Goal: Task Accomplishment & Management: Use online tool/utility

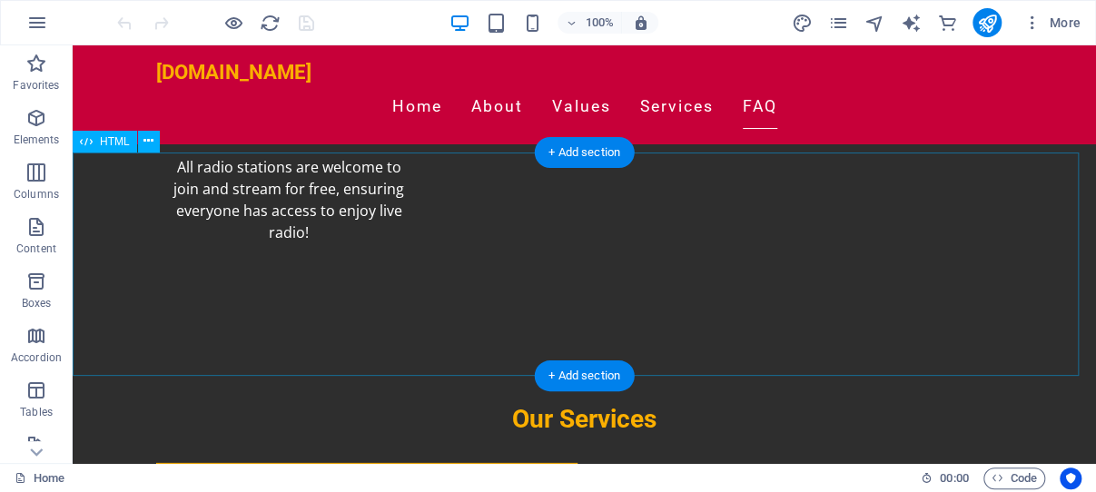
scroll to position [2599, 0]
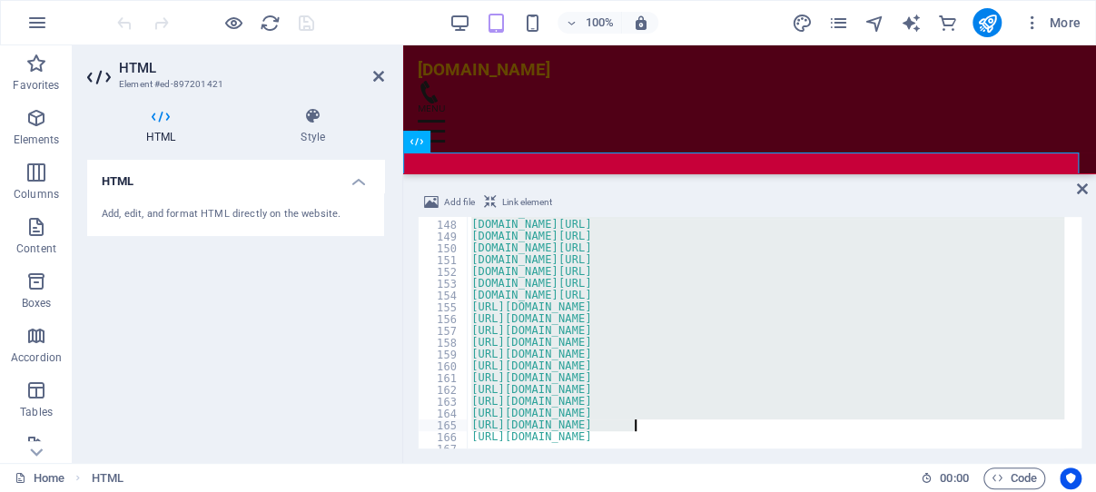
scroll to position [2289, 0]
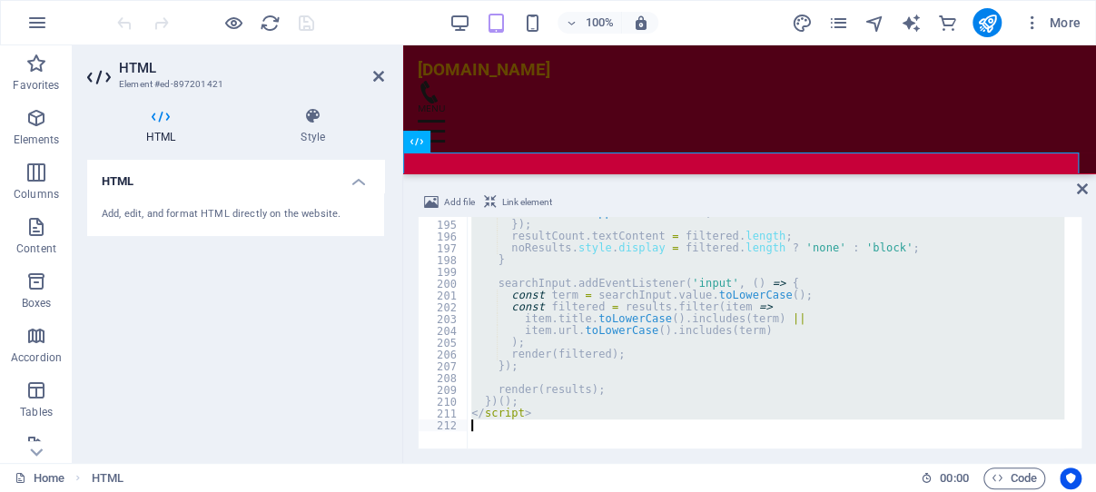
drag, startPoint x: 464, startPoint y: 224, endPoint x: 682, endPoint y: 492, distance: 345.4
click at [682, 449] on div "container . appendChild ( card ) ; }) ; resultCount . textContent = filtered . …" at bounding box center [766, 333] width 597 height 232
type textarea "</script>"
click at [377, 74] on icon at bounding box center [378, 76] width 11 height 15
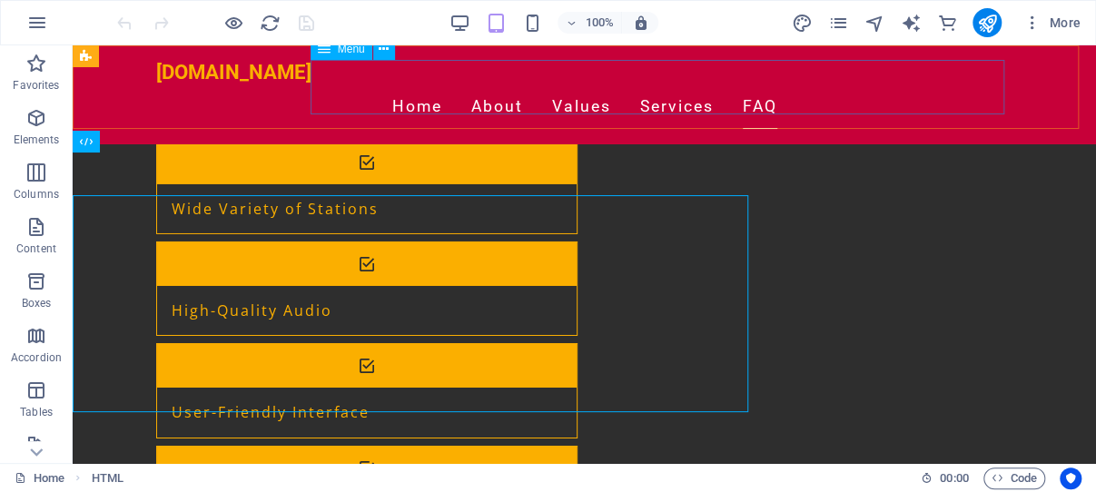
scroll to position [2599, 0]
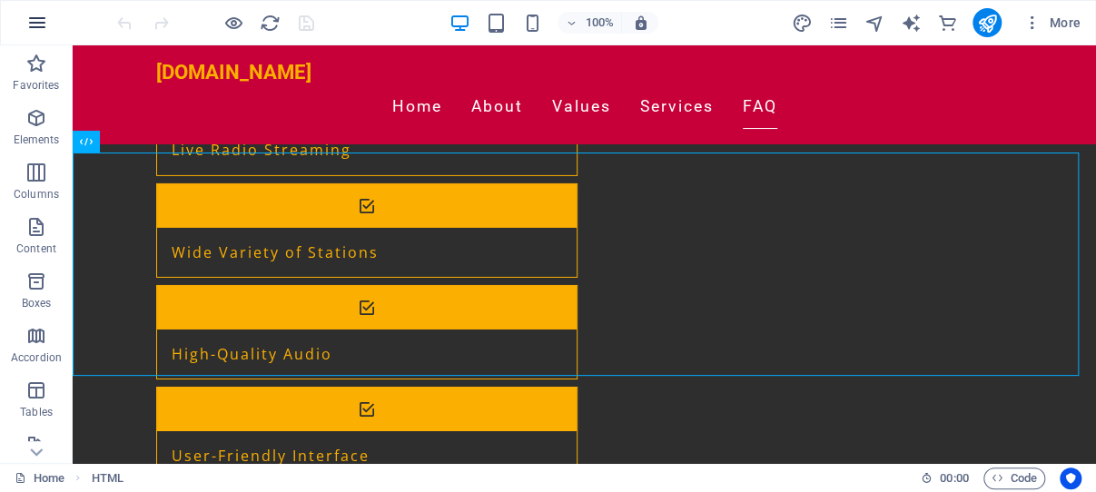
click at [40, 20] on icon "button" at bounding box center [37, 23] width 22 height 22
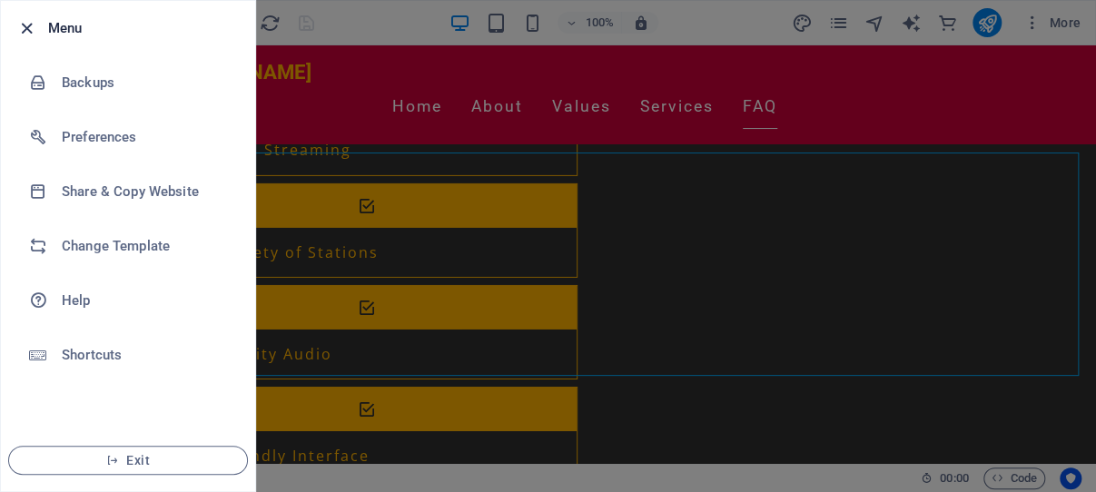
click at [25, 24] on icon "button" at bounding box center [26, 28] width 21 height 21
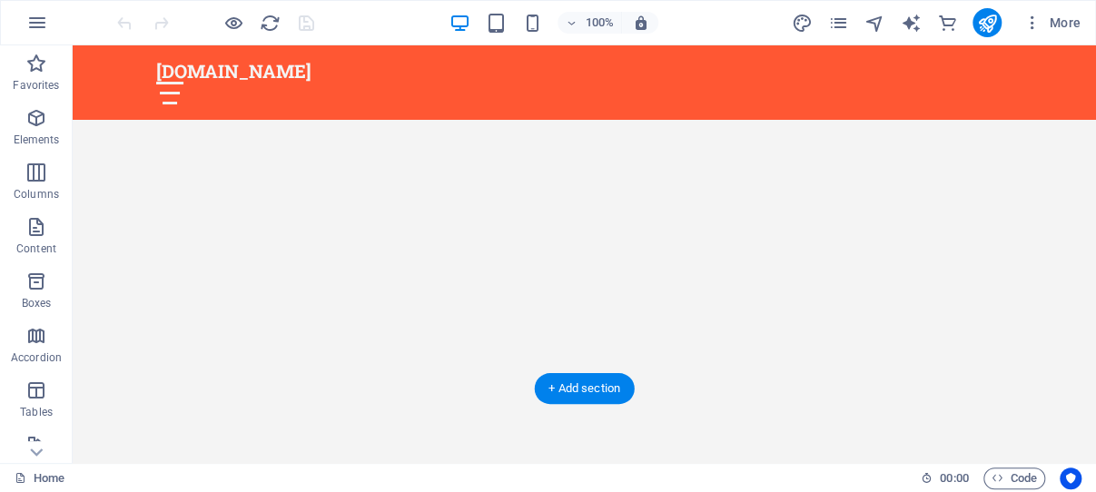
scroll to position [866, 0]
click at [224, 276] on figure at bounding box center [515, 362] width 857 height 597
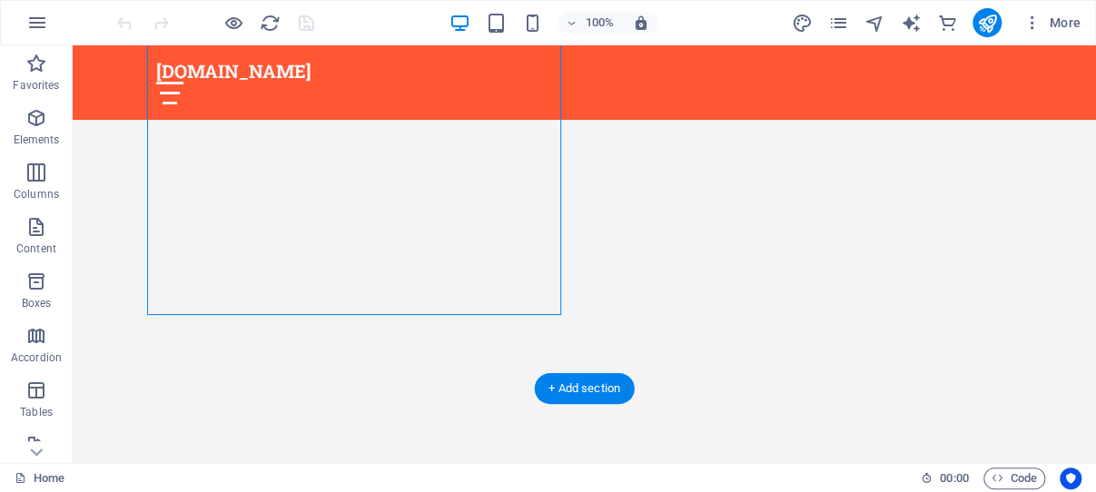
drag, startPoint x: 224, startPoint y: 276, endPoint x: 325, endPoint y: 332, distance: 115.0
click at [224, 276] on figure at bounding box center [515, 362] width 857 height 597
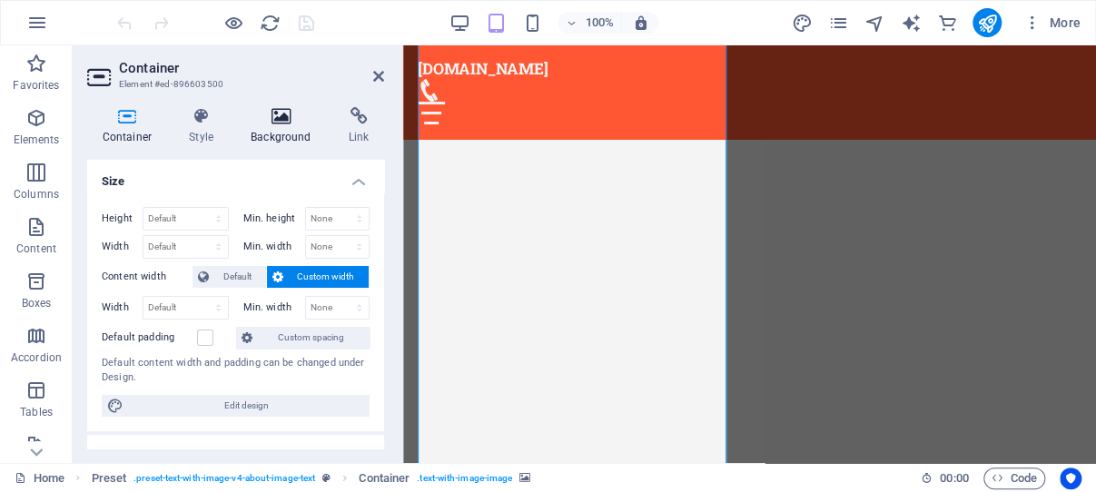
click at [278, 118] on icon at bounding box center [281, 116] width 91 height 18
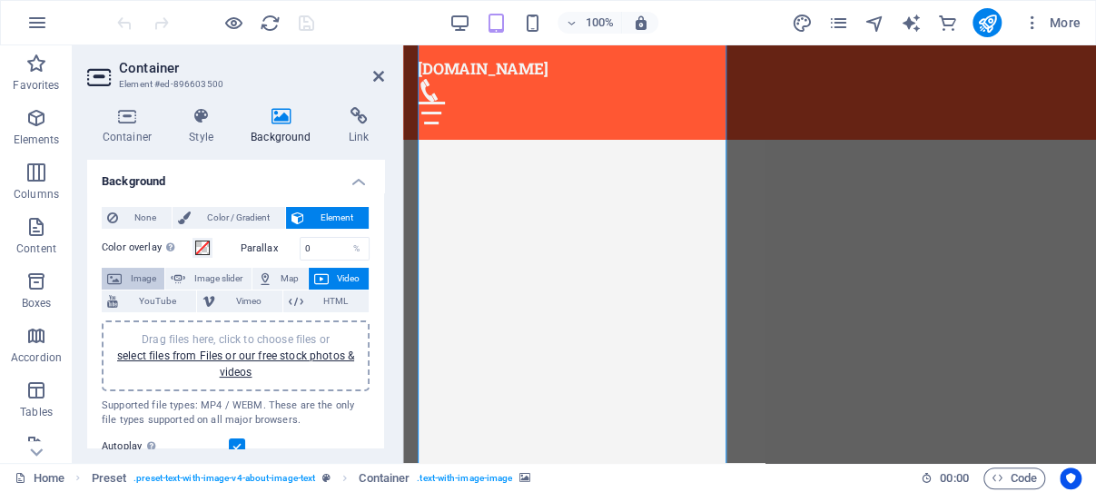
click at [134, 274] on span "Image" at bounding box center [143, 279] width 32 height 22
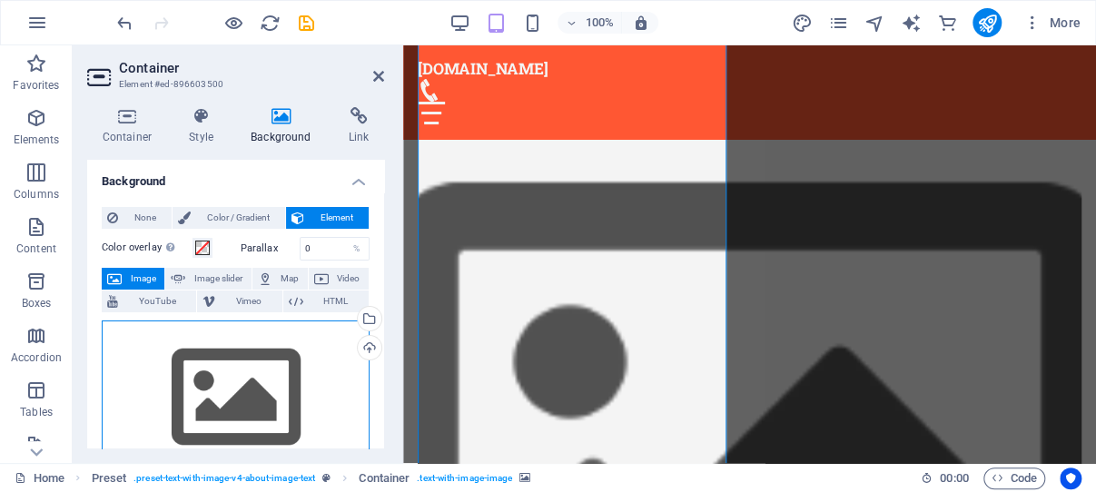
click at [231, 361] on div "Drag files here, click to choose files or select files from Files or our free s…" at bounding box center [236, 398] width 268 height 154
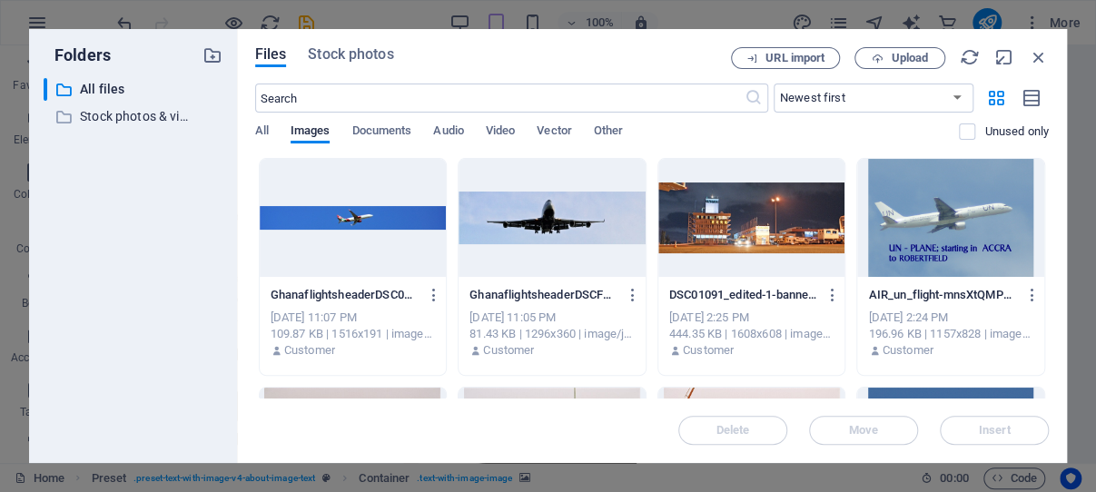
click at [232, 362] on div "Folders ​ All files All files ​ Stock photos & videos Stock photos & videos" at bounding box center [133, 246] width 208 height 434
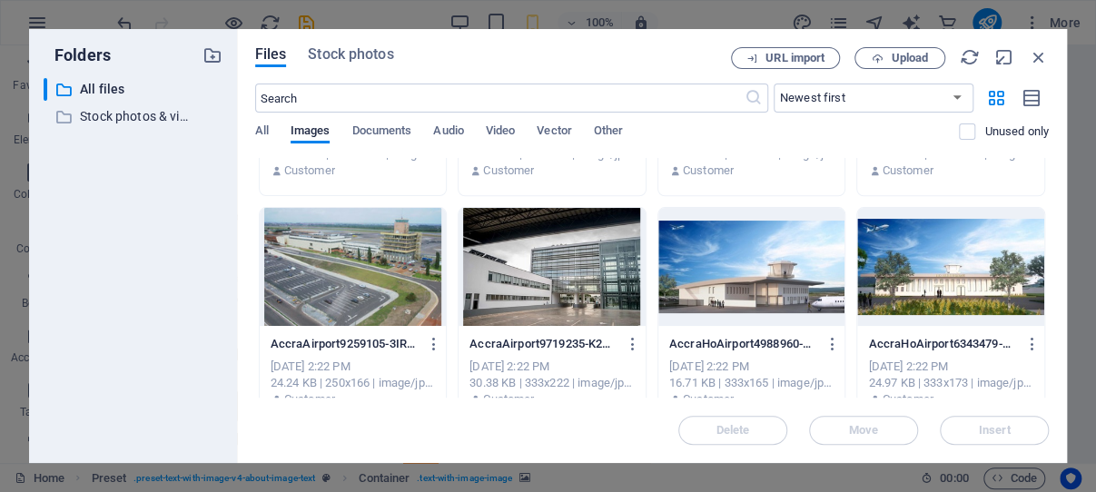
click at [386, 269] on div at bounding box center [353, 267] width 187 height 118
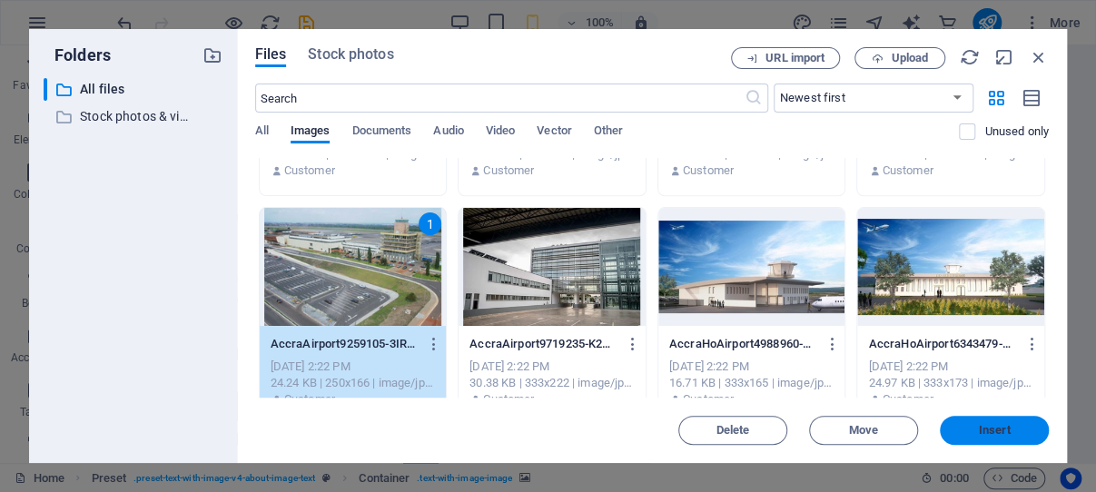
click at [975, 423] on button "Insert" at bounding box center [994, 430] width 109 height 29
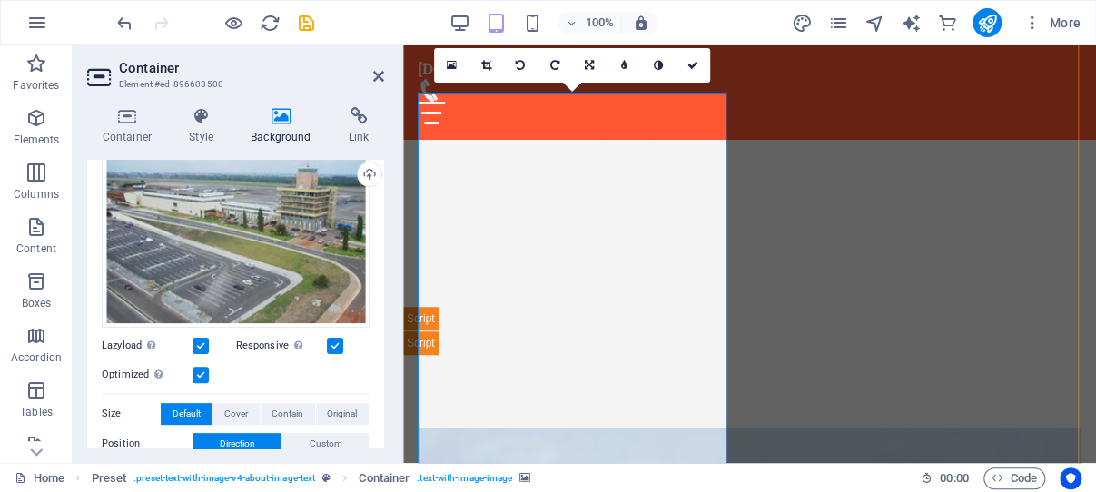
scroll to position [650, 0]
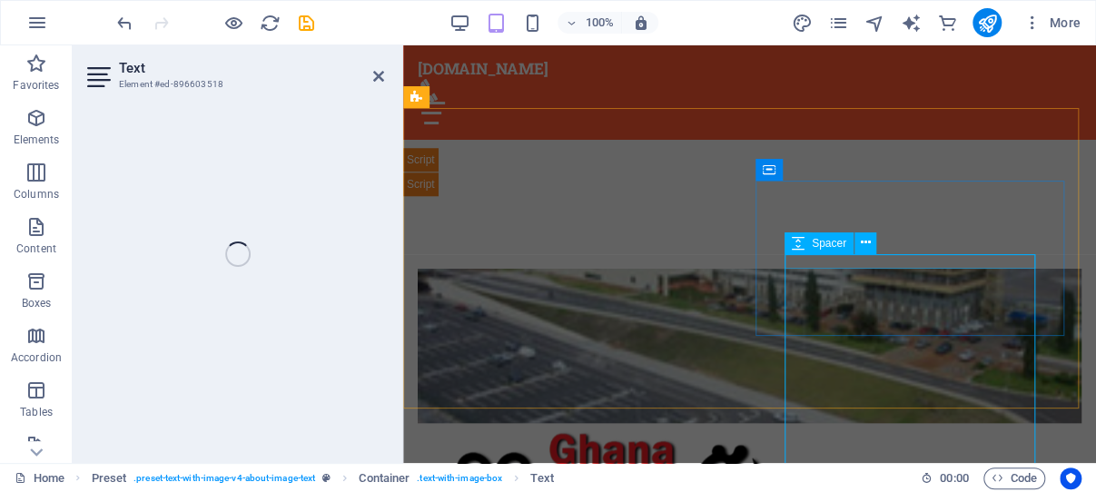
scroll to position [404, 0]
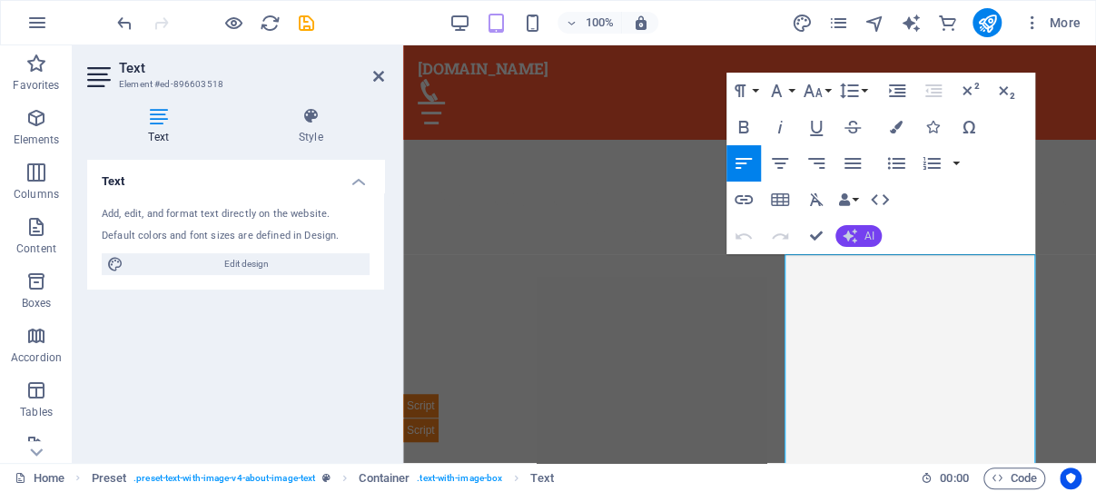
click at [856, 239] on icon "button" at bounding box center [850, 236] width 15 height 15
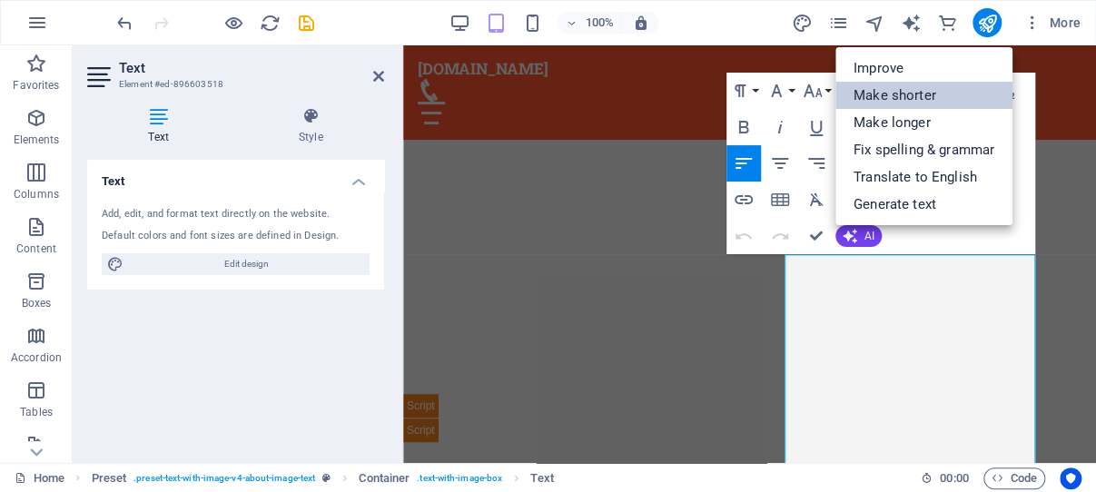
click at [898, 97] on link "Make shorter" at bounding box center [924, 95] width 177 height 27
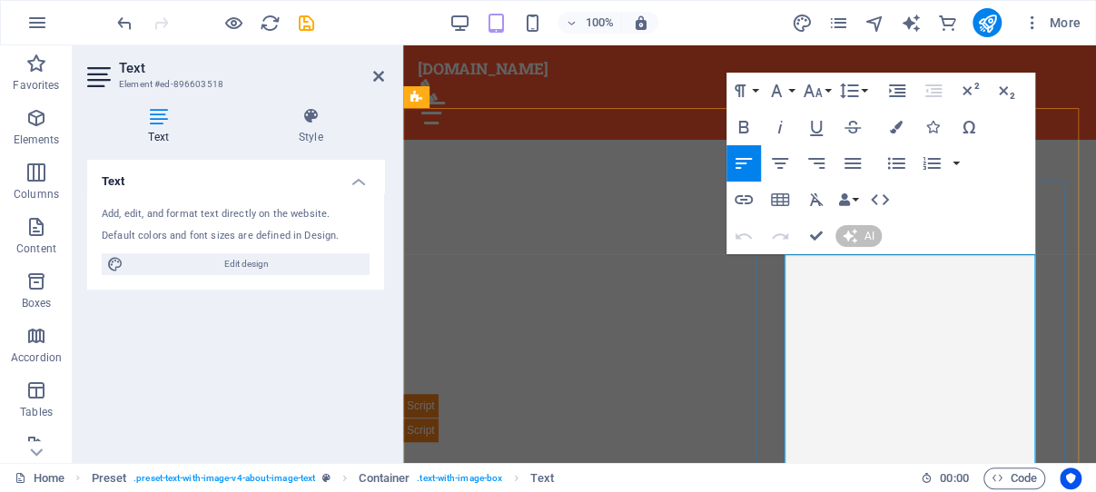
scroll to position [412, 0]
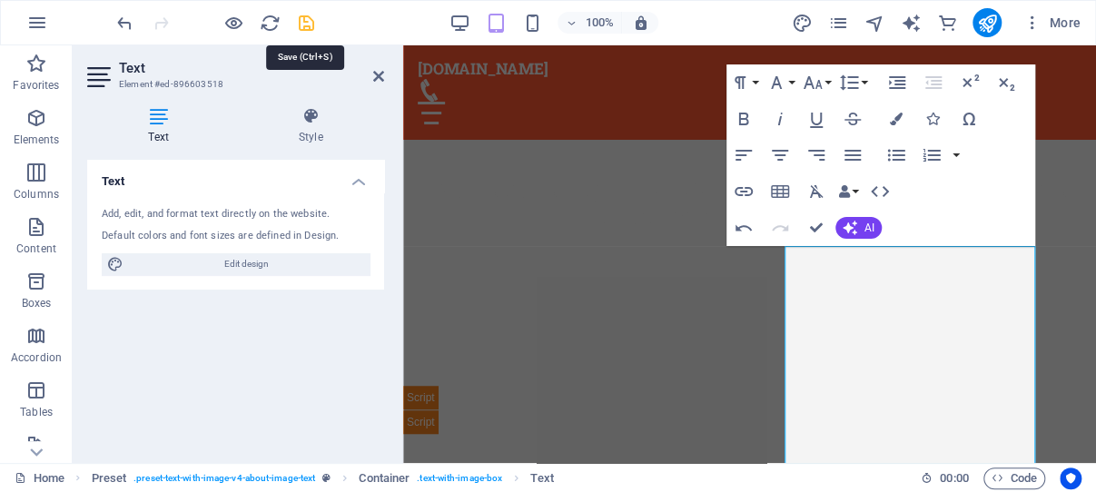
drag, startPoint x: 303, startPoint y: 23, endPoint x: 568, endPoint y: 181, distance: 308.0
click at [303, 23] on icon "save" at bounding box center [306, 23] width 21 height 21
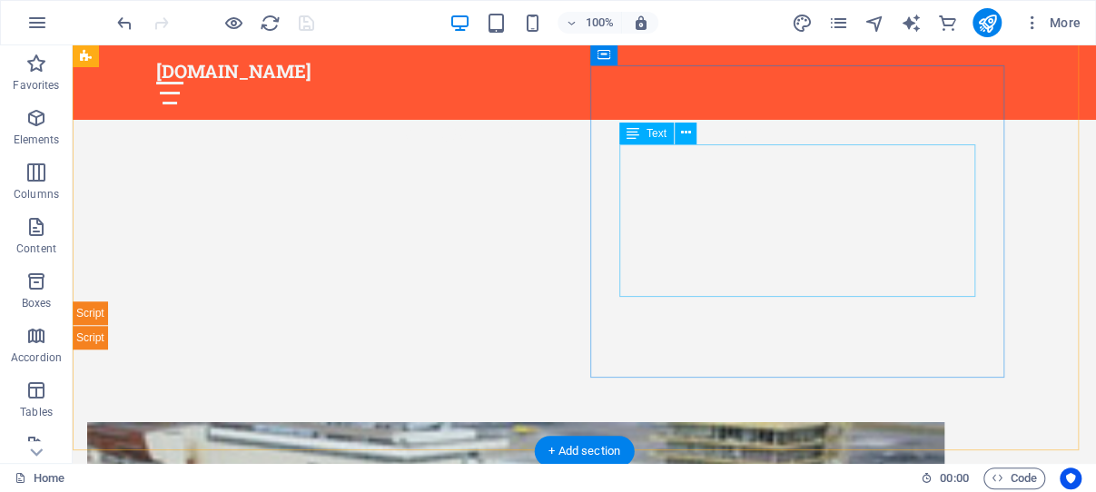
scroll to position [701, 0]
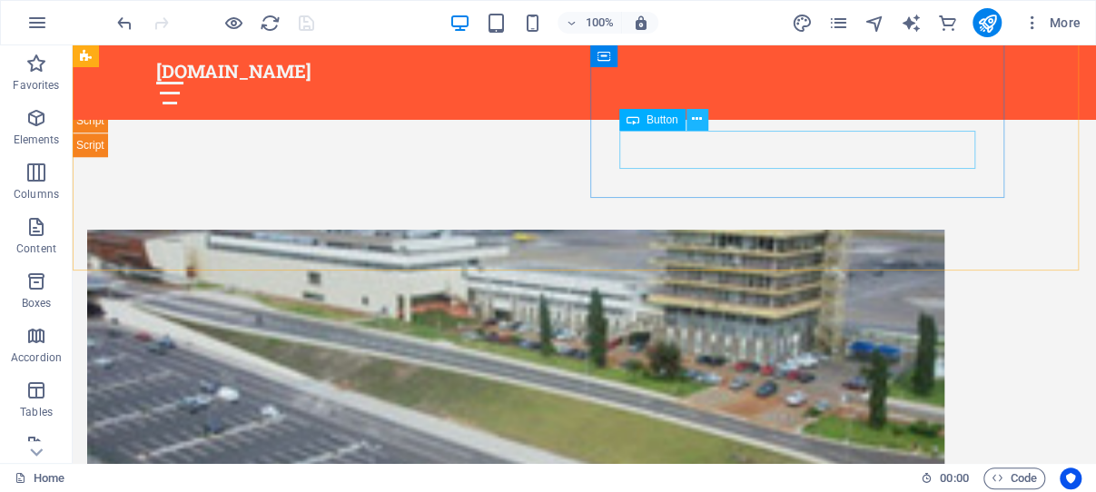
click at [698, 119] on icon at bounding box center [697, 119] width 10 height 19
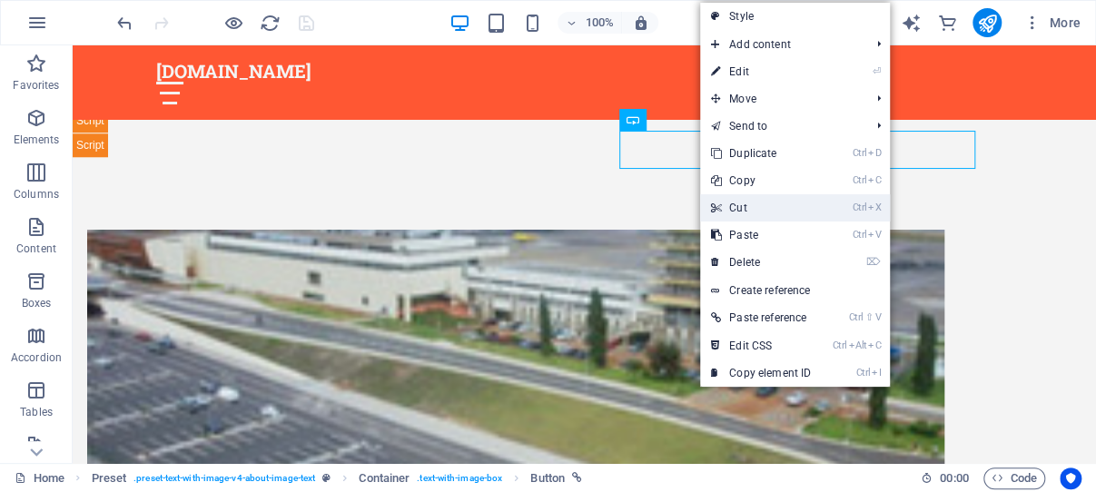
click at [753, 203] on link "Ctrl X Cut" at bounding box center [761, 207] width 122 height 27
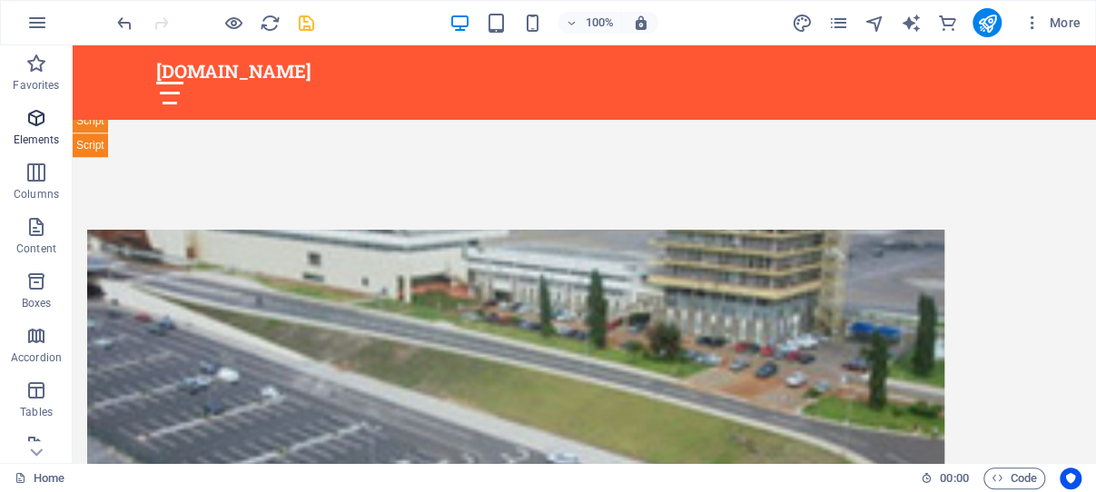
click at [34, 119] on icon "button" at bounding box center [36, 118] width 22 height 22
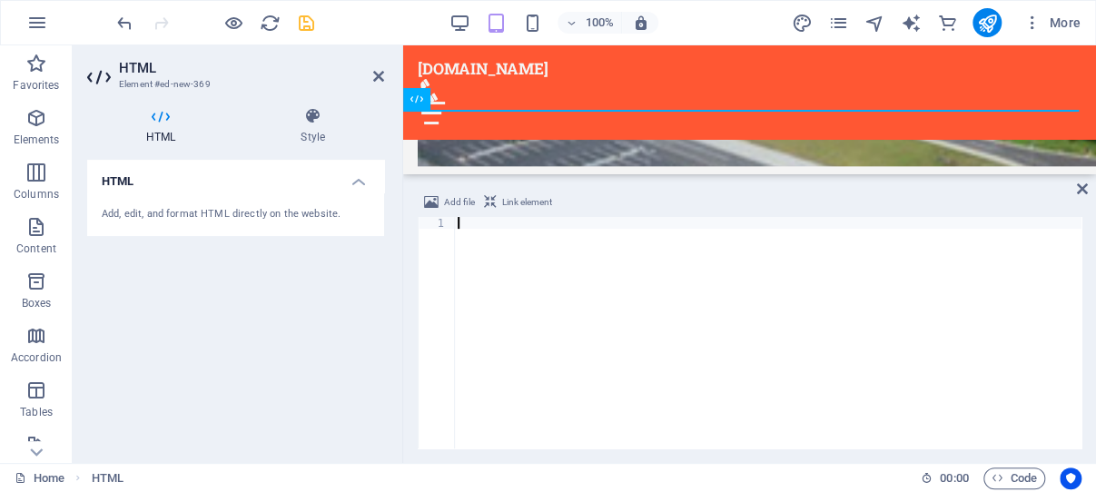
scroll to position [2272, 0]
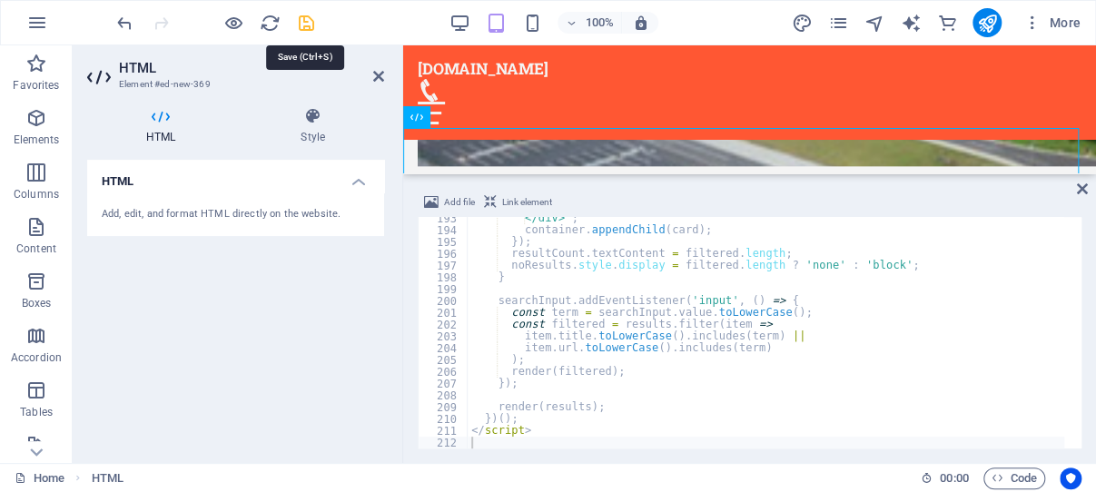
click at [305, 23] on icon "save" at bounding box center [306, 23] width 21 height 21
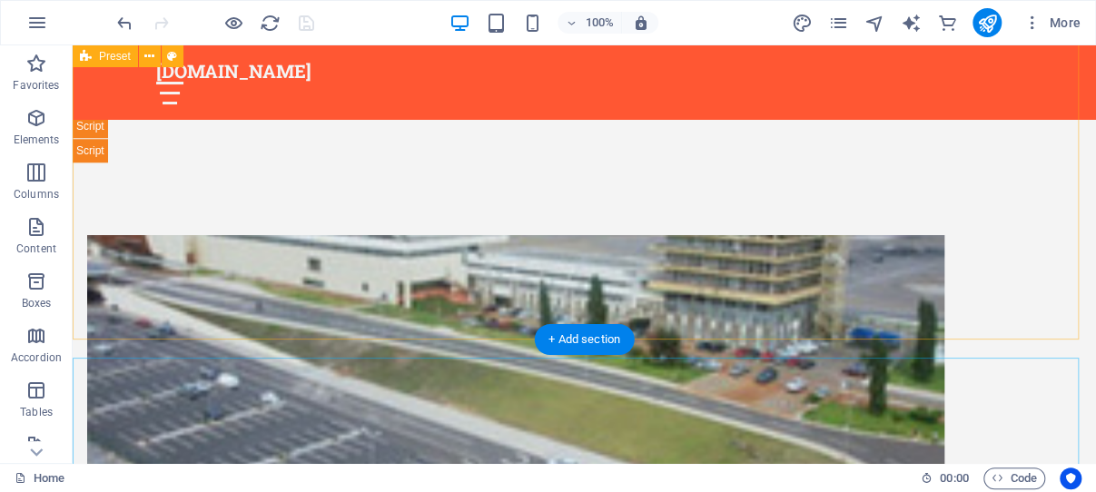
scroll to position [593, 0]
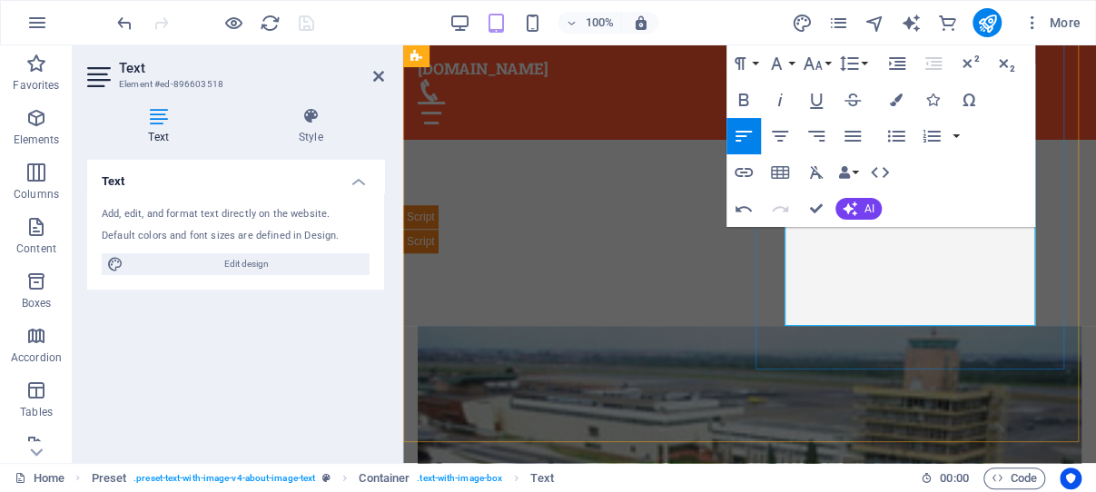
click at [862, 213] on button "AI" at bounding box center [859, 209] width 46 height 22
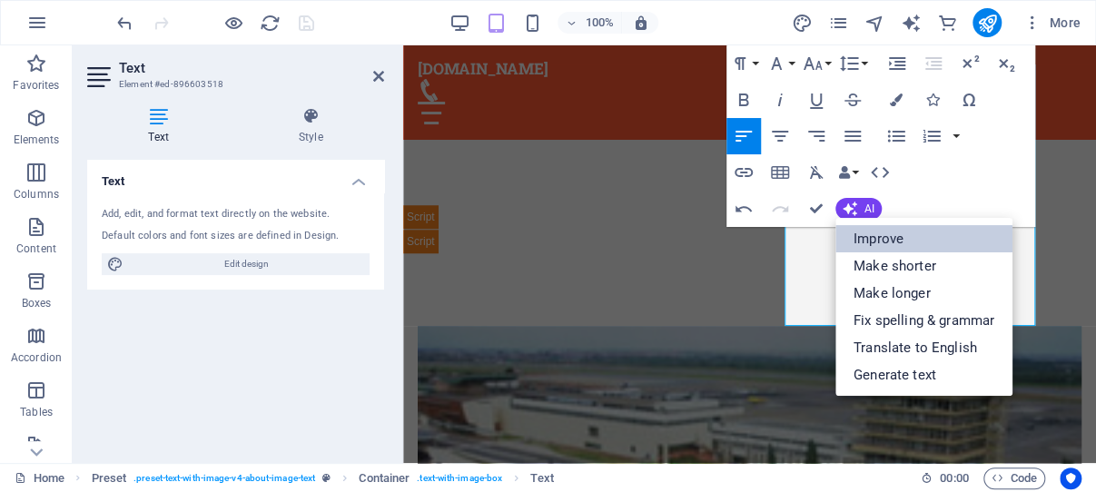
click at [886, 238] on link "Improve" at bounding box center [924, 238] width 177 height 27
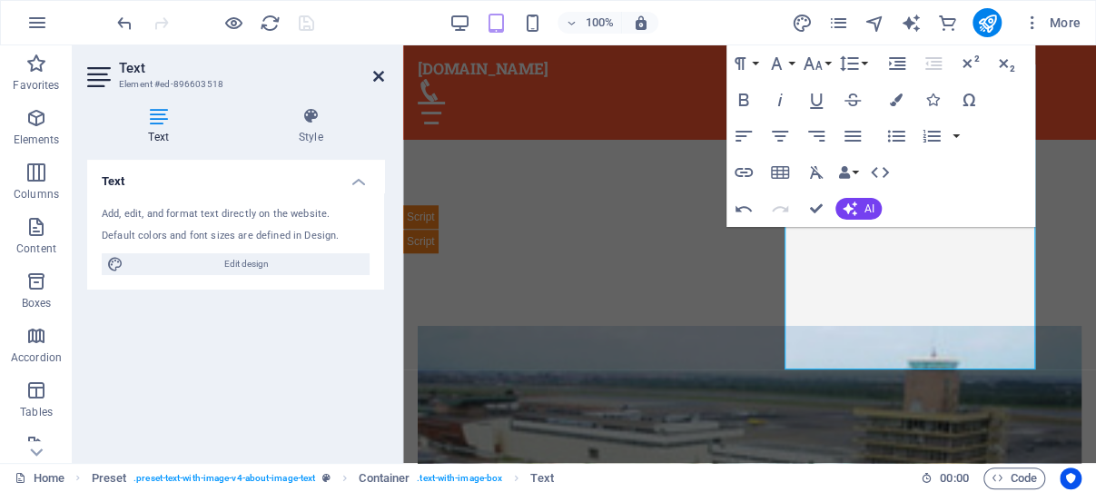
click at [381, 73] on icon at bounding box center [378, 76] width 11 height 15
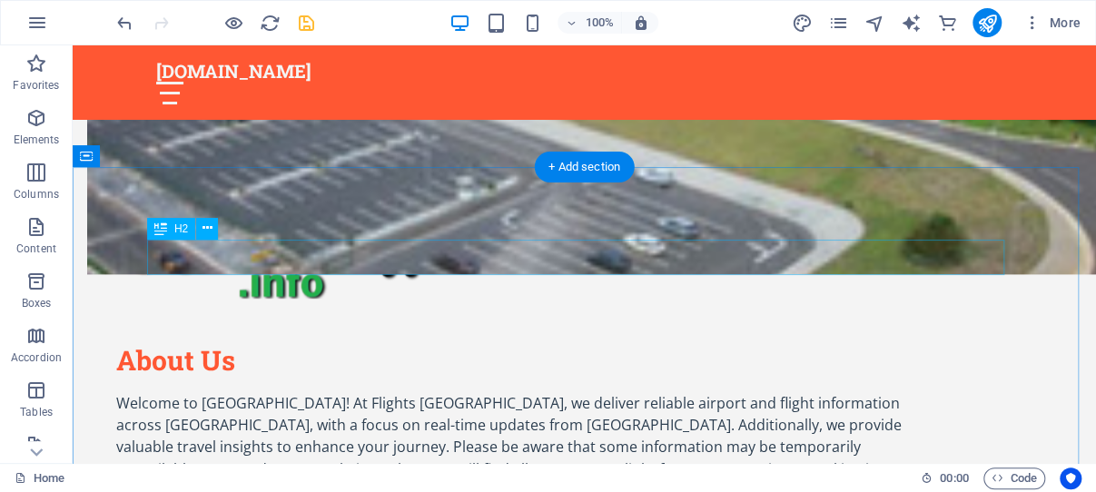
scroll to position [978, 0]
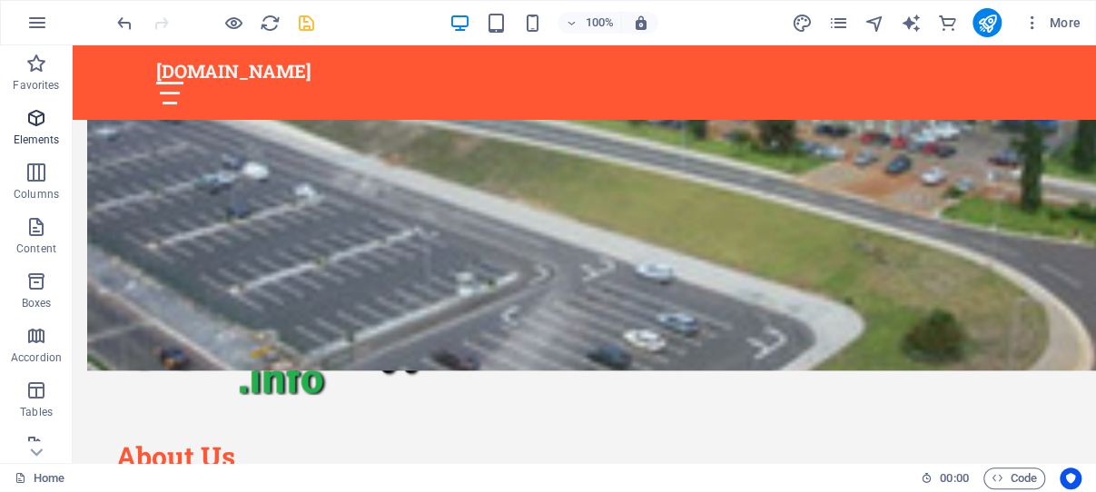
click at [43, 115] on icon "button" at bounding box center [36, 118] width 22 height 22
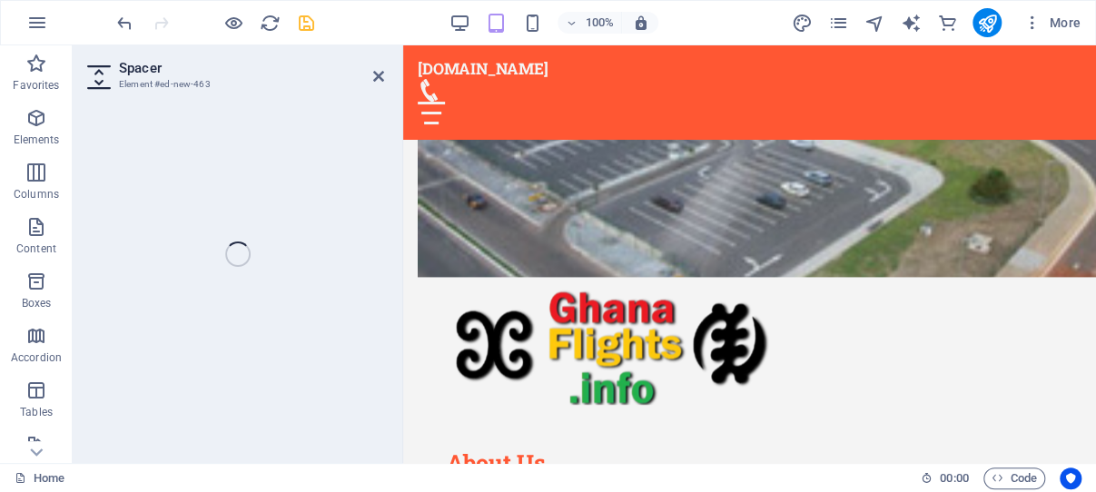
scroll to position [1082, 0]
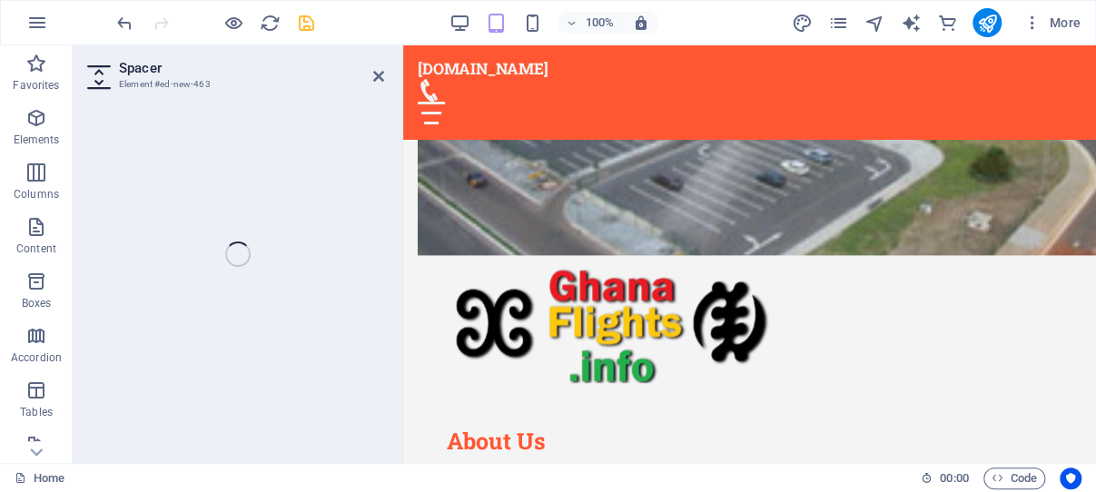
select select "px"
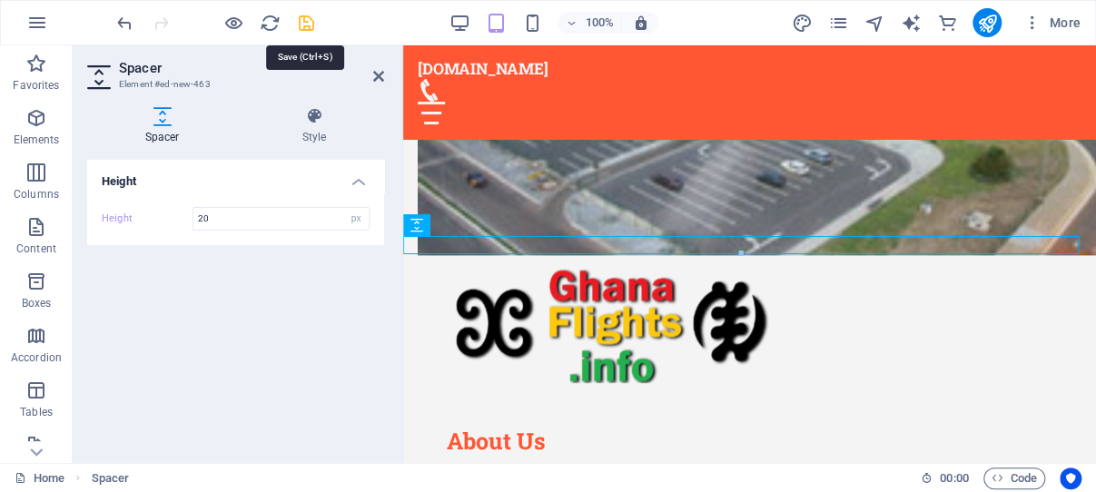
type input "20"
click at [306, 22] on icon "save" at bounding box center [306, 23] width 21 height 21
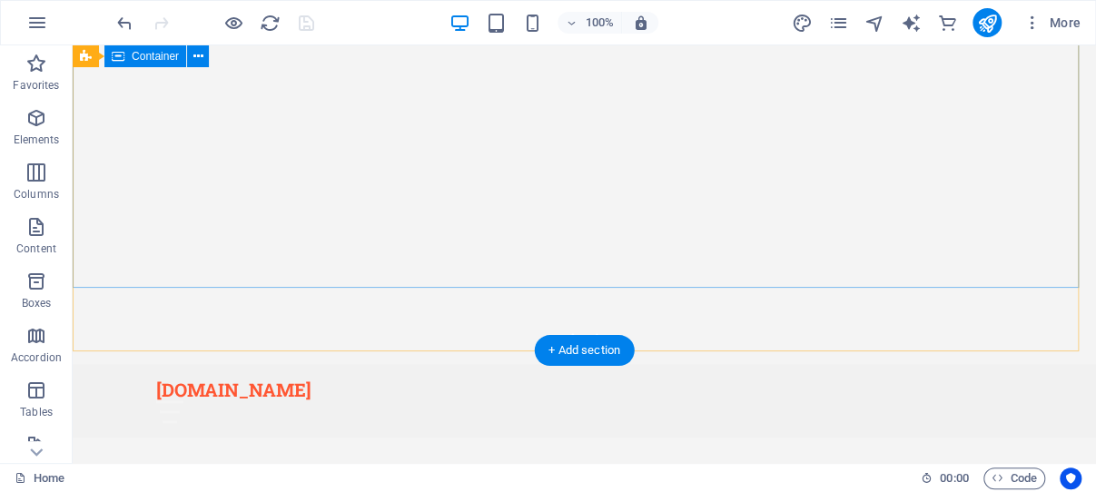
scroll to position [15, 0]
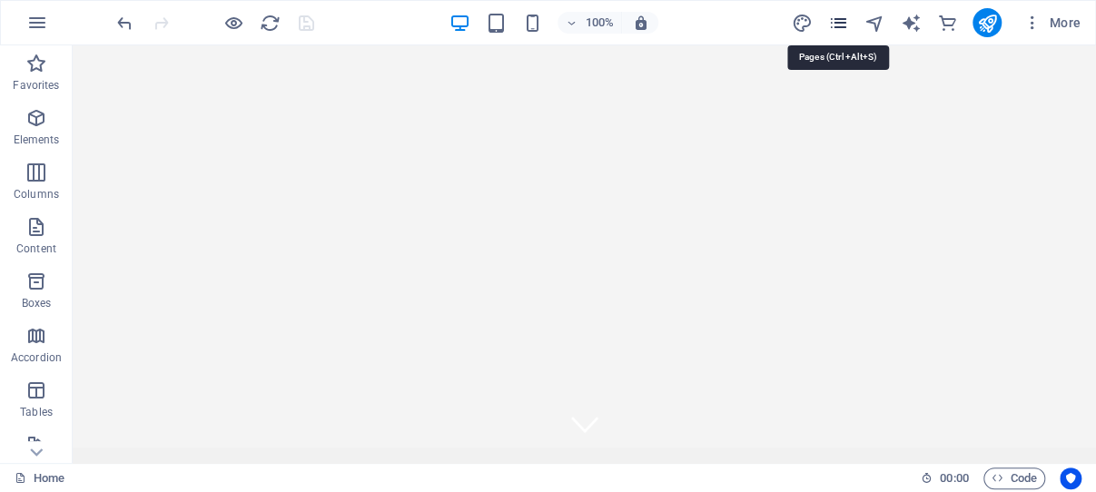
click at [837, 25] on icon "pages" at bounding box center [837, 23] width 21 height 21
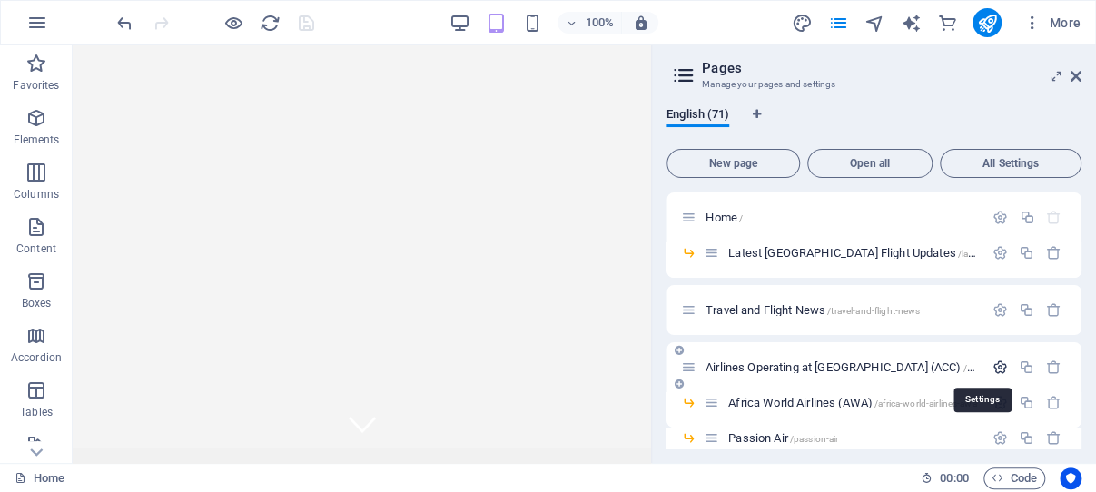
click at [993, 365] on icon "button" at bounding box center [1000, 367] width 15 height 15
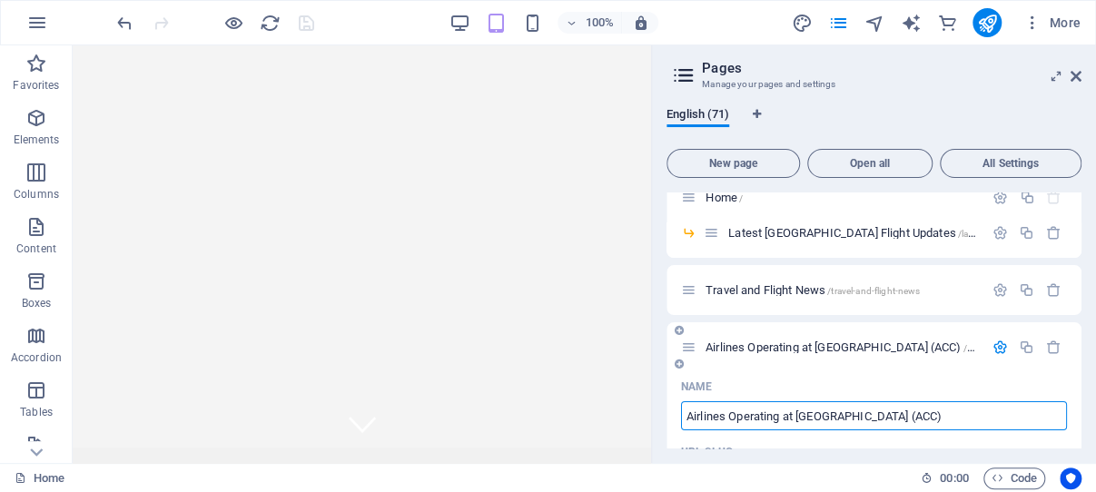
scroll to position [0, 0]
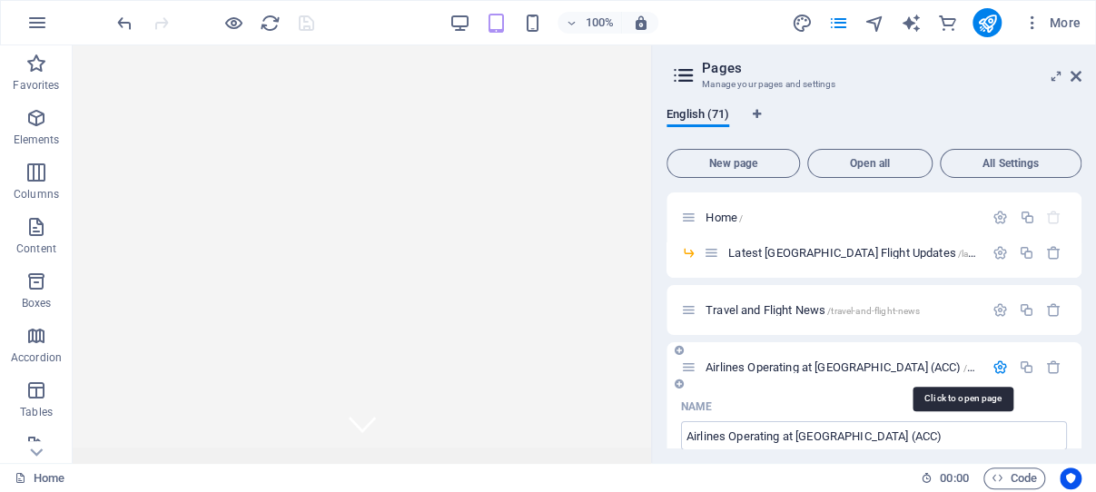
click at [826, 365] on span "Airlines Operating at [GEOGRAPHIC_DATA] (ACC) /airlines-operating-[GEOGRAPHIC_D…" at bounding box center [928, 368] width 444 height 14
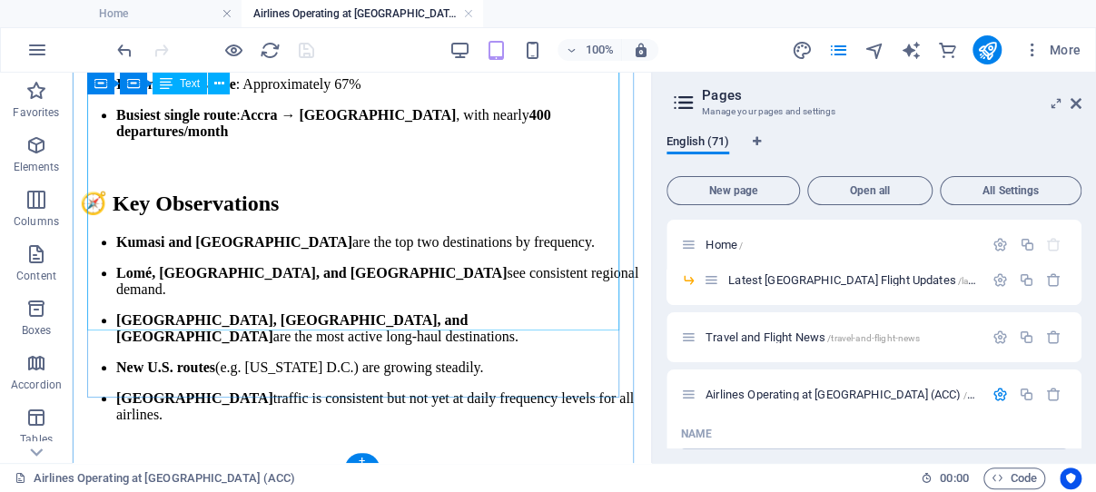
scroll to position [3770, 0]
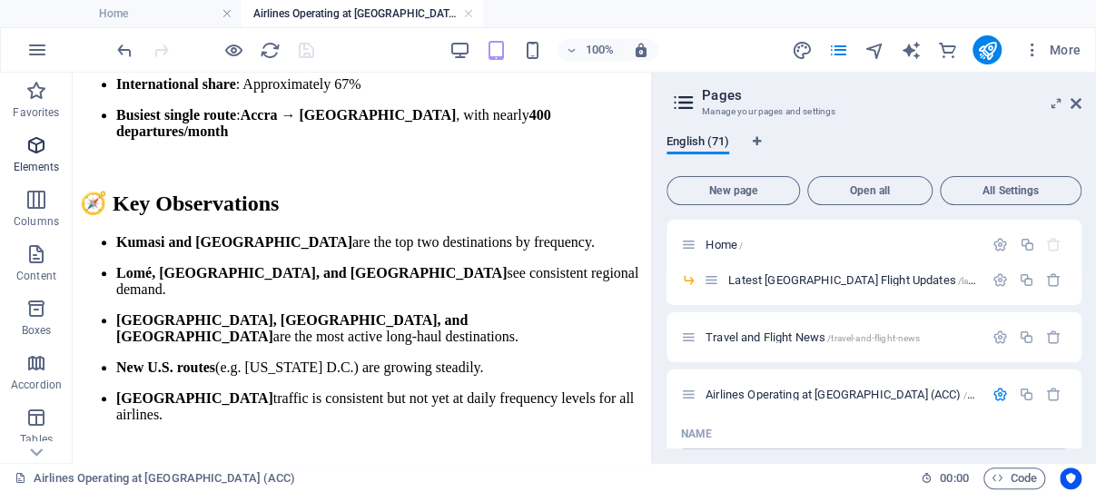
click at [37, 141] on icon "button" at bounding box center [36, 145] width 22 height 22
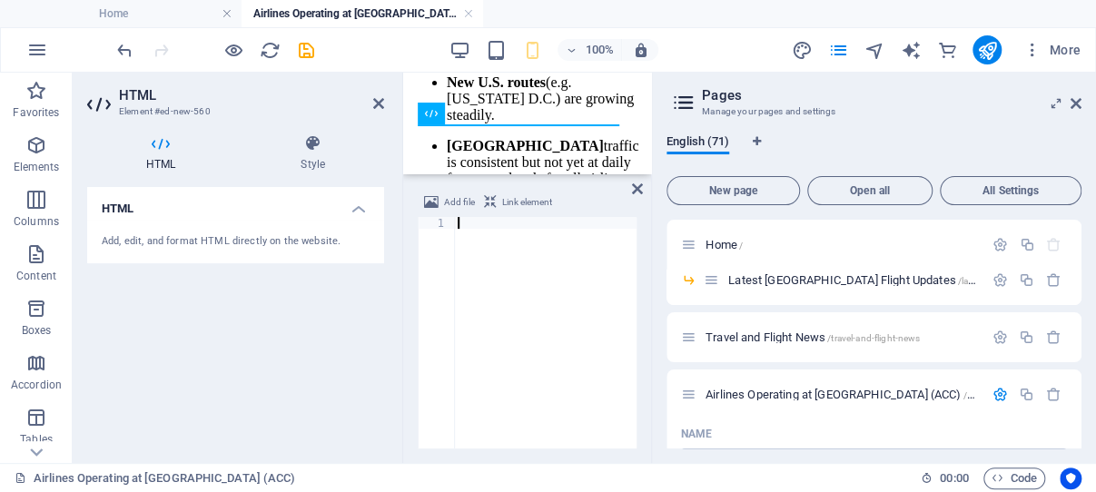
scroll to position [6061, 0]
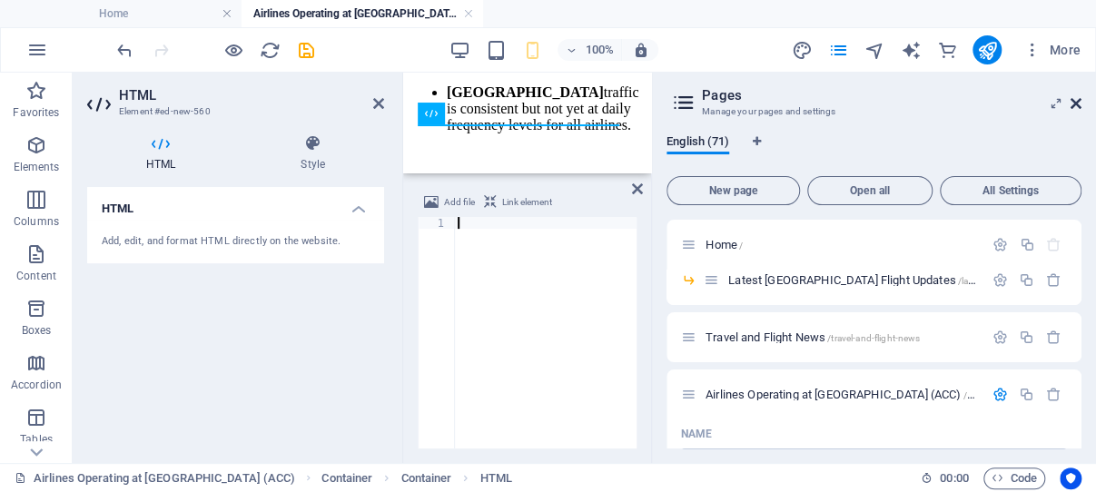
click at [1077, 101] on icon at bounding box center [1076, 103] width 11 height 15
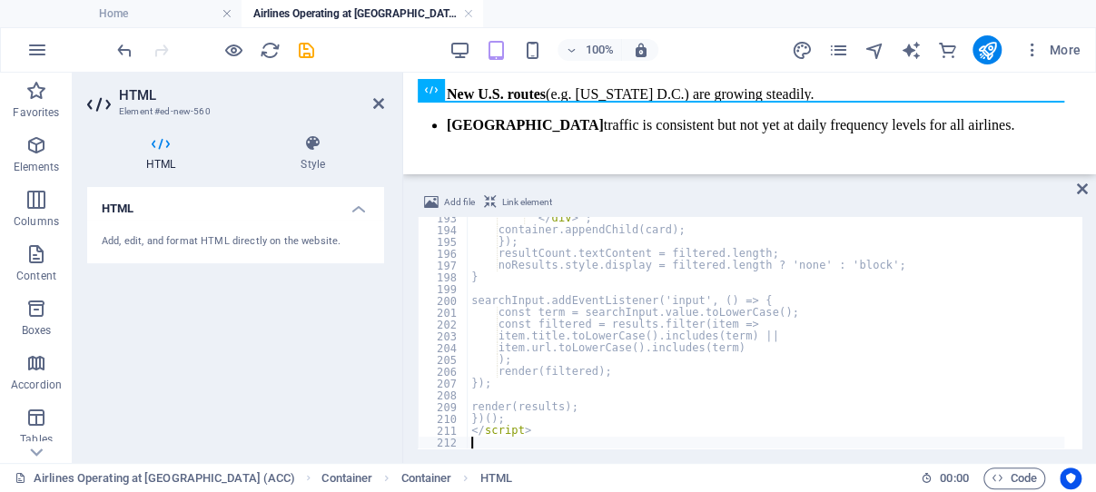
scroll to position [2272, 0]
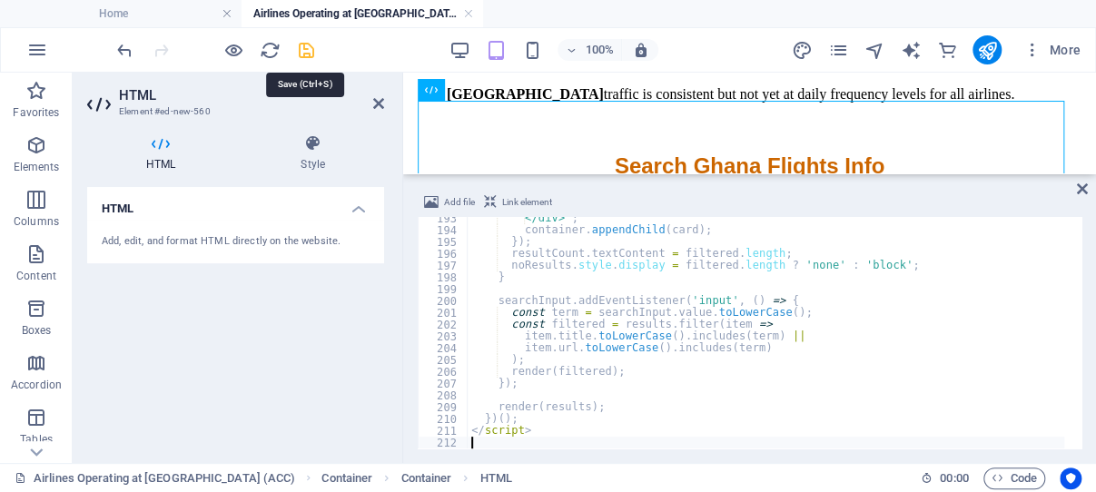
click at [305, 48] on icon "save" at bounding box center [306, 50] width 21 height 21
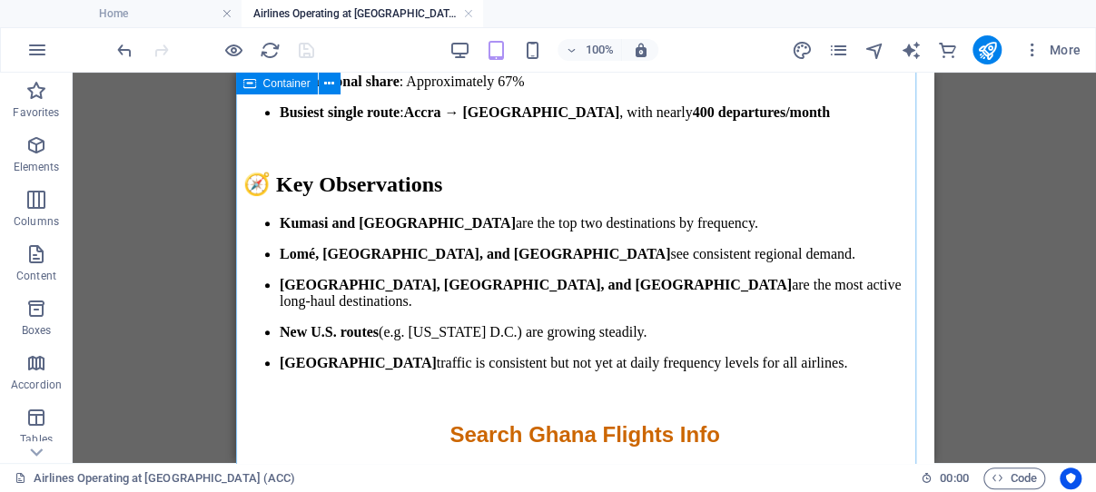
scroll to position [3243, 0]
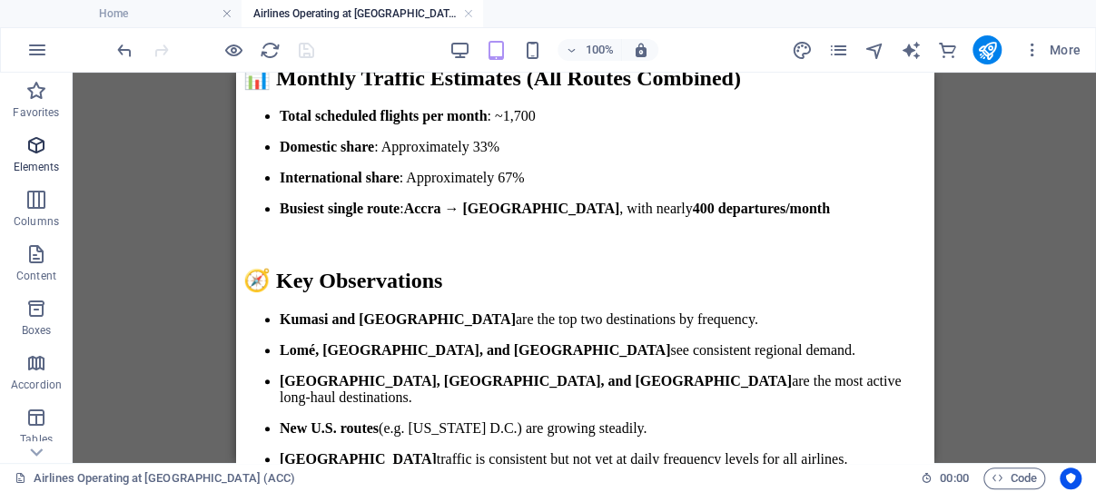
click at [38, 144] on icon "button" at bounding box center [36, 145] width 22 height 22
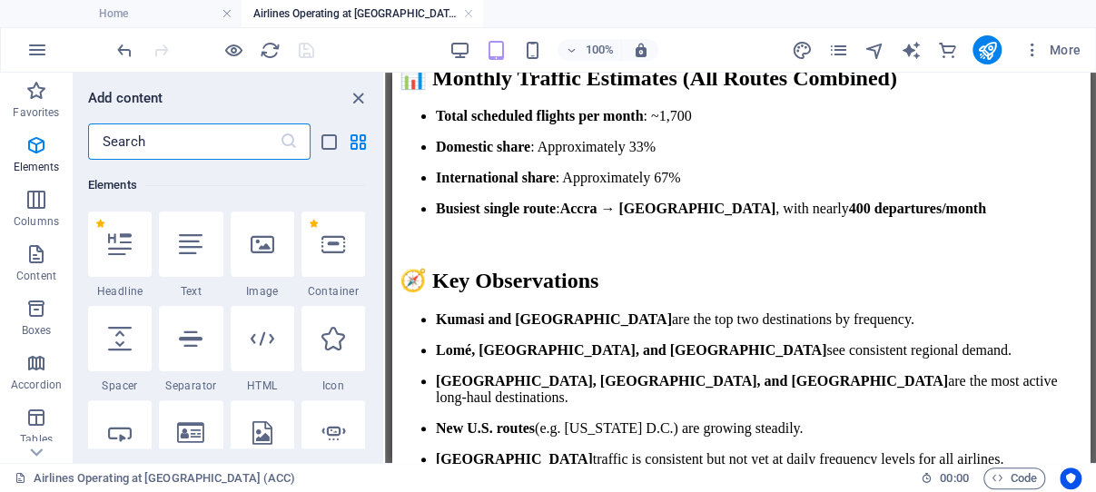
scroll to position [193, 0]
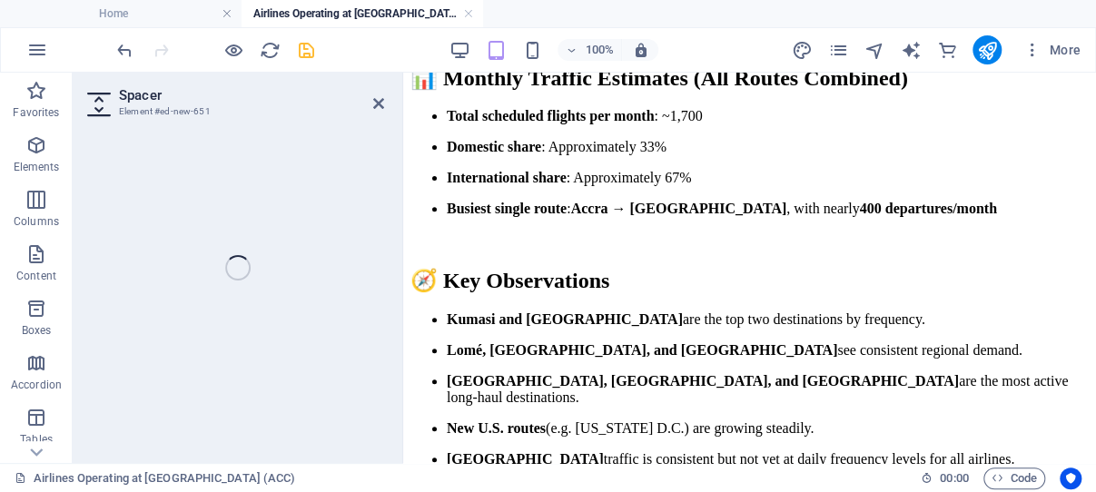
select select "px"
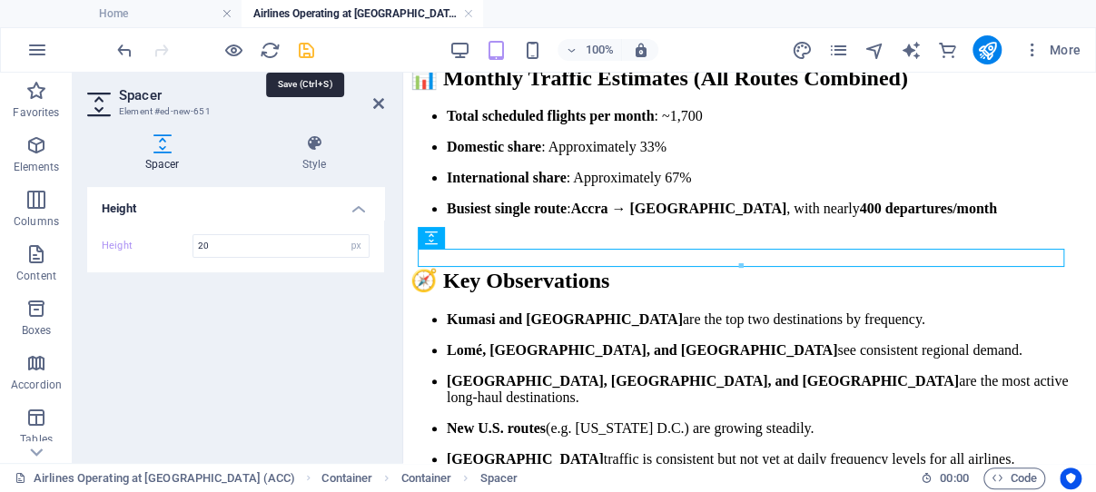
type input "20"
click at [304, 50] on icon "save" at bounding box center [306, 50] width 21 height 21
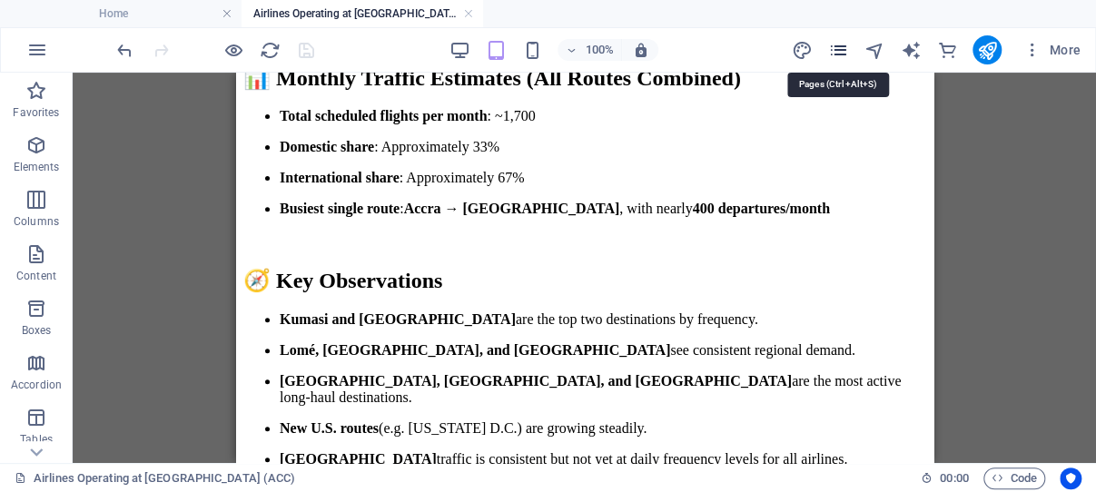
click at [844, 48] on icon "pages" at bounding box center [837, 50] width 21 height 21
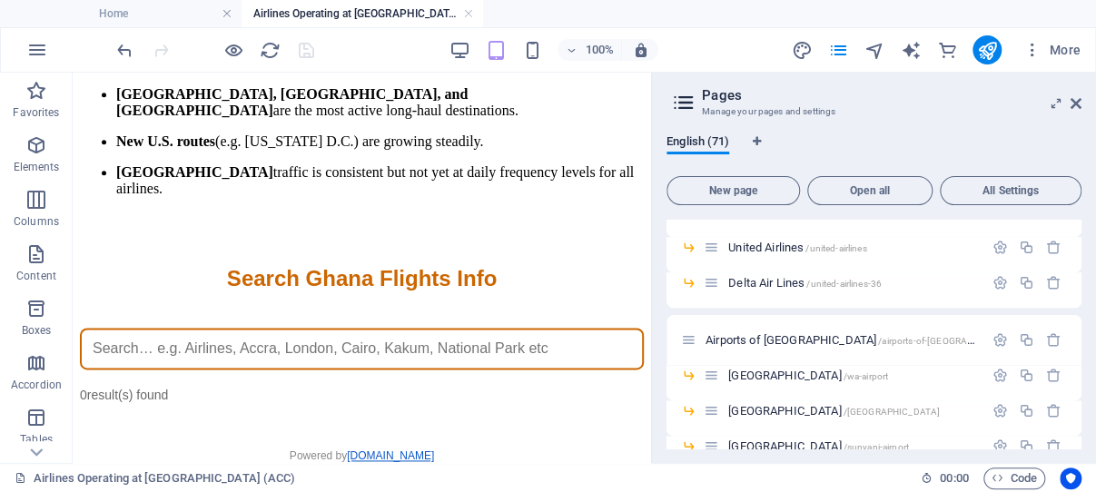
scroll to position [1040, 0]
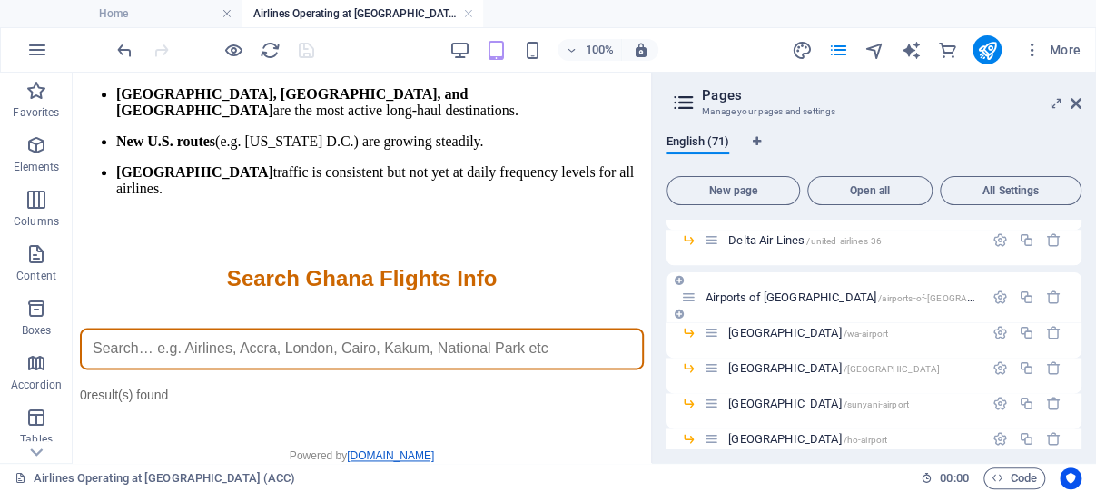
click at [793, 296] on span "Airports of [GEOGRAPHIC_DATA] /airports-of-[GEOGRAPHIC_DATA]" at bounding box center [863, 298] width 314 height 14
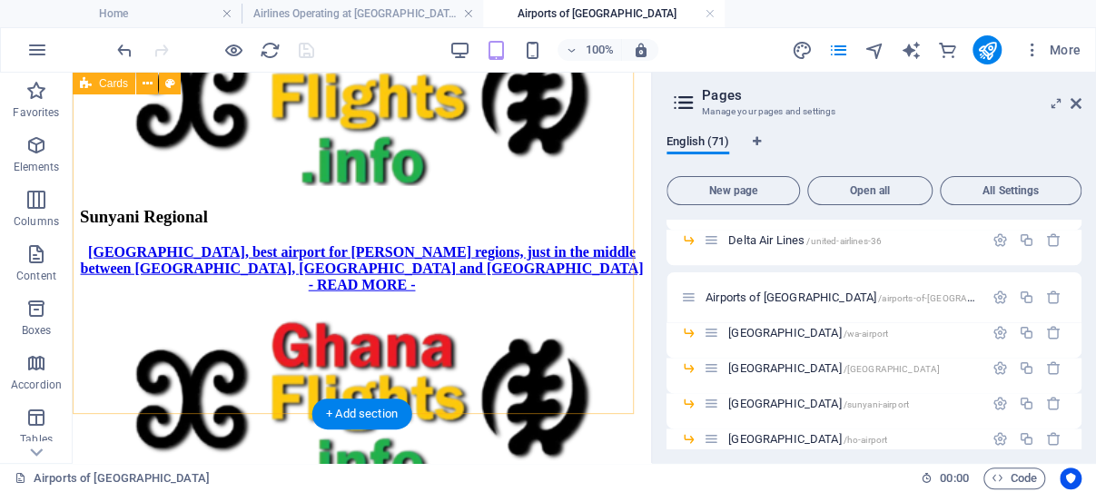
scroll to position [1925, 0]
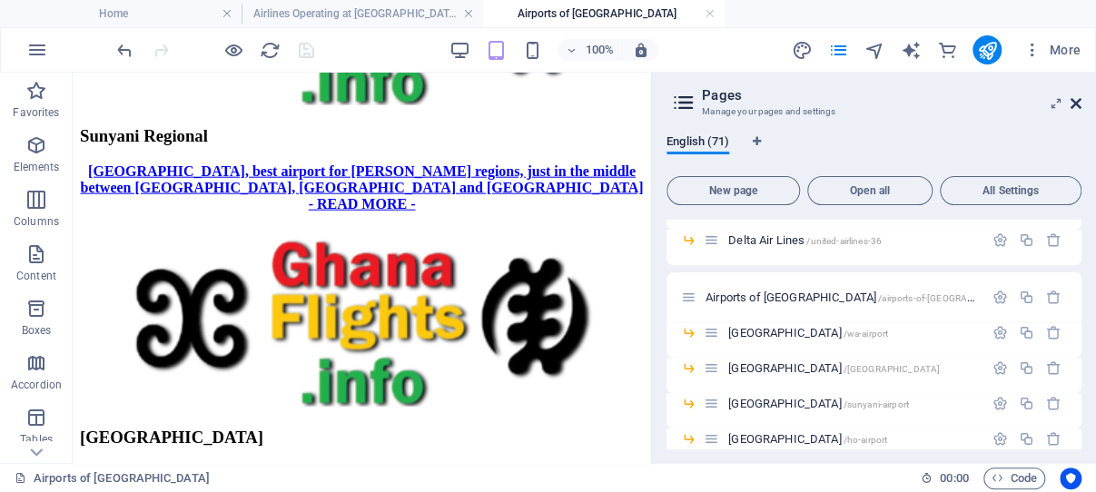
drag, startPoint x: 1074, startPoint y: 104, endPoint x: 446, endPoint y: 221, distance: 639.4
click at [1074, 104] on icon at bounding box center [1076, 103] width 11 height 15
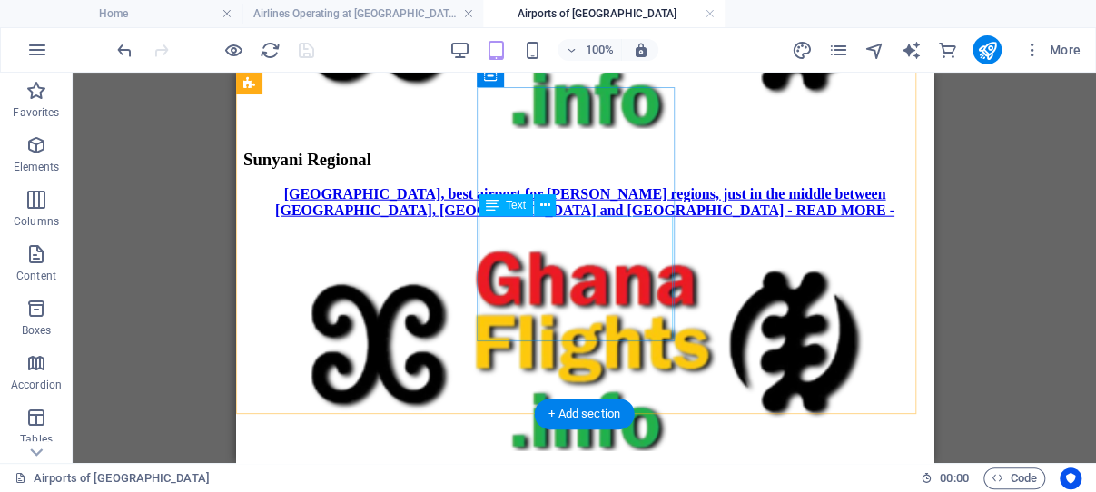
scroll to position [1678, 0]
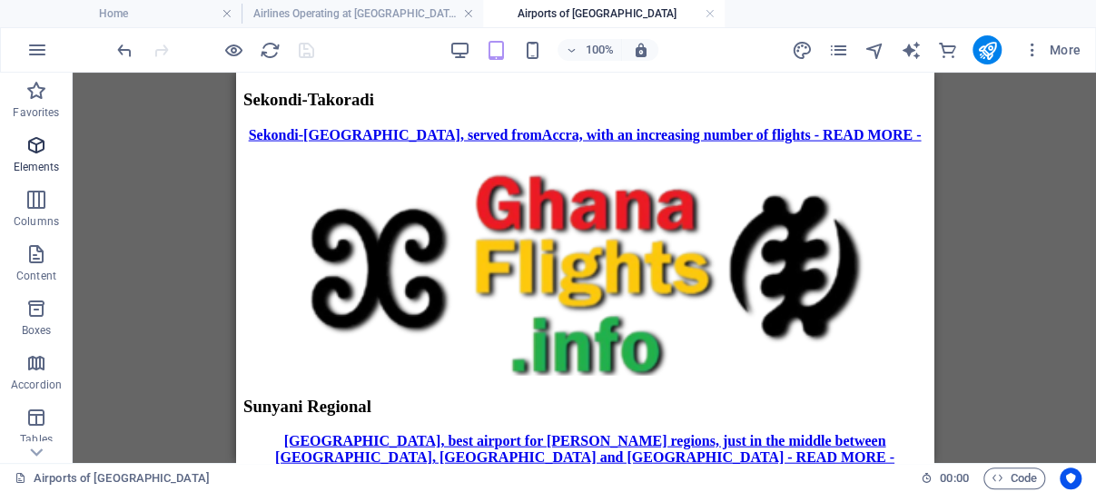
drag, startPoint x: 38, startPoint y: 150, endPoint x: 45, endPoint y: 175, distance: 26.2
click at [38, 148] on icon "button" at bounding box center [36, 145] width 22 height 22
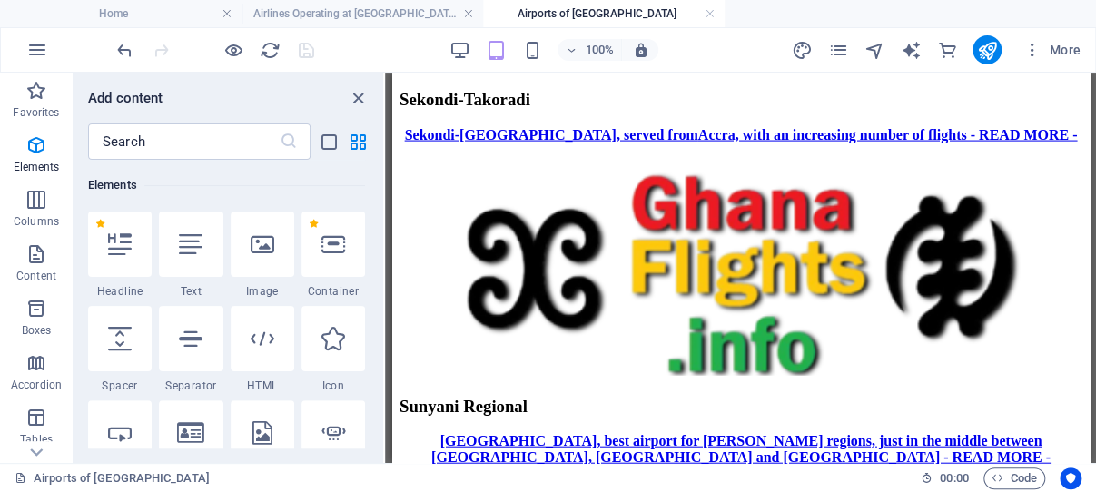
scroll to position [402, 0]
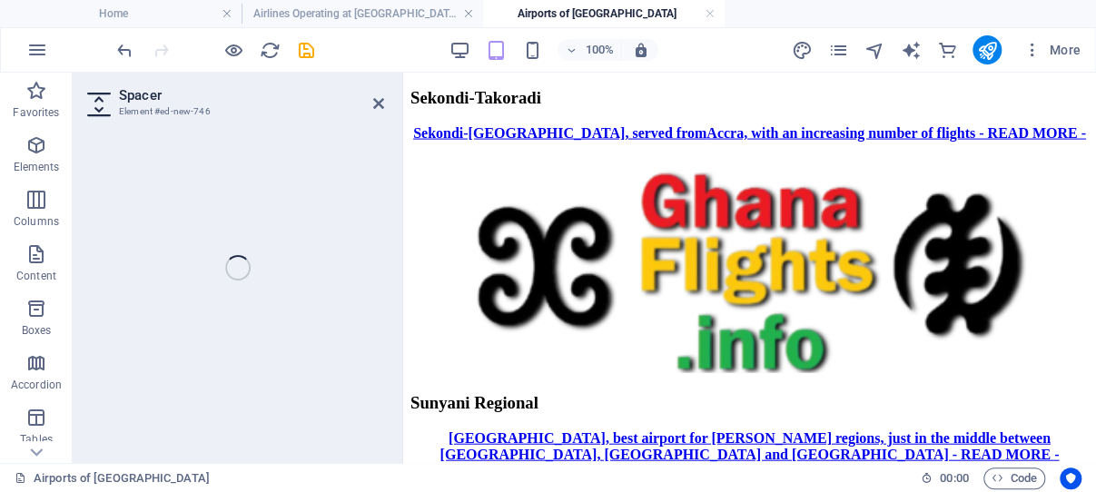
select select "px"
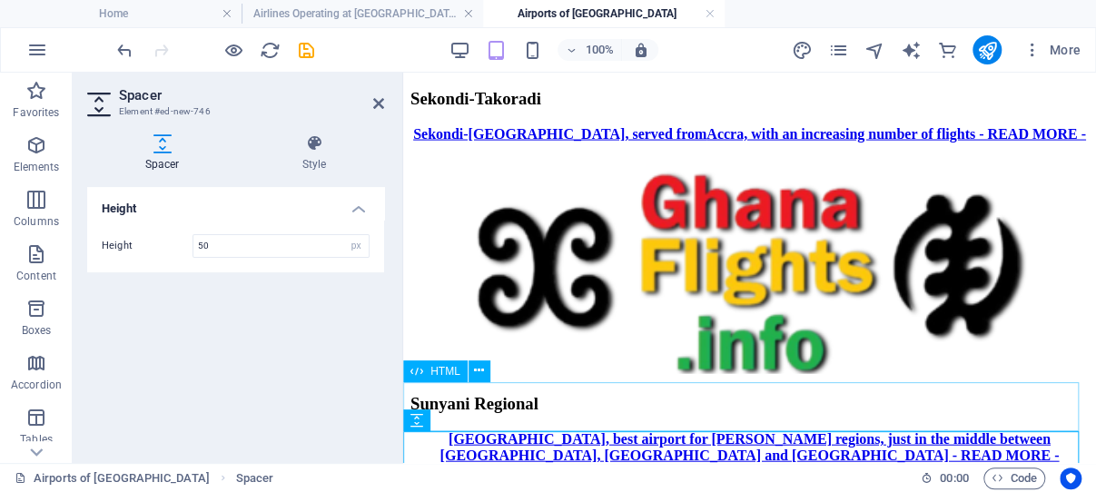
scroll to position [1721, 0]
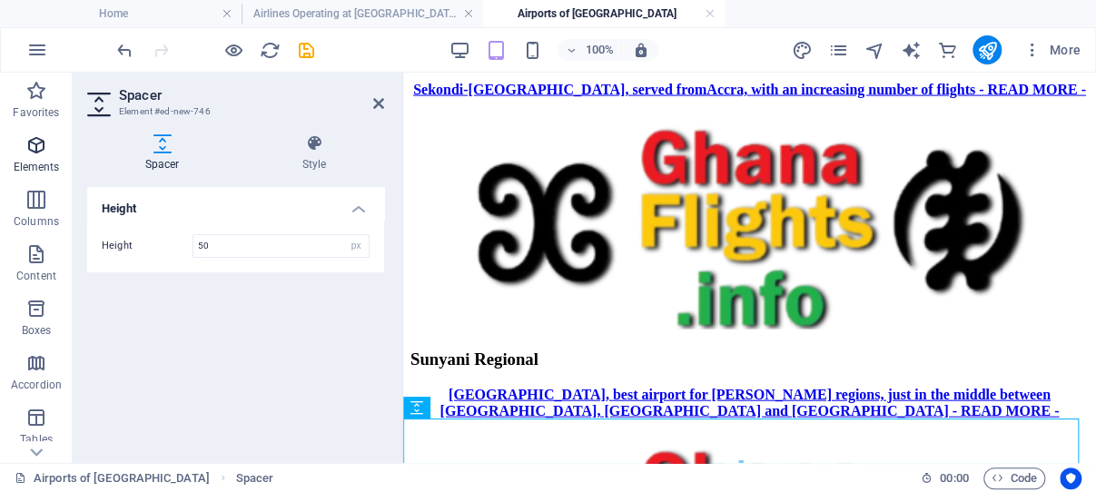
click at [39, 140] on icon "button" at bounding box center [36, 145] width 22 height 22
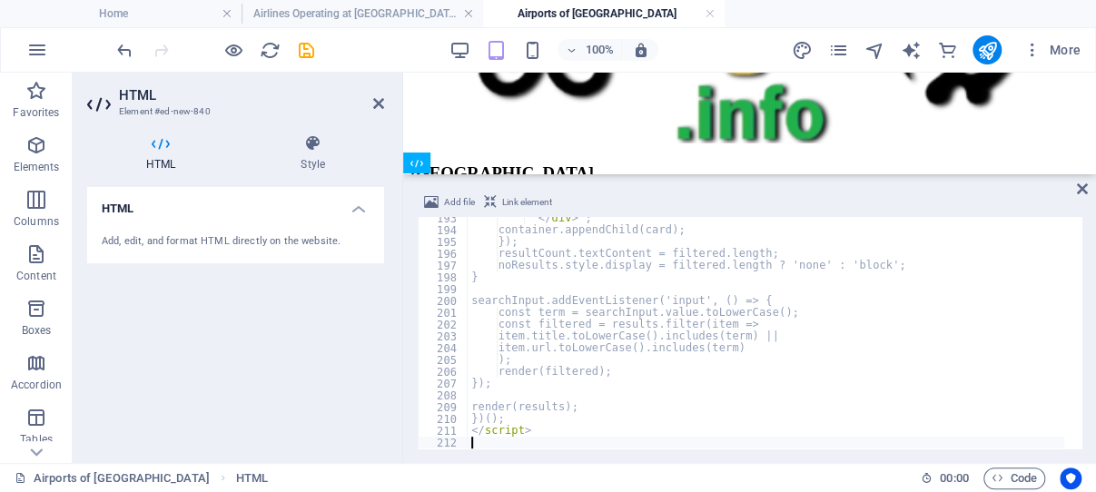
scroll to position [2272, 0]
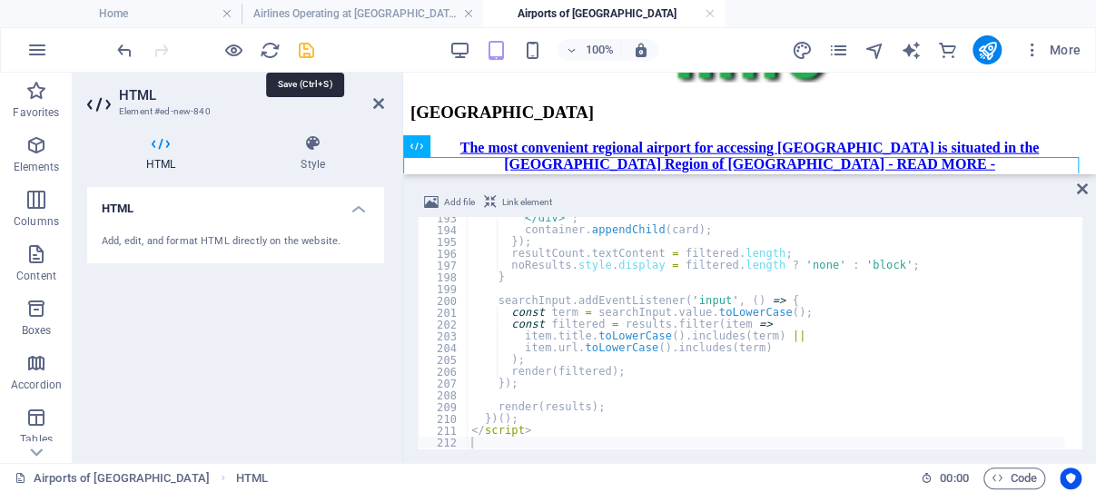
click at [303, 49] on icon "save" at bounding box center [306, 50] width 21 height 21
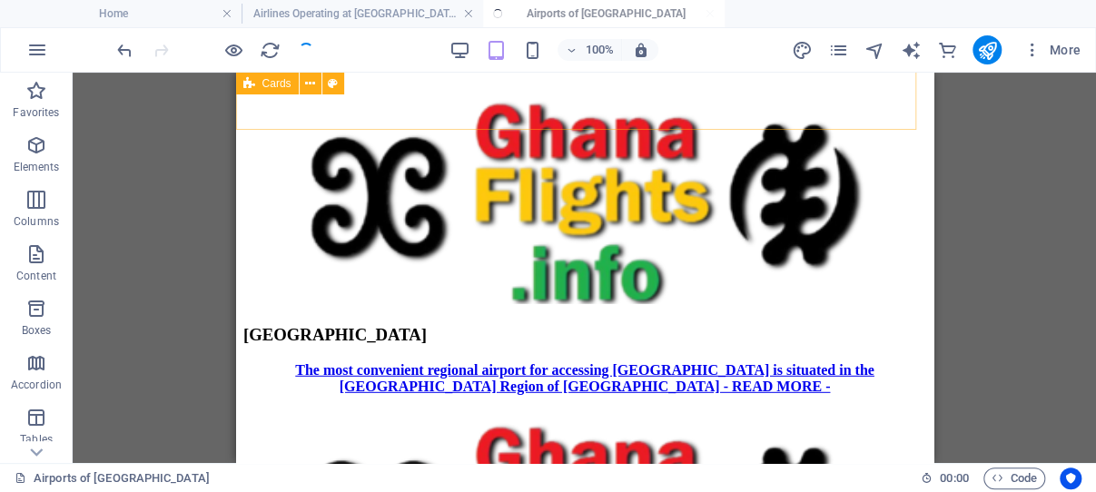
scroll to position [1961, 0]
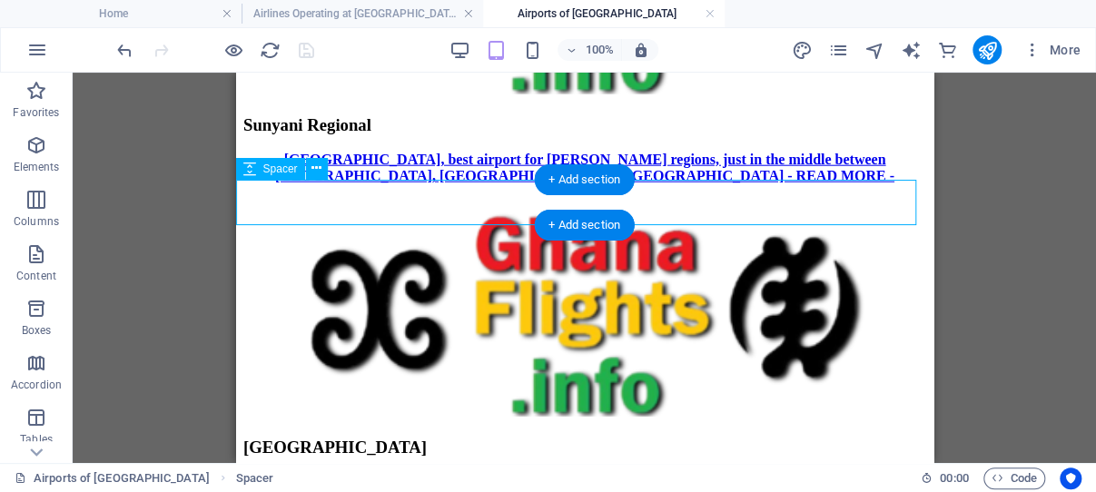
select select "px"
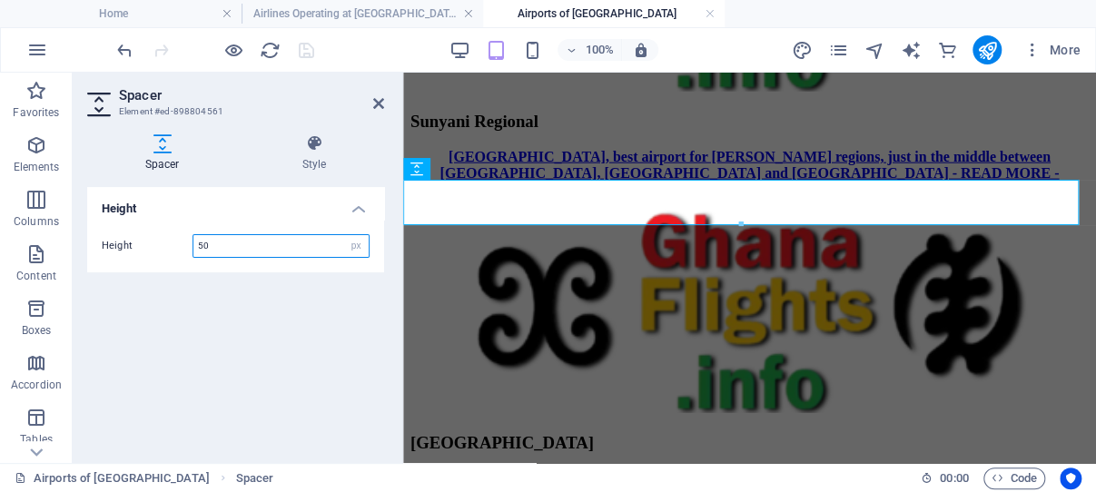
click at [266, 248] on input "50" at bounding box center [280, 246] width 175 height 22
drag, startPoint x: 264, startPoint y: 246, endPoint x: 174, endPoint y: 237, distance: 90.4
click at [193, 237] on input "50" at bounding box center [280, 246] width 175 height 22
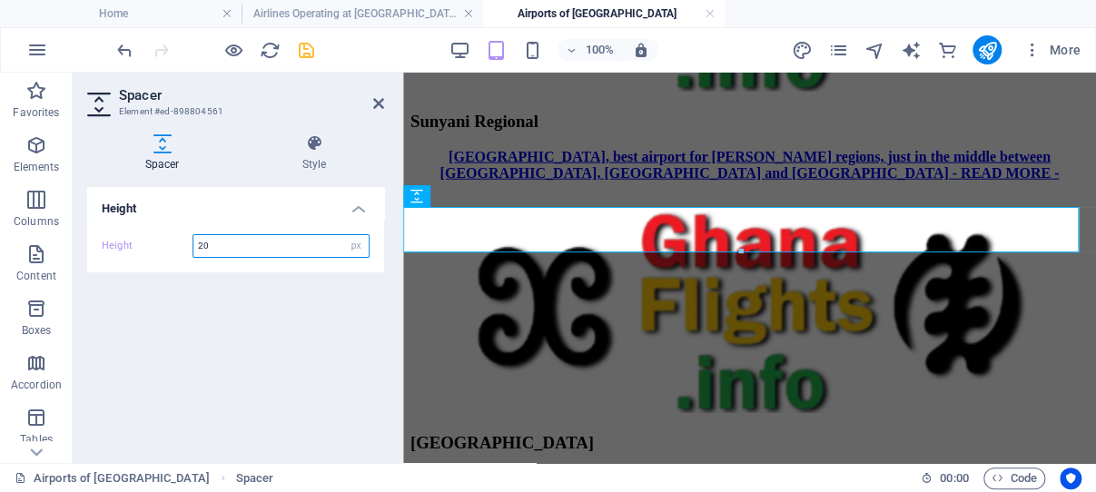
scroll to position [1932, 0]
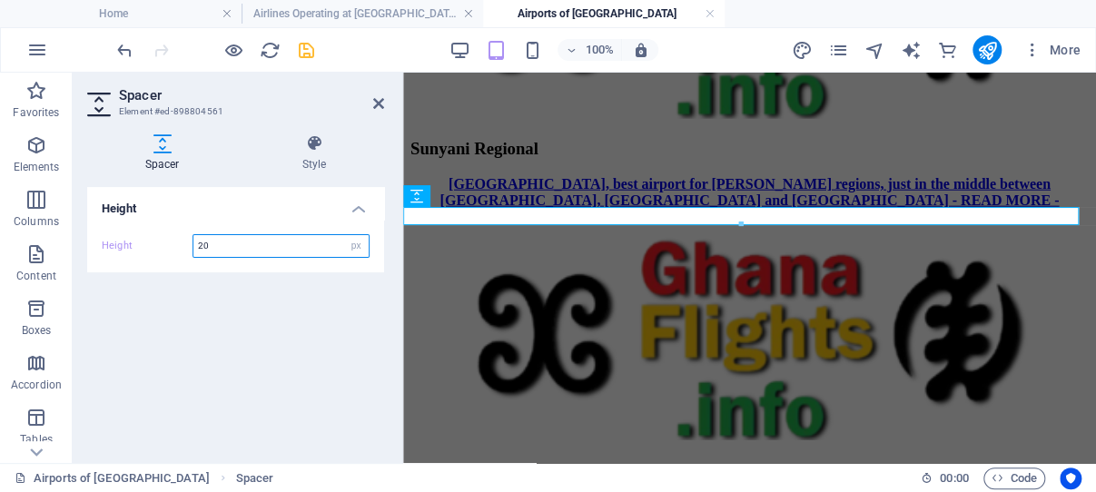
type input "20"
drag, startPoint x: 304, startPoint y: 50, endPoint x: 99, endPoint y: 5, distance: 210.2
click at [304, 50] on icon "save" at bounding box center [306, 50] width 21 height 21
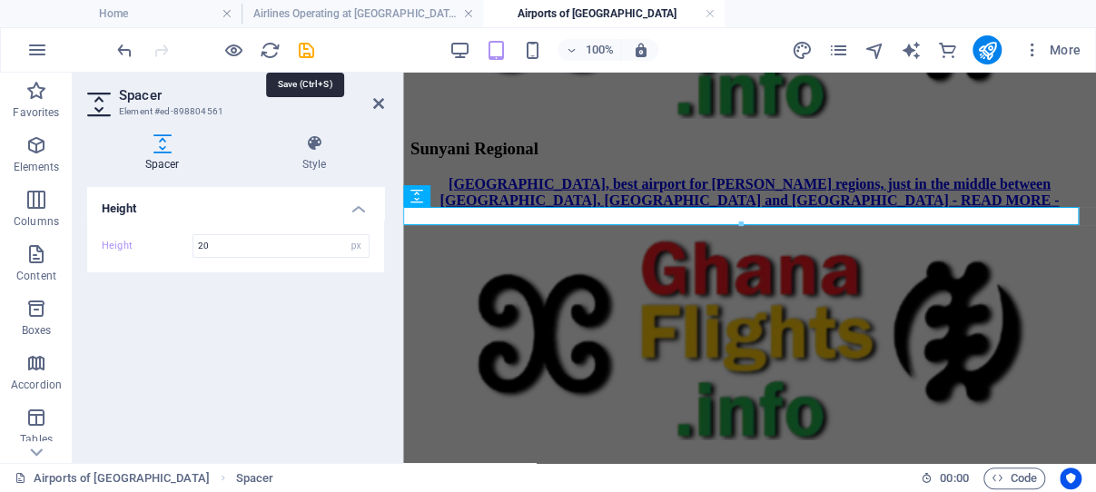
scroll to position [1934, 0]
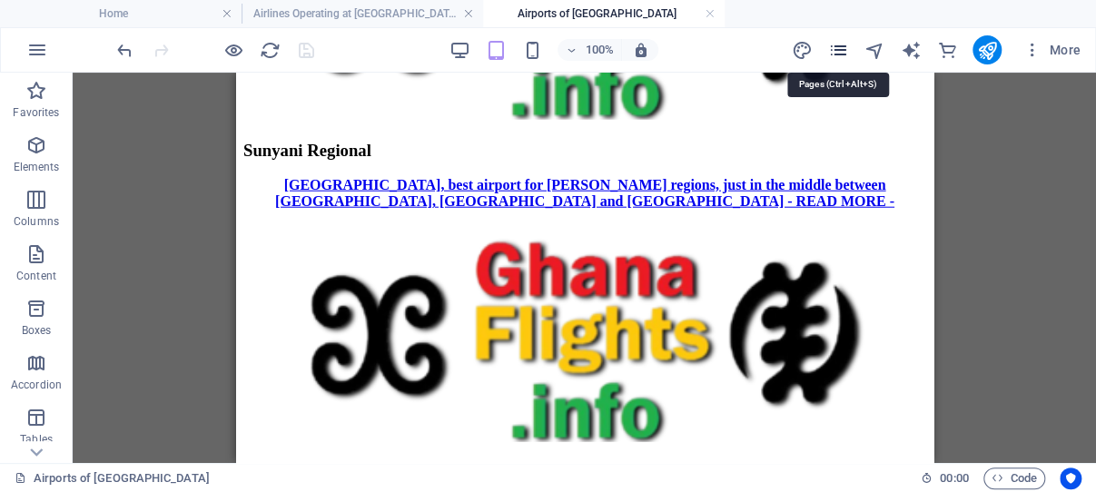
click at [842, 50] on icon "pages" at bounding box center [837, 50] width 21 height 21
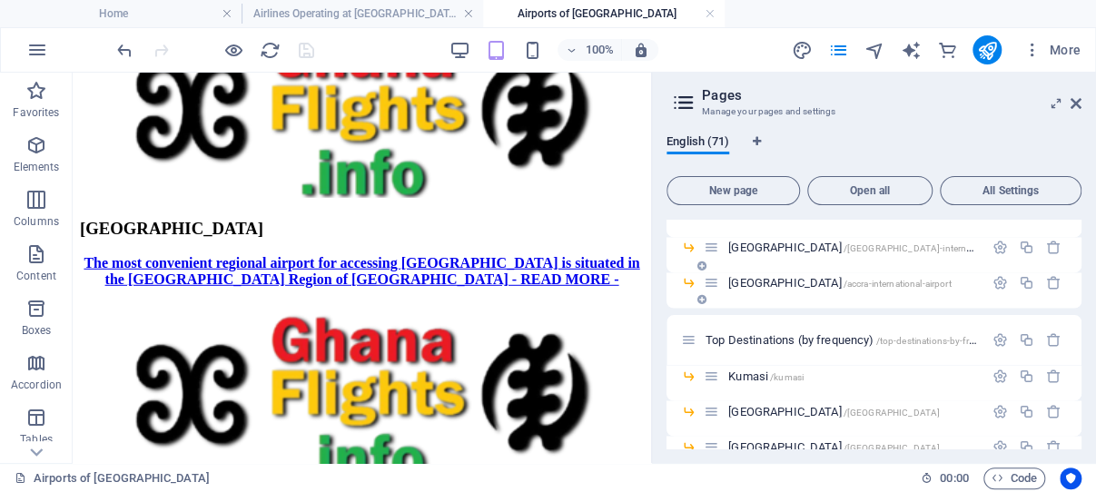
scroll to position [1386, 0]
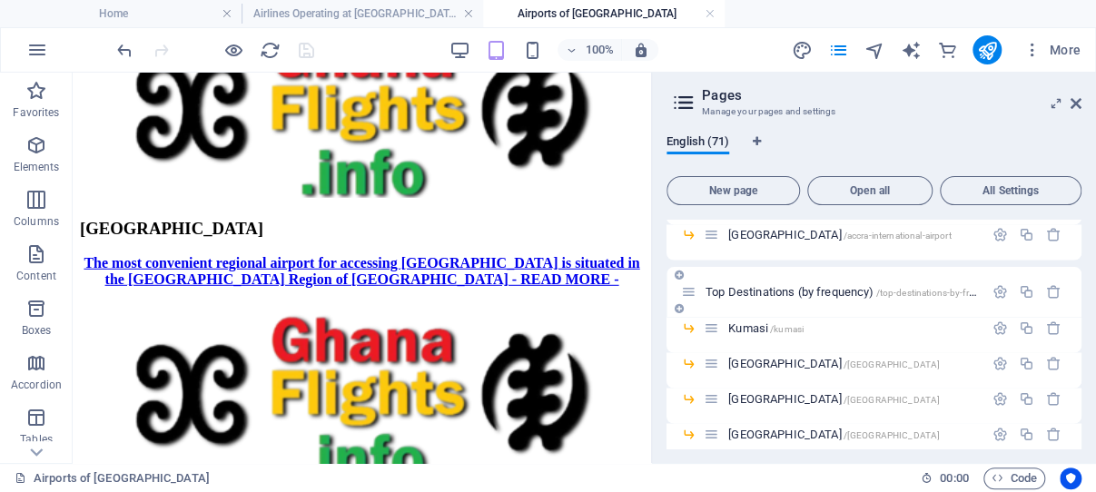
click at [796, 292] on span "Top Destinations (by frequency) /top-destinations-by-frequency" at bounding box center [855, 292] width 299 height 14
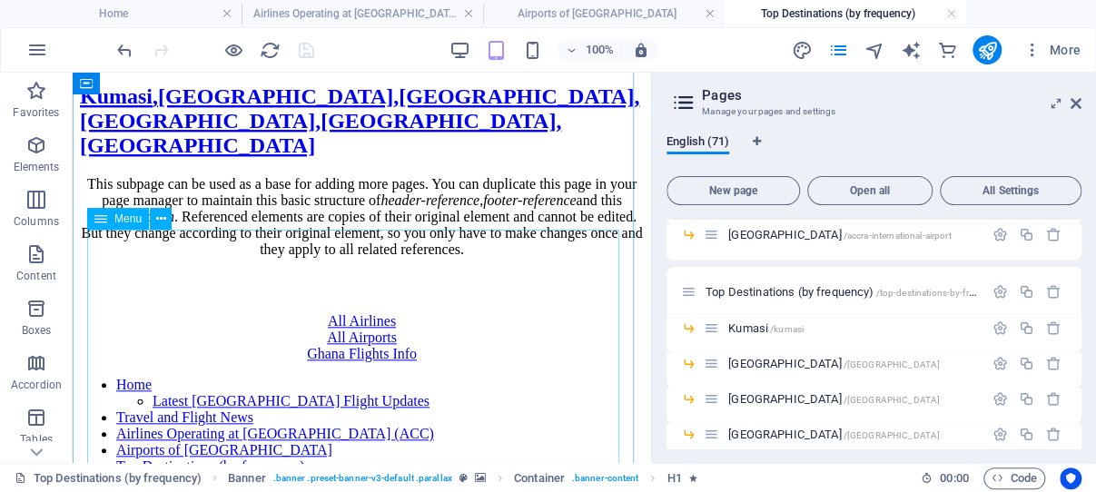
scroll to position [757, 0]
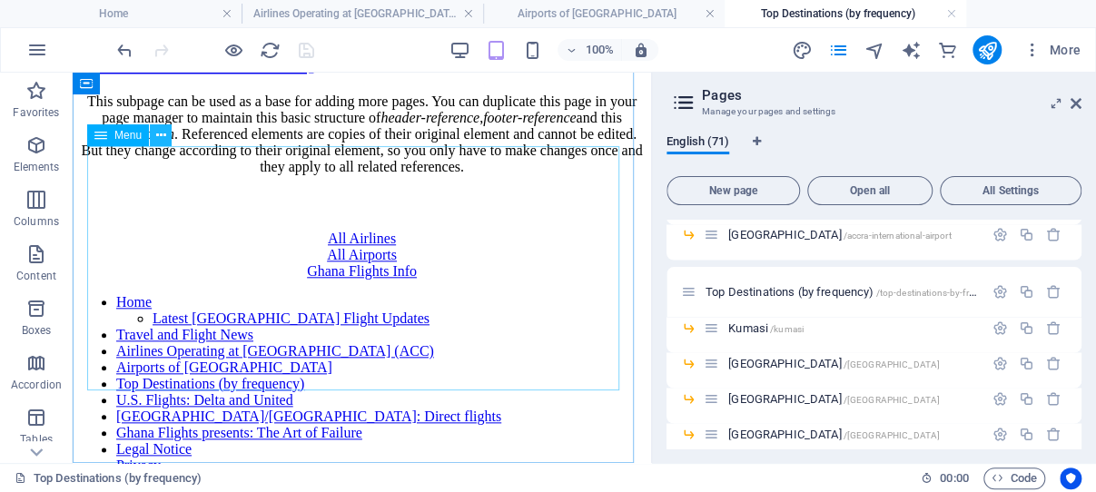
click at [162, 135] on icon at bounding box center [161, 135] width 10 height 19
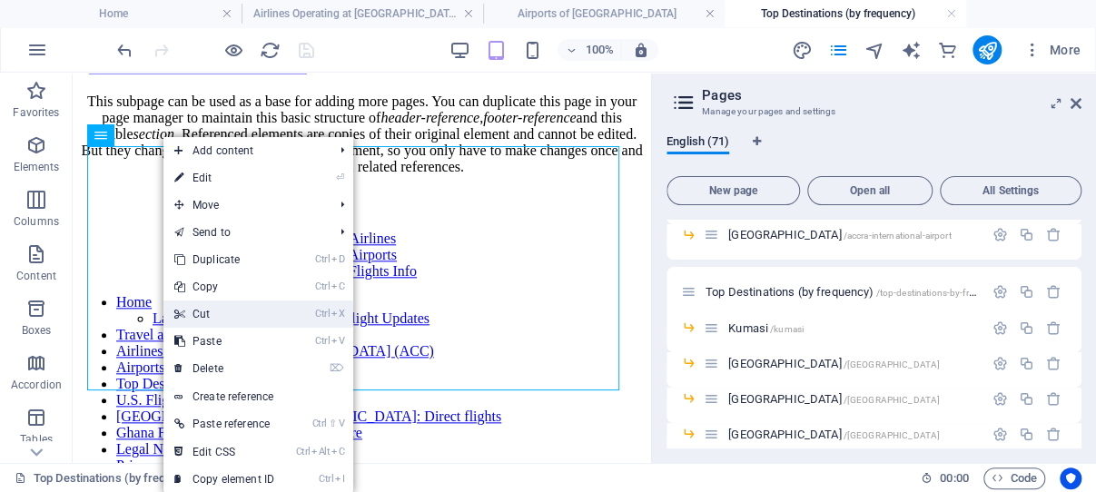
click at [210, 310] on link "Ctrl X Cut" at bounding box center [224, 314] width 122 height 27
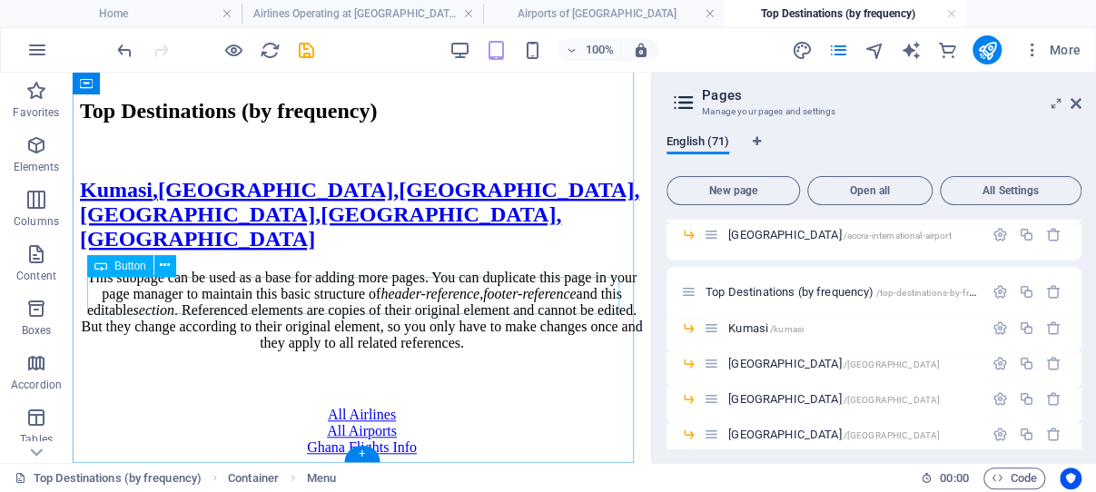
scroll to position [513, 0]
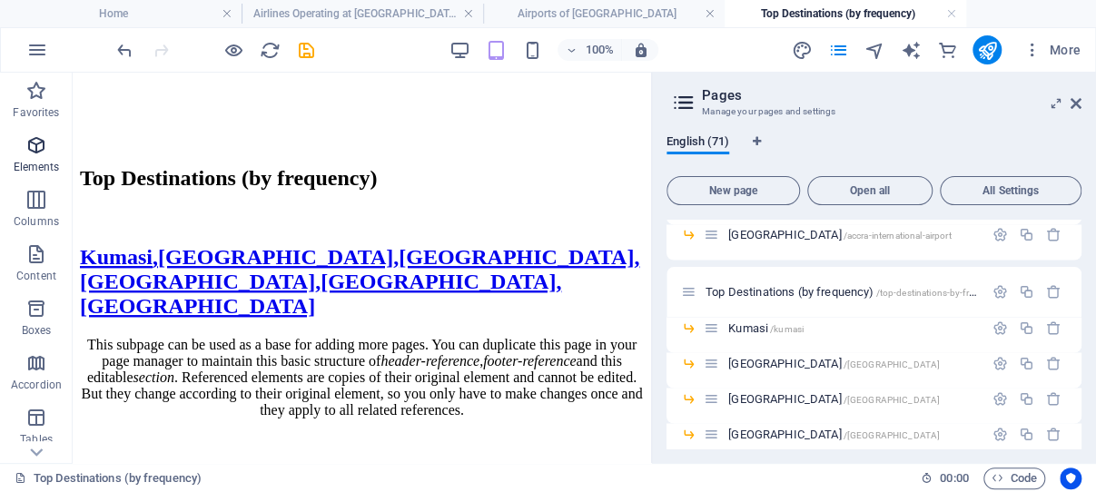
click at [38, 148] on icon "button" at bounding box center [36, 145] width 22 height 22
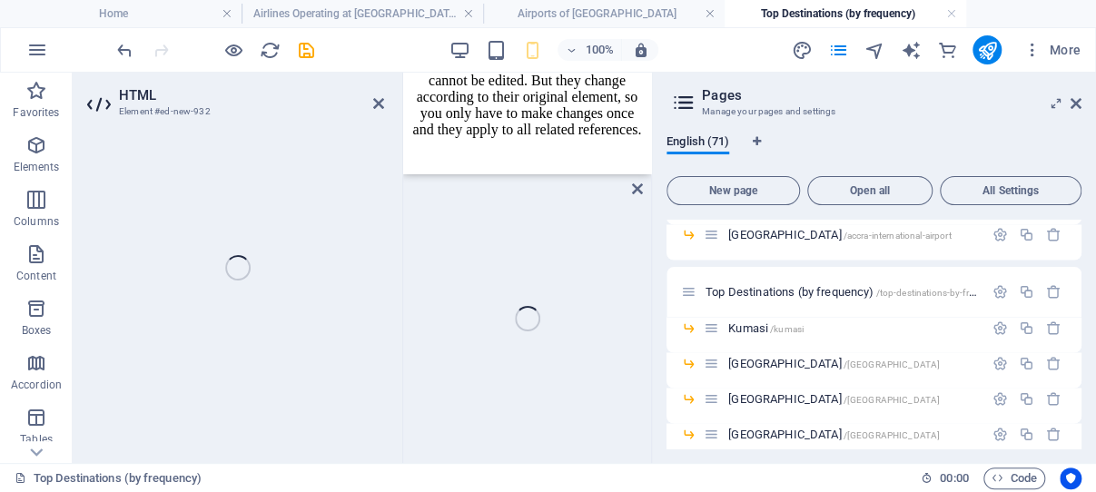
scroll to position [1059, 0]
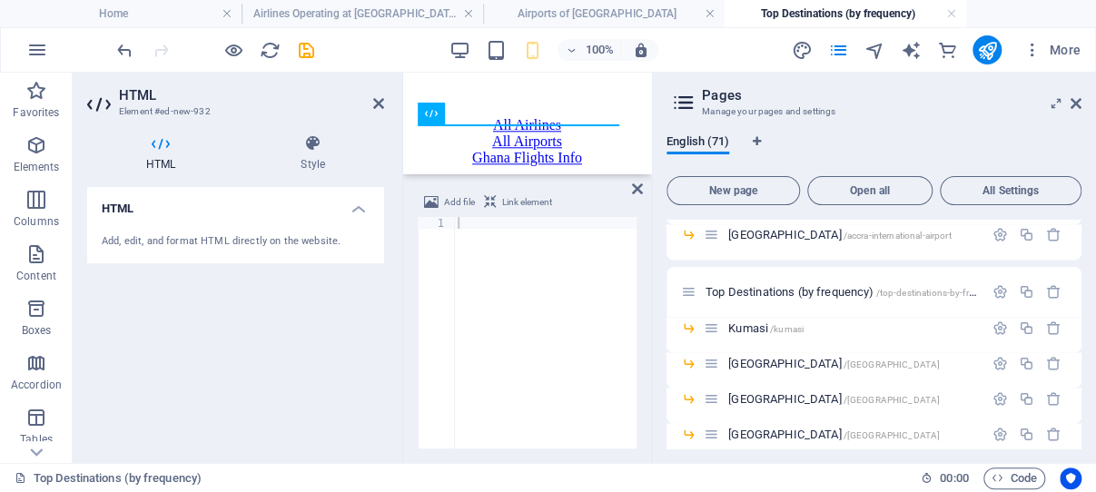
drag, startPoint x: 248, startPoint y: 338, endPoint x: 475, endPoint y: 377, distance: 230.4
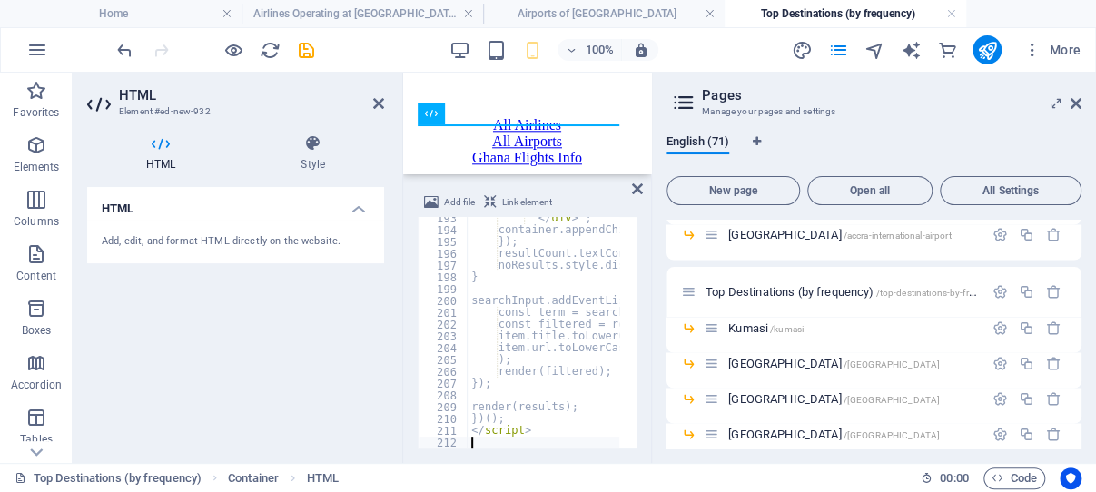
scroll to position [2272, 0]
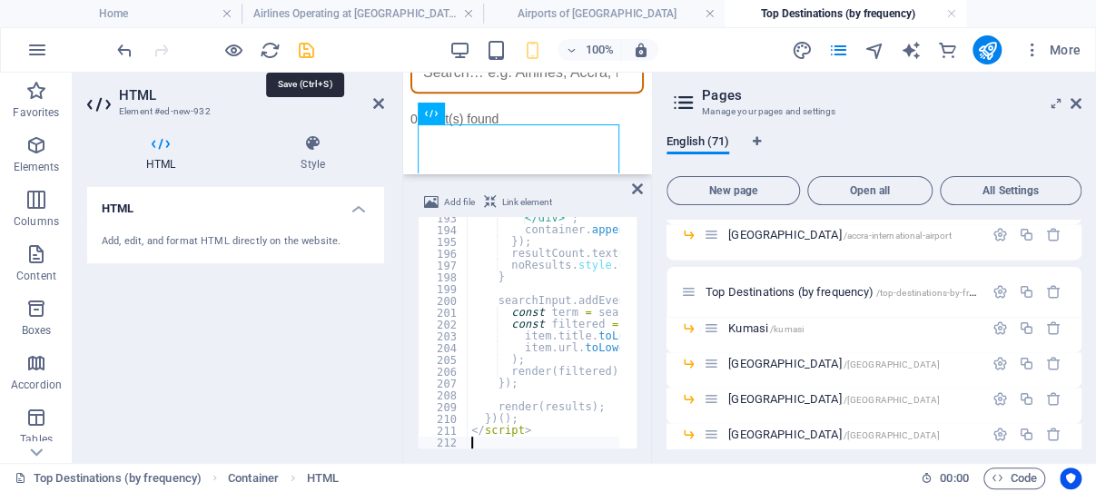
click at [302, 45] on icon "save" at bounding box center [306, 50] width 21 height 21
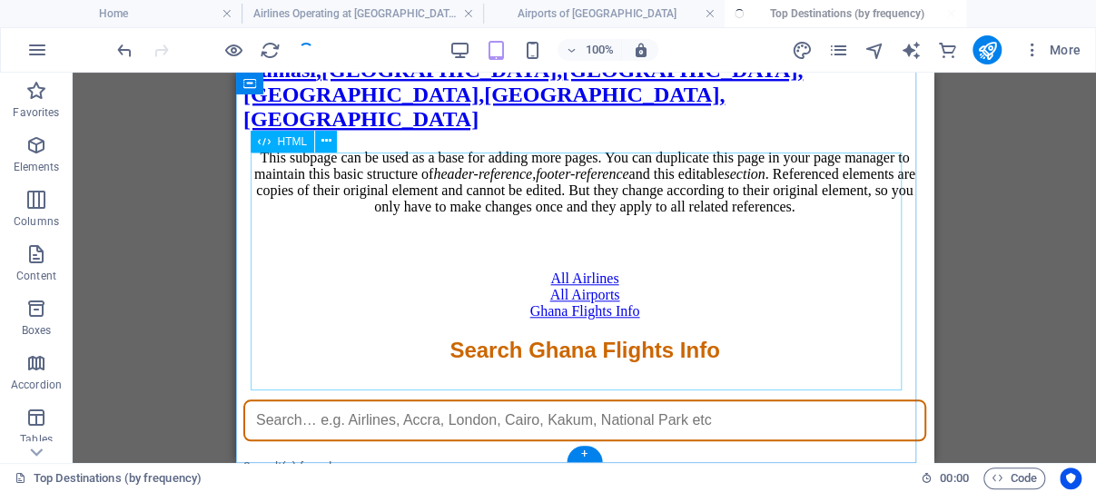
scroll to position [699, 0]
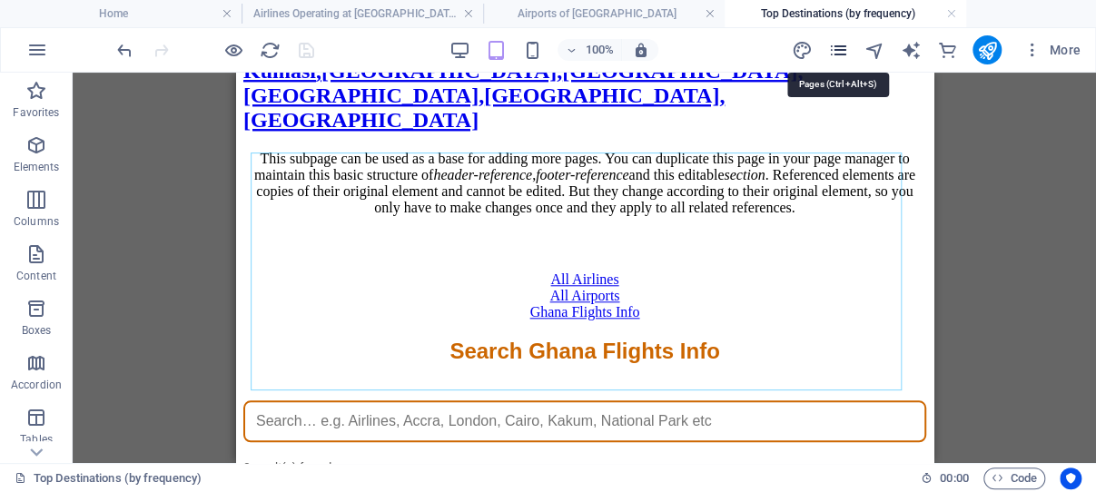
click at [837, 51] on icon "pages" at bounding box center [837, 50] width 21 height 21
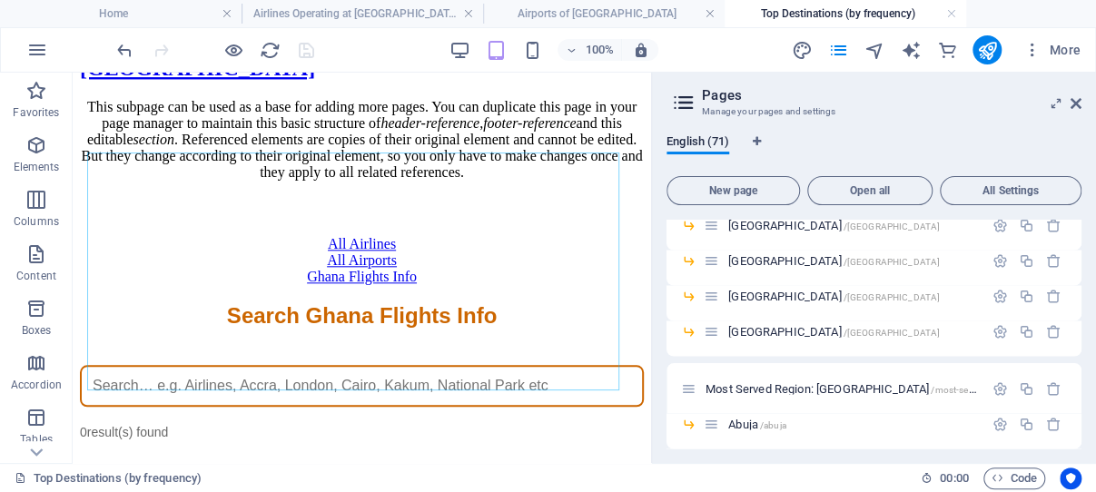
scroll to position [1647, 0]
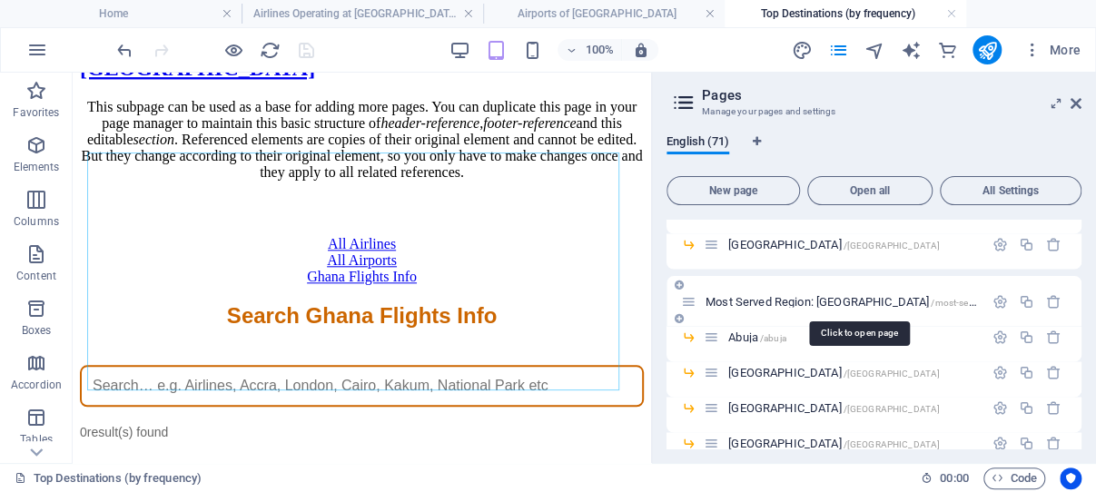
click at [812, 298] on span "Most Served Region: [GEOGRAPHIC_DATA] /most-served-region-west-[GEOGRAPHIC_DATA]" at bounding box center [920, 301] width 428 height 14
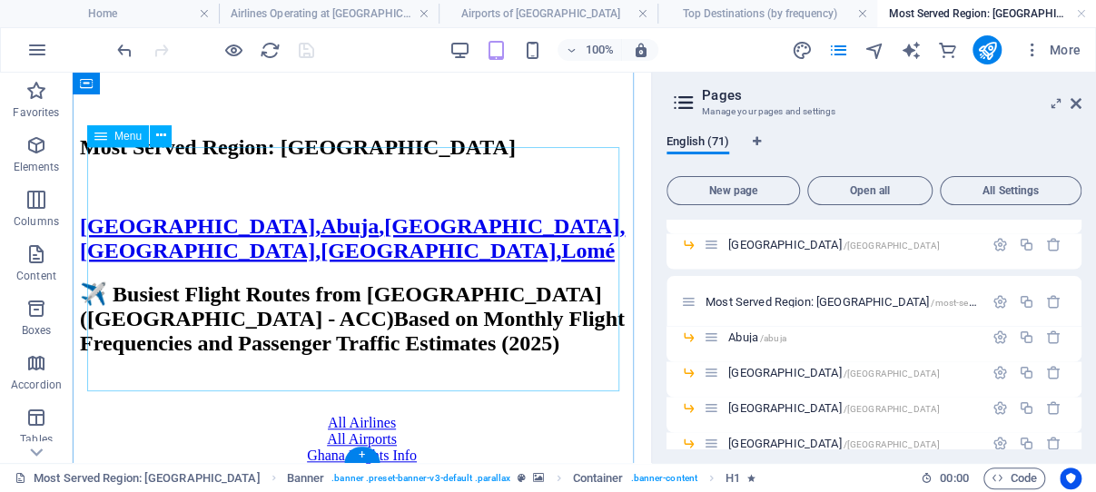
scroll to position [715, 0]
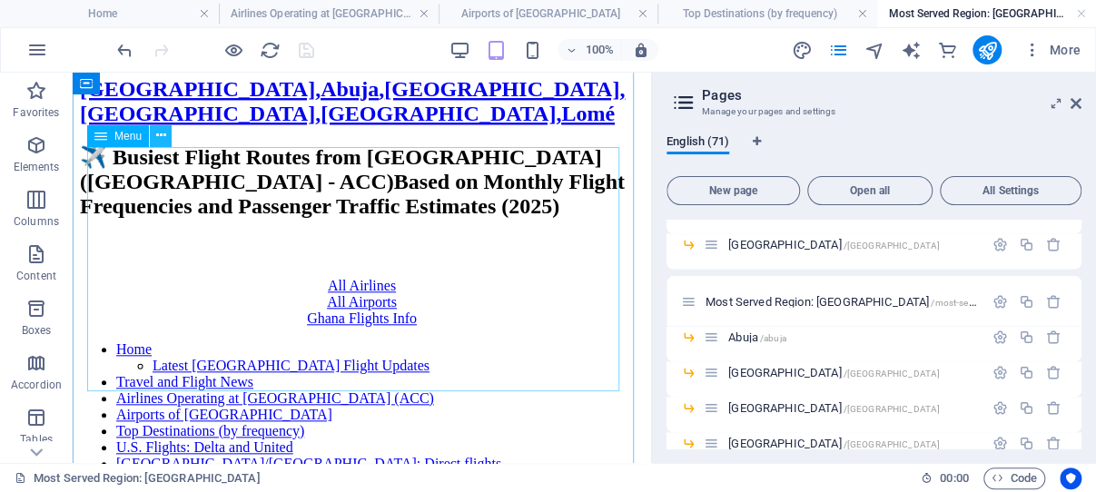
click at [161, 134] on icon at bounding box center [161, 135] width 10 height 19
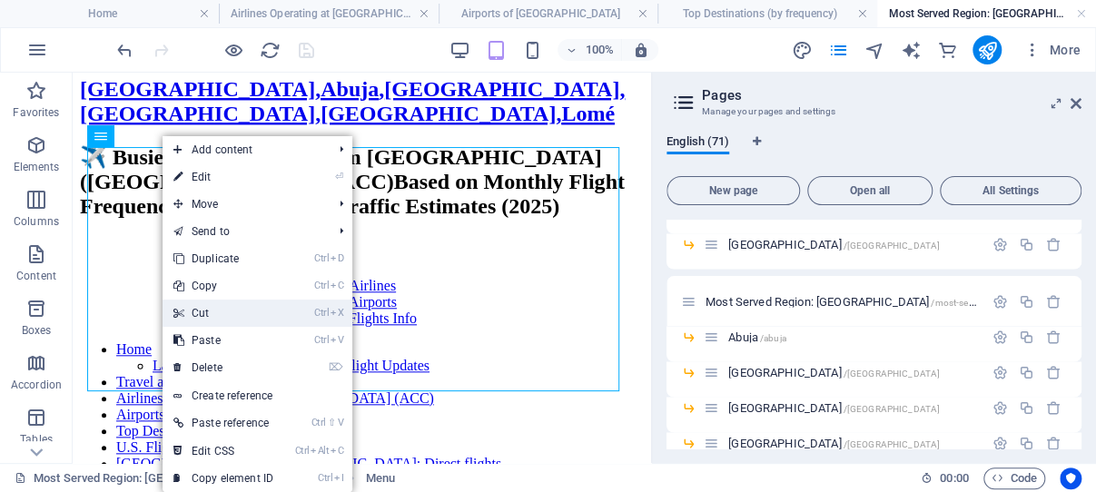
click at [214, 313] on link "Ctrl X Cut" at bounding box center [224, 313] width 122 height 27
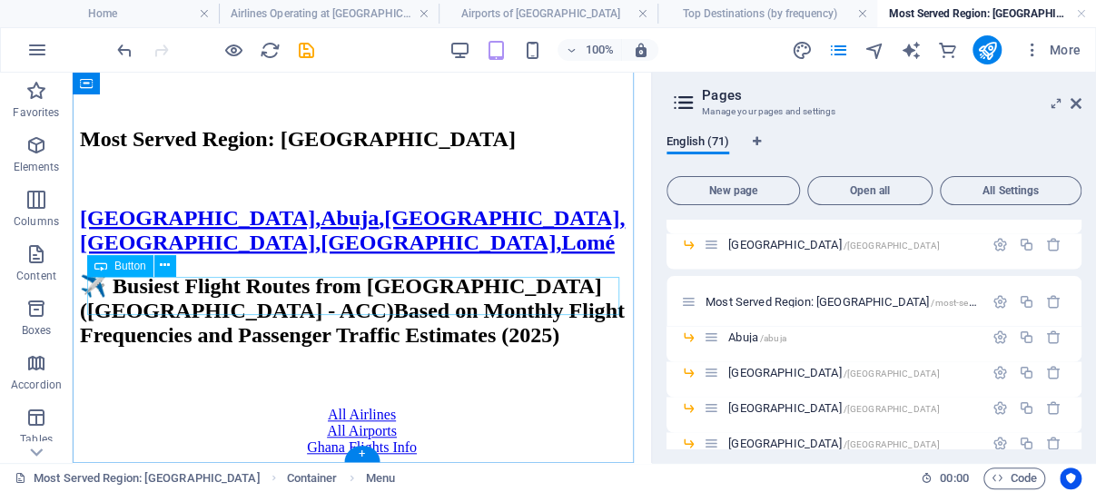
scroll to position [470, 0]
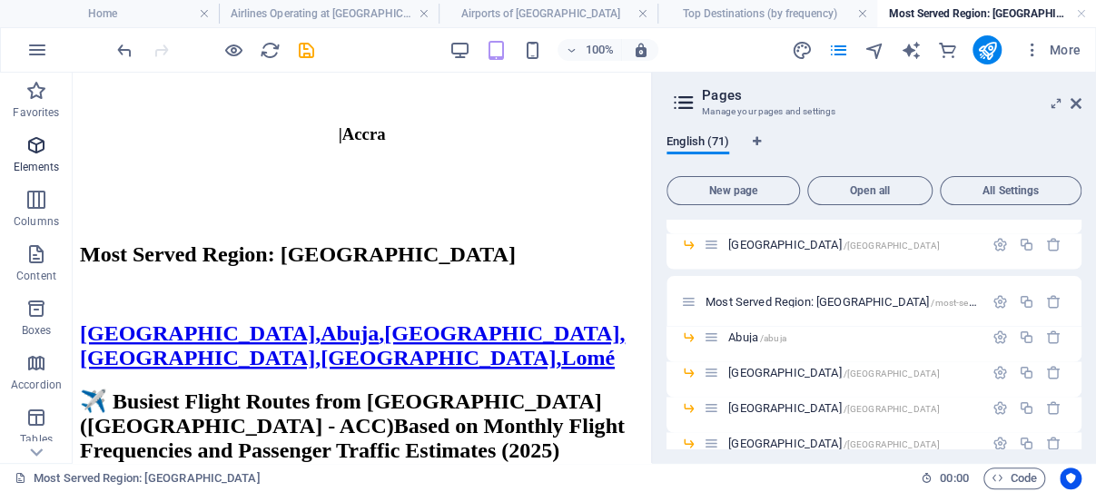
click at [35, 144] on icon "button" at bounding box center [36, 145] width 22 height 22
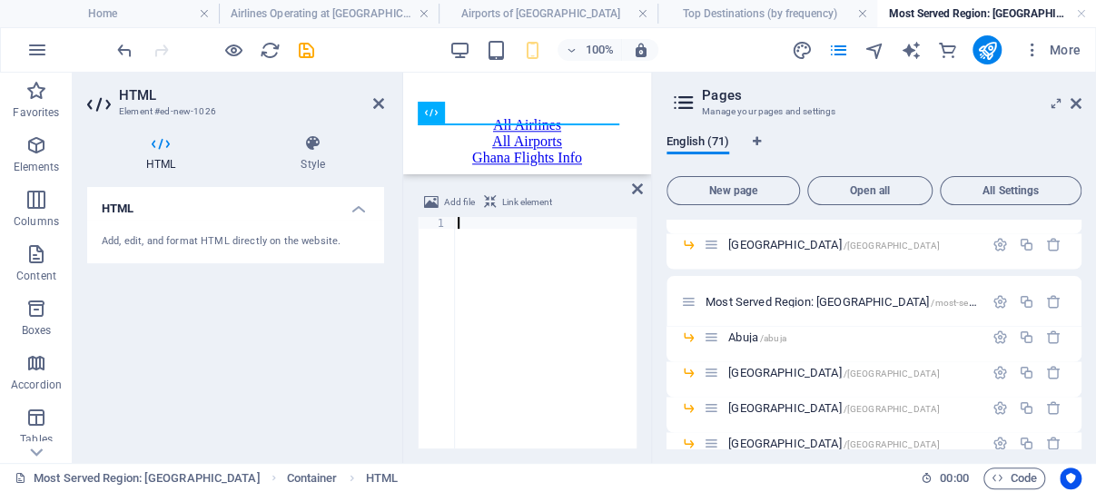
scroll to position [2272, 0]
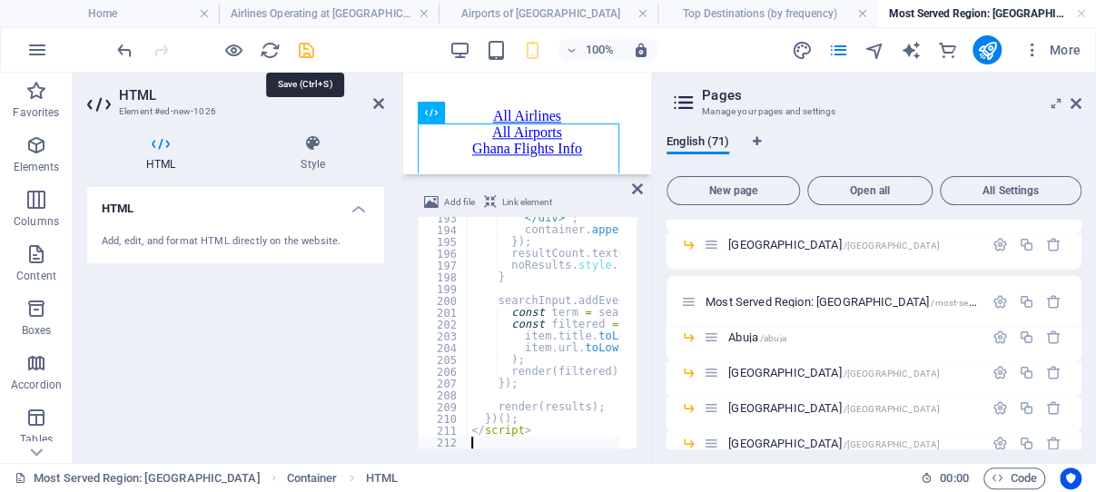
click at [306, 45] on icon "save" at bounding box center [306, 50] width 21 height 21
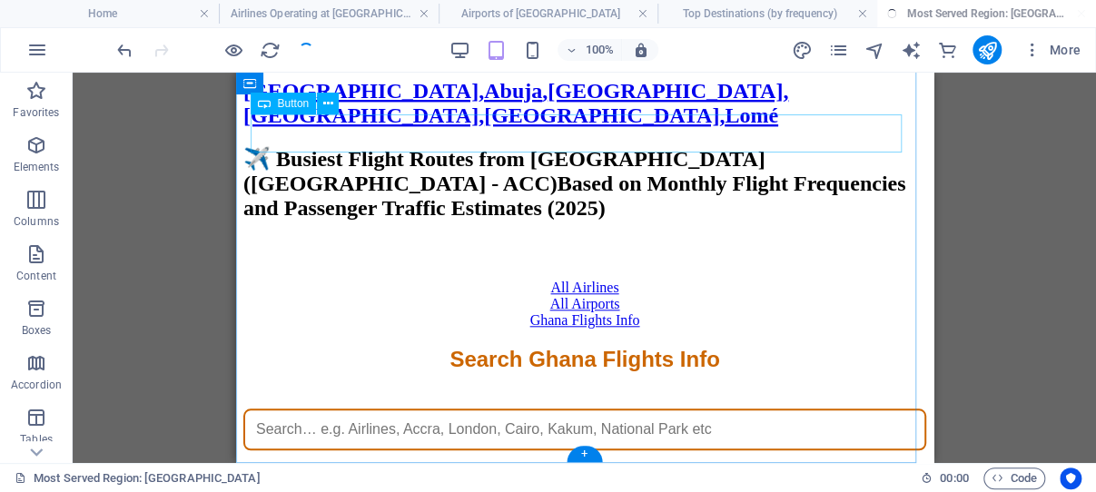
scroll to position [678, 0]
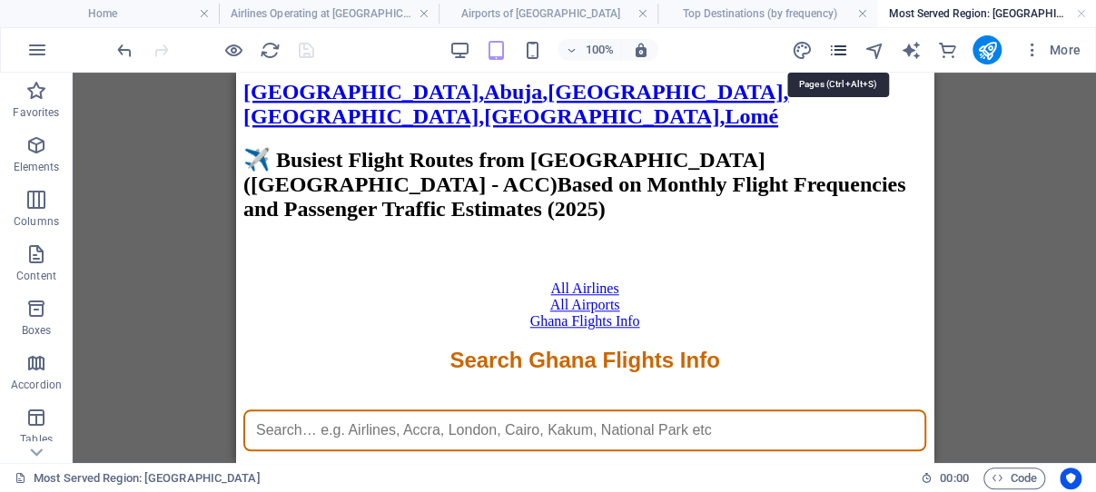
click at [840, 48] on icon "pages" at bounding box center [837, 50] width 21 height 21
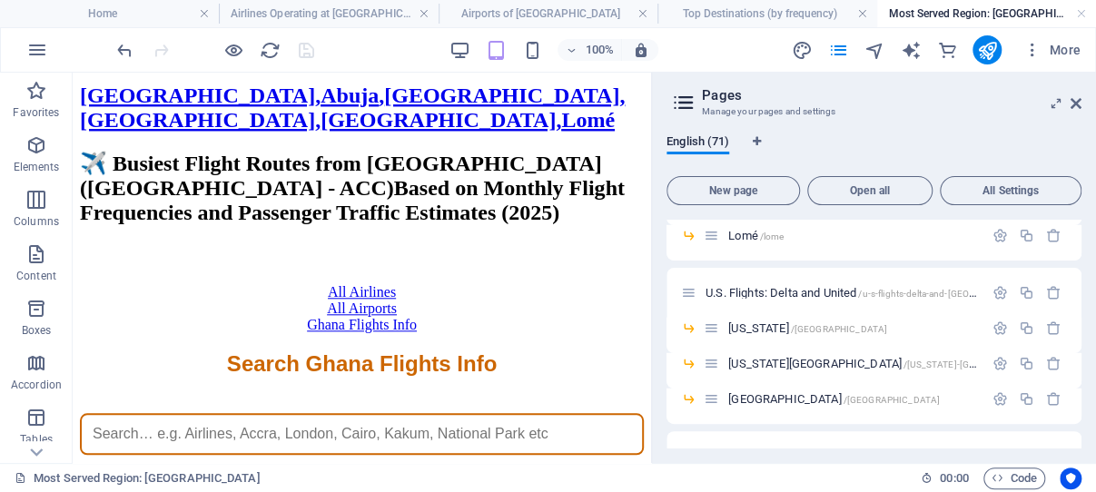
scroll to position [1906, 0]
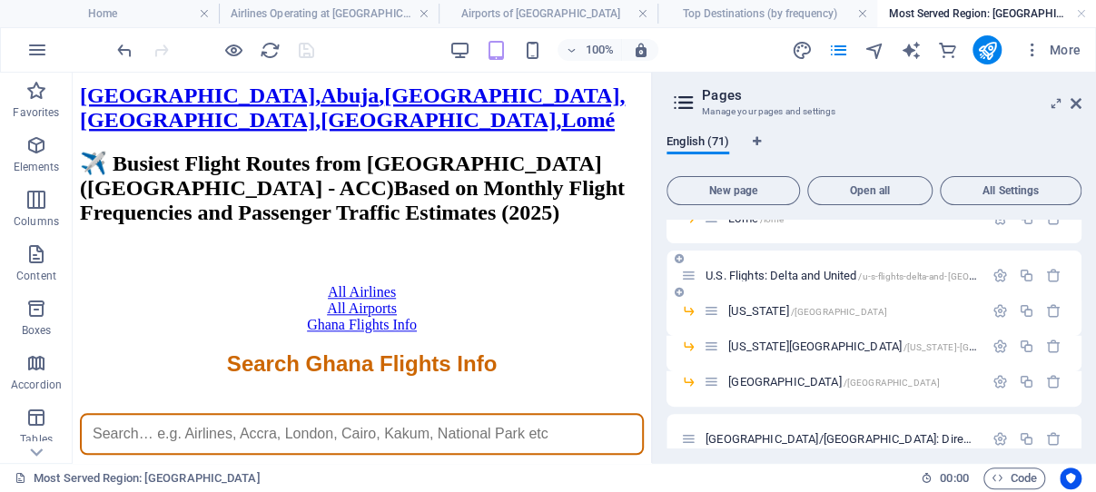
click at [817, 272] on span "U.S. Flights: [GEOGRAPHIC_DATA] and United /u-s-flights-delta-and-[GEOGRAPHIC_D…" at bounding box center [873, 276] width 335 height 14
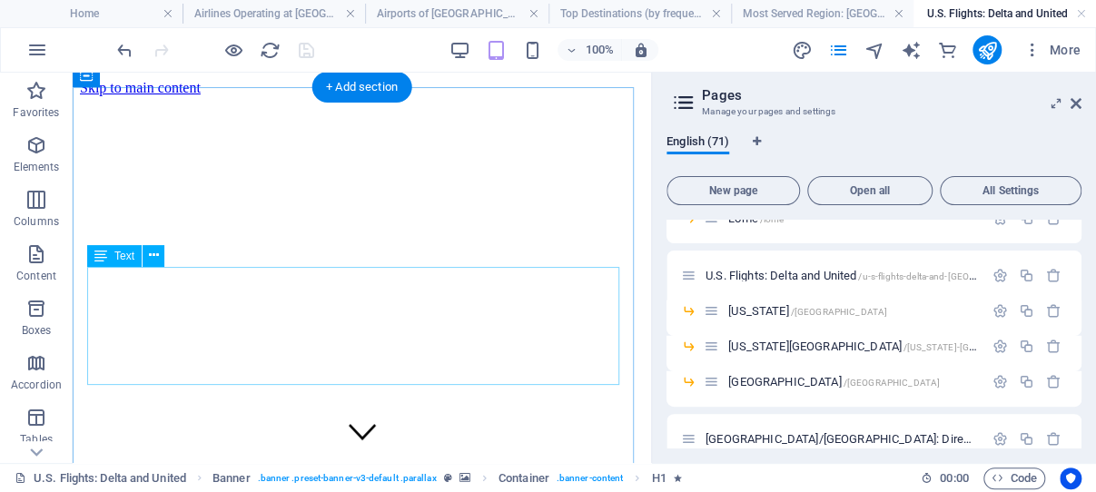
scroll to position [481, 0]
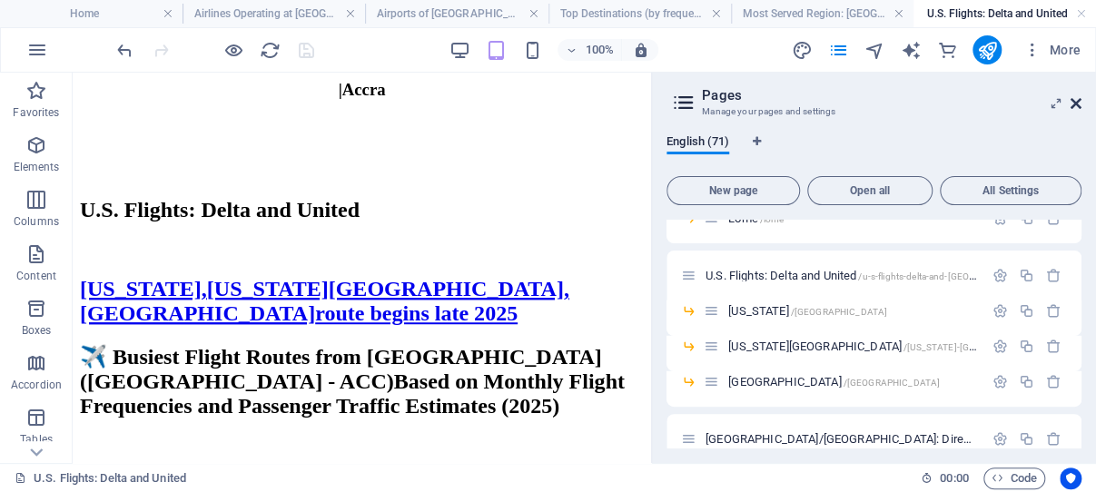
drag, startPoint x: 1076, startPoint y: 101, endPoint x: 295, endPoint y: 163, distance: 783.6
click at [1076, 101] on icon at bounding box center [1076, 103] width 11 height 15
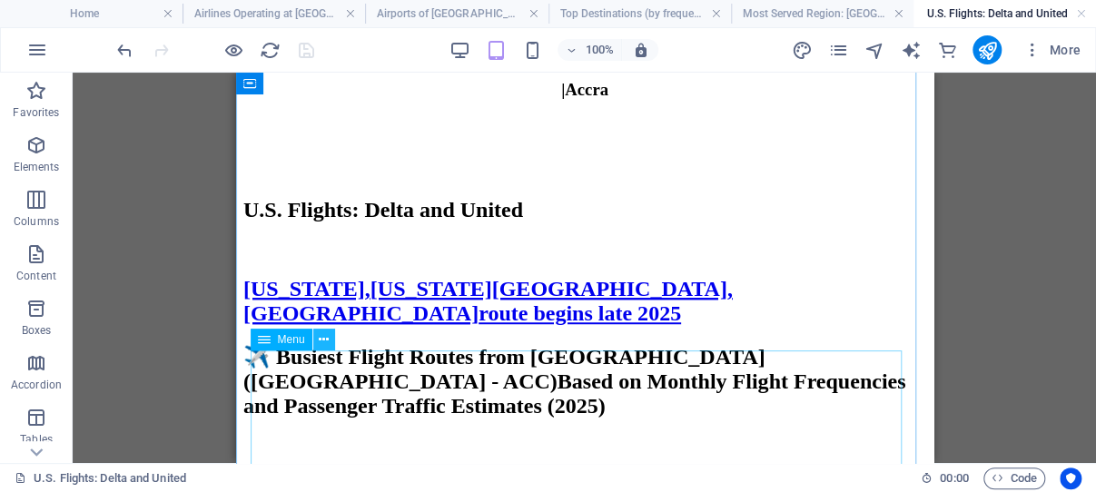
click at [322, 341] on icon at bounding box center [324, 340] width 10 height 19
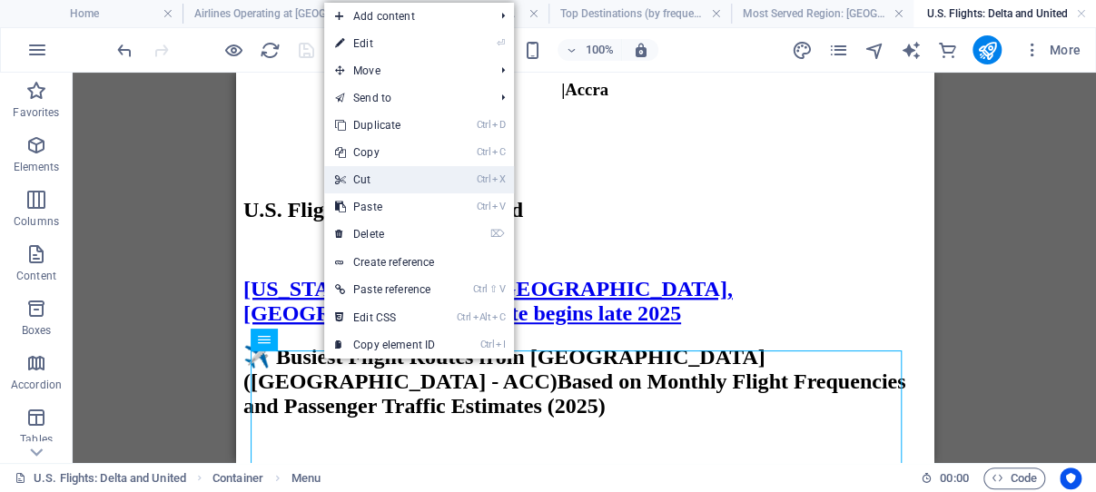
click at [375, 180] on link "Ctrl X Cut" at bounding box center [385, 179] width 122 height 27
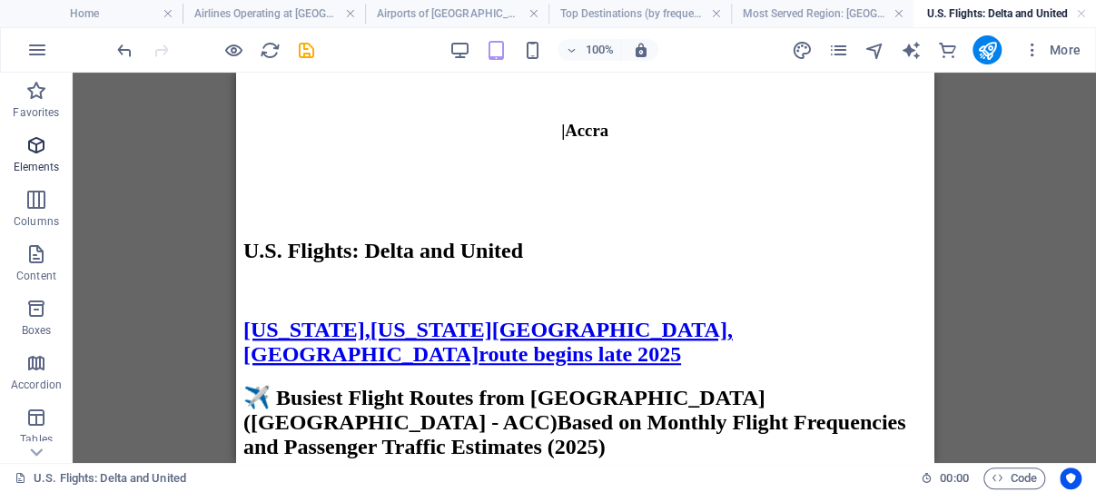
click at [38, 141] on icon "button" at bounding box center [36, 145] width 22 height 22
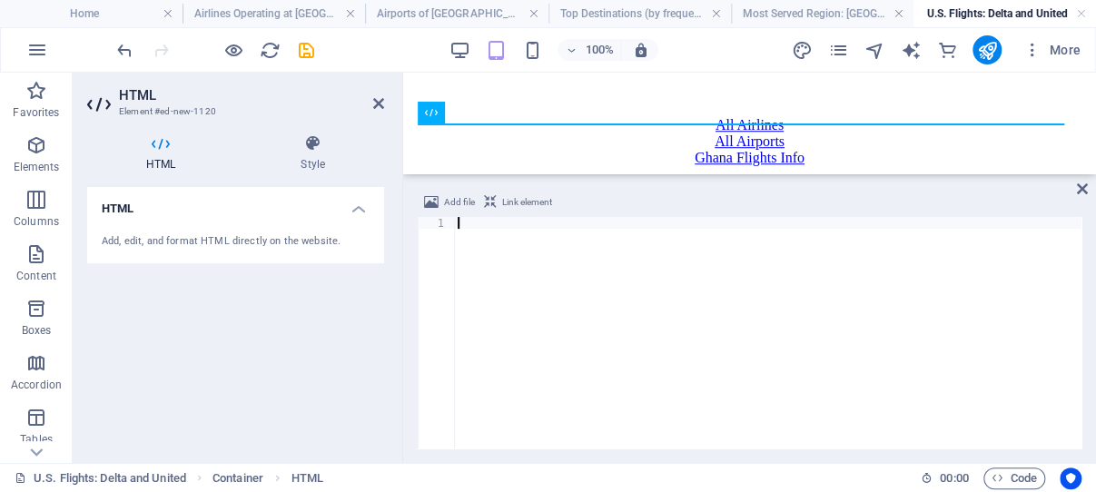
scroll to position [2272, 0]
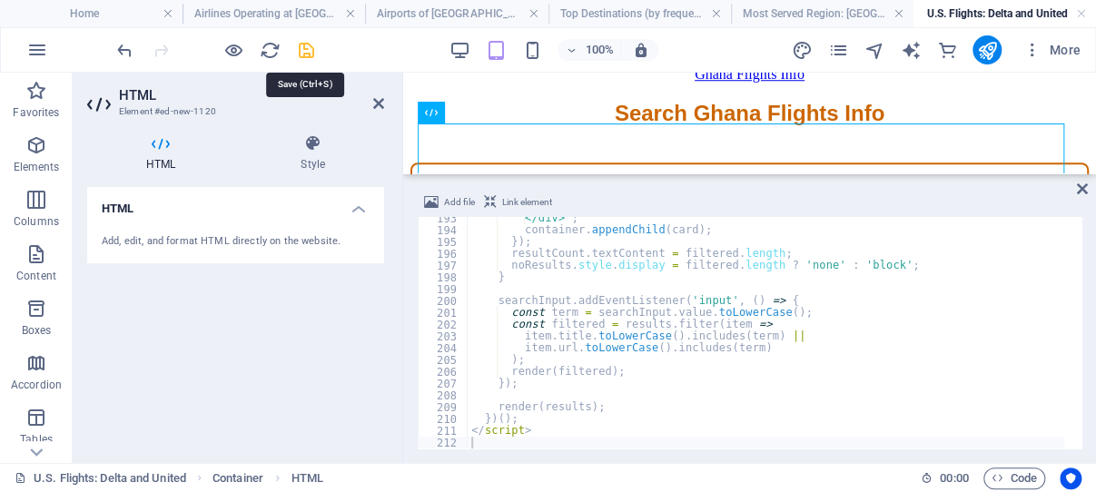
click at [308, 51] on icon "save" at bounding box center [306, 50] width 21 height 21
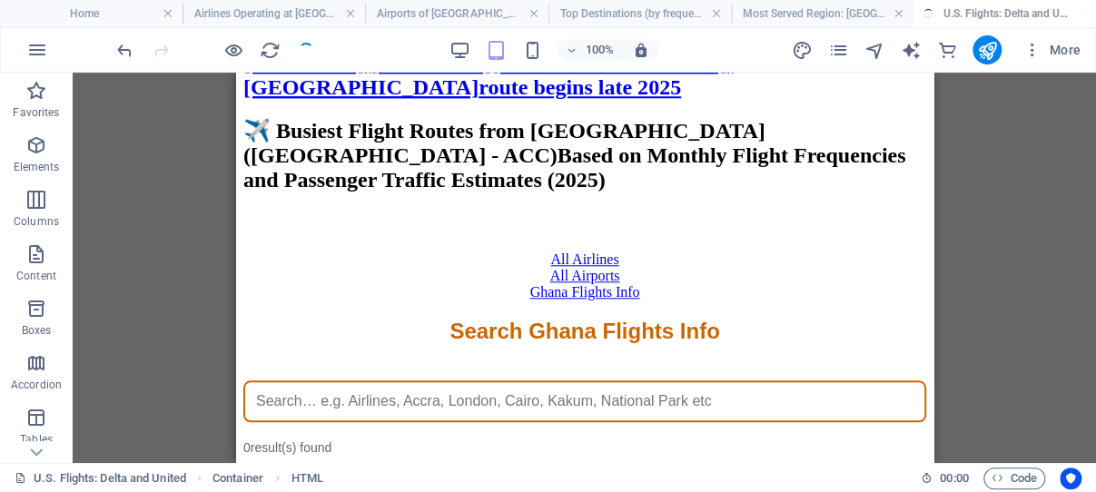
scroll to position [679, 0]
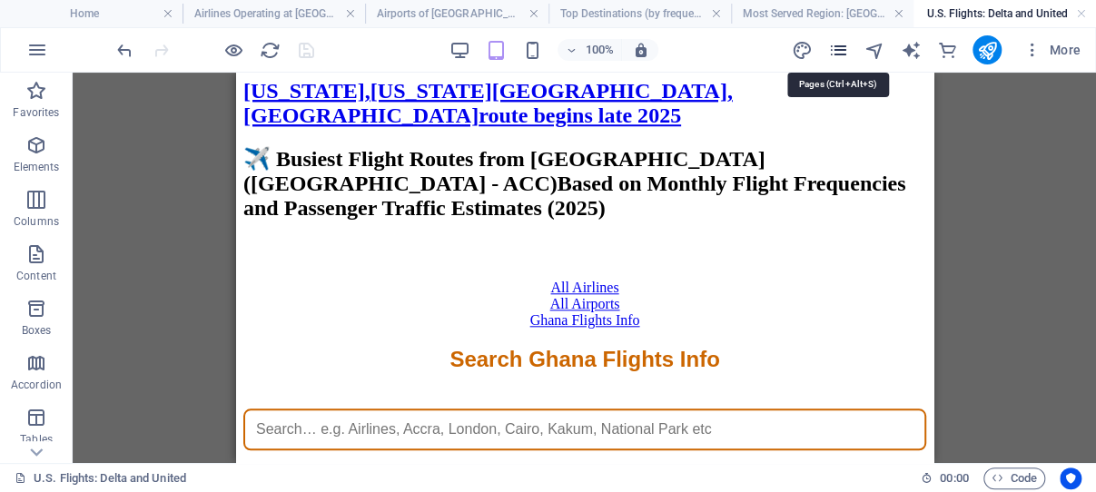
click at [838, 48] on icon "pages" at bounding box center [837, 50] width 21 height 21
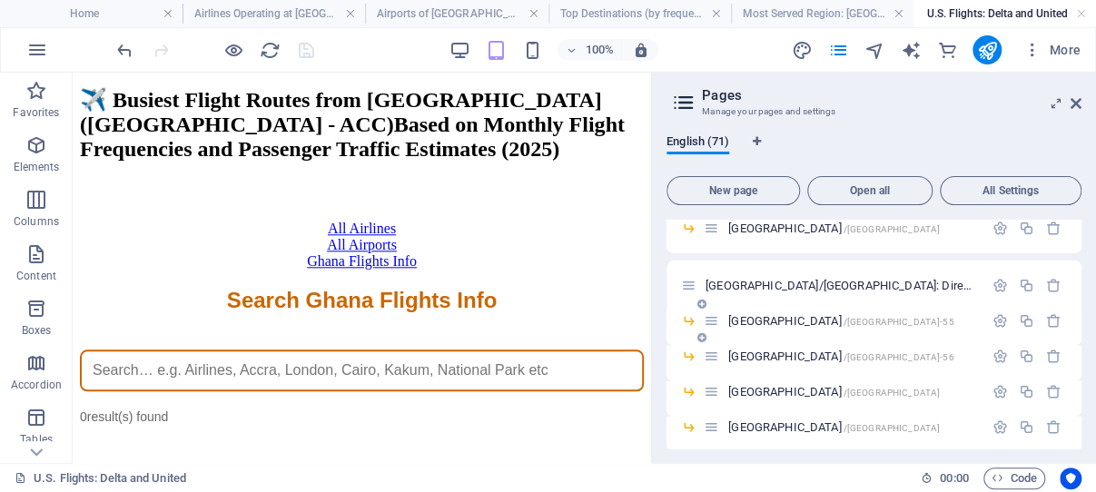
scroll to position [2080, 0]
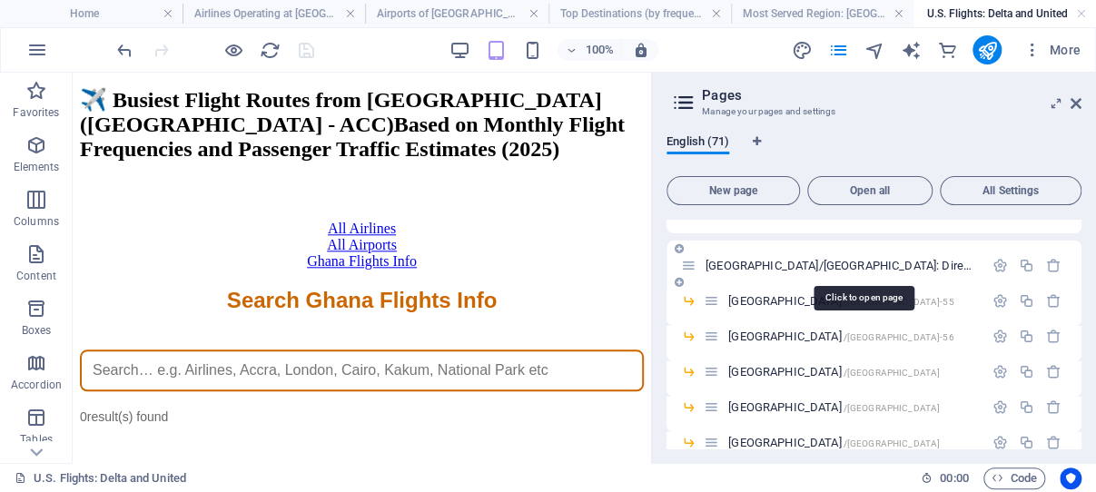
click at [779, 265] on span "[GEOGRAPHIC_DATA]/[GEOGRAPHIC_DATA]: Direct flights /[GEOGRAPHIC_DATA]-[GEOGRAP…" at bounding box center [959, 266] width 507 height 14
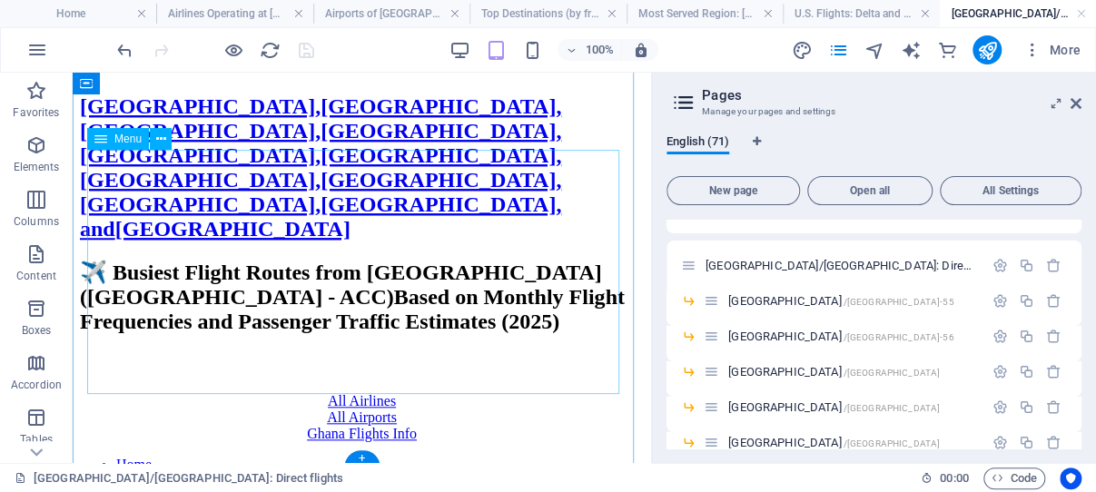
scroll to position [774, 0]
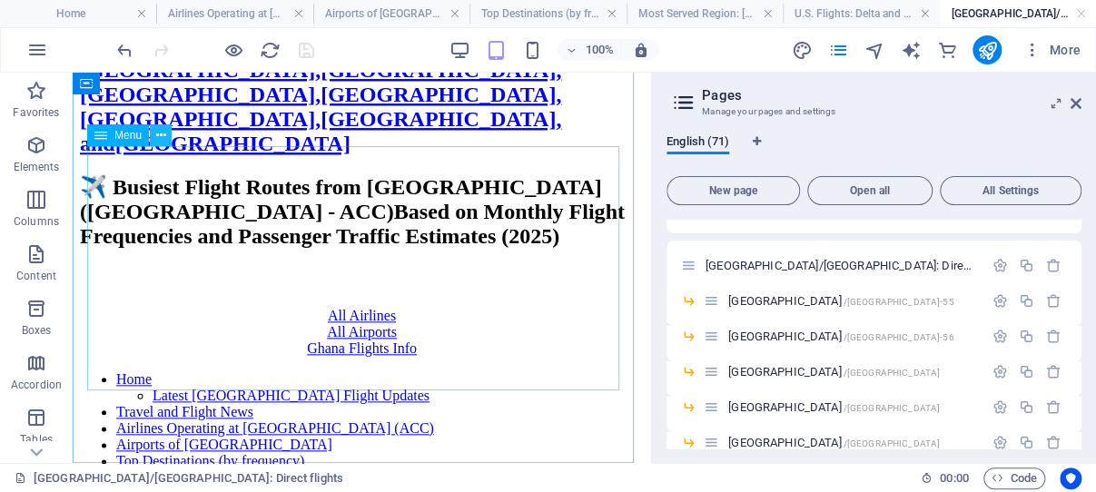
click at [162, 134] on icon at bounding box center [161, 135] width 10 height 19
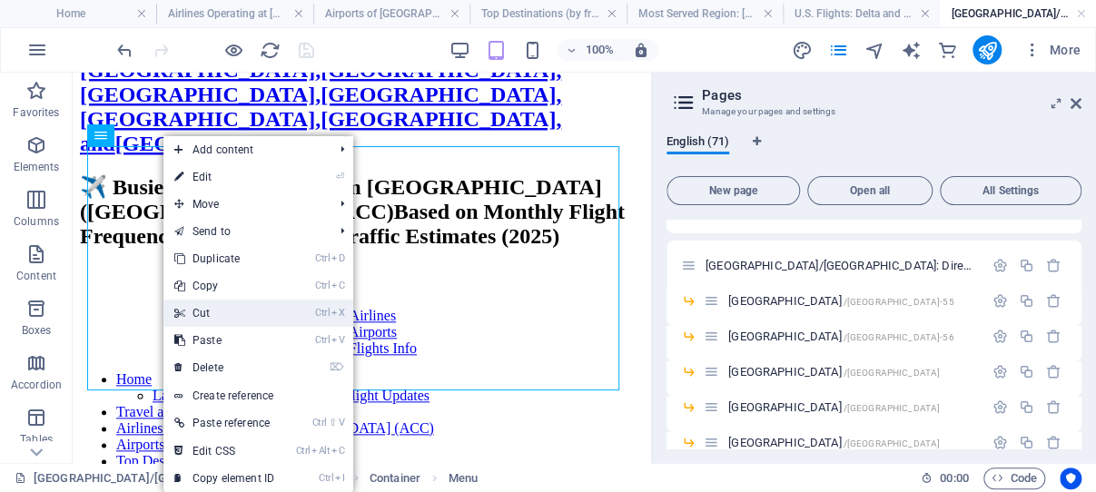
drag, startPoint x: 216, startPoint y: 312, endPoint x: 143, endPoint y: 237, distance: 105.3
click at [216, 312] on link "Ctrl X Cut" at bounding box center [224, 313] width 122 height 27
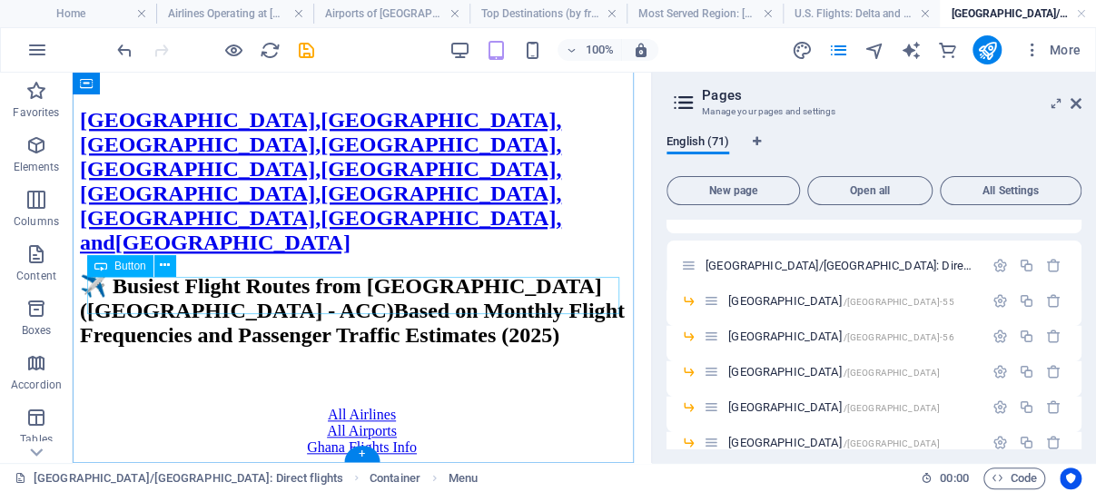
scroll to position [530, 0]
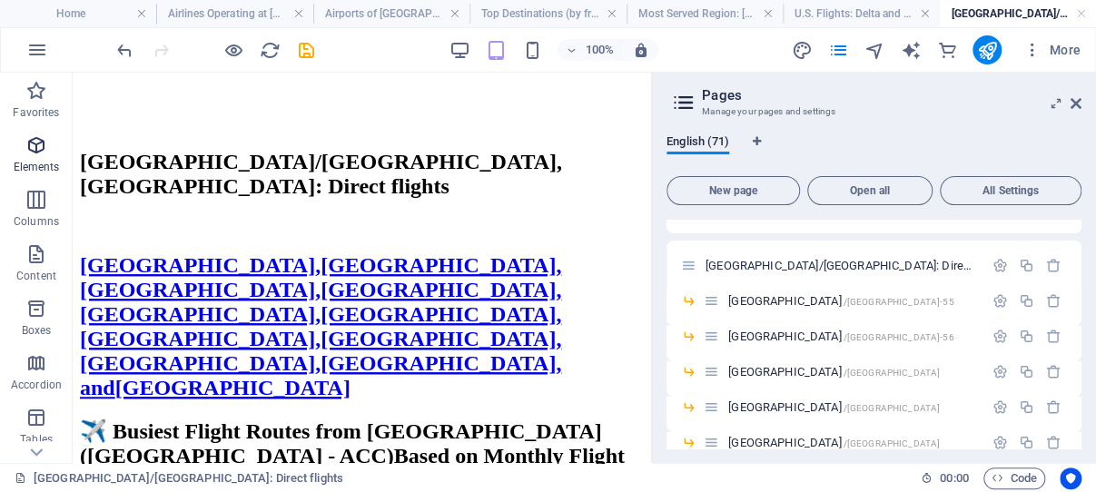
click at [37, 144] on icon "button" at bounding box center [36, 145] width 22 height 22
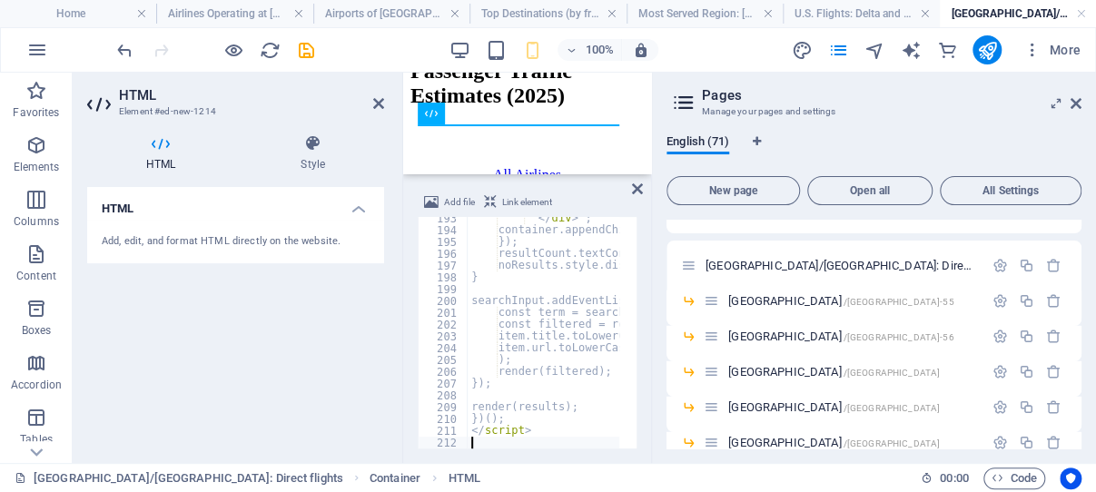
scroll to position [2272, 0]
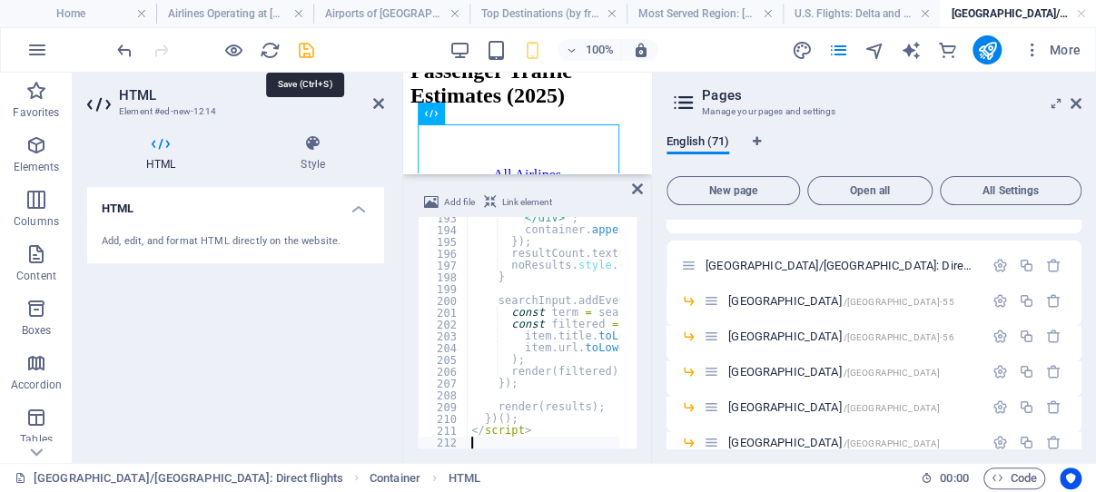
click at [303, 47] on icon "save" at bounding box center [306, 50] width 21 height 21
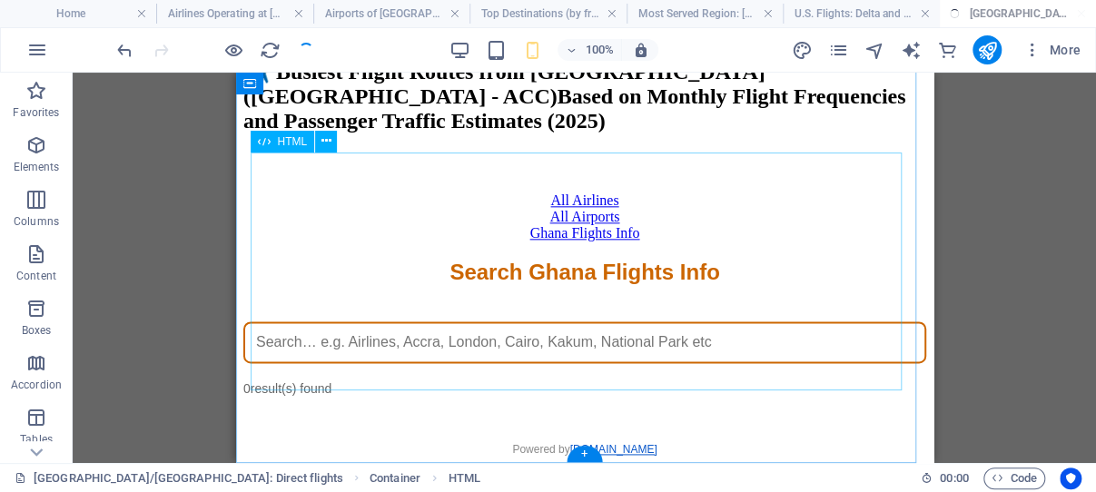
scroll to position [708, 0]
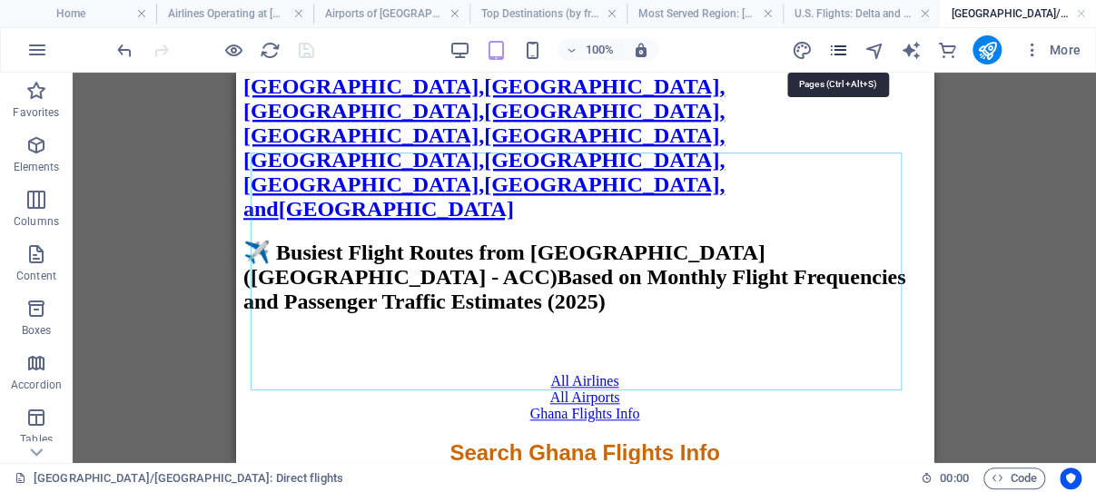
click at [840, 48] on icon "pages" at bounding box center [837, 50] width 21 height 21
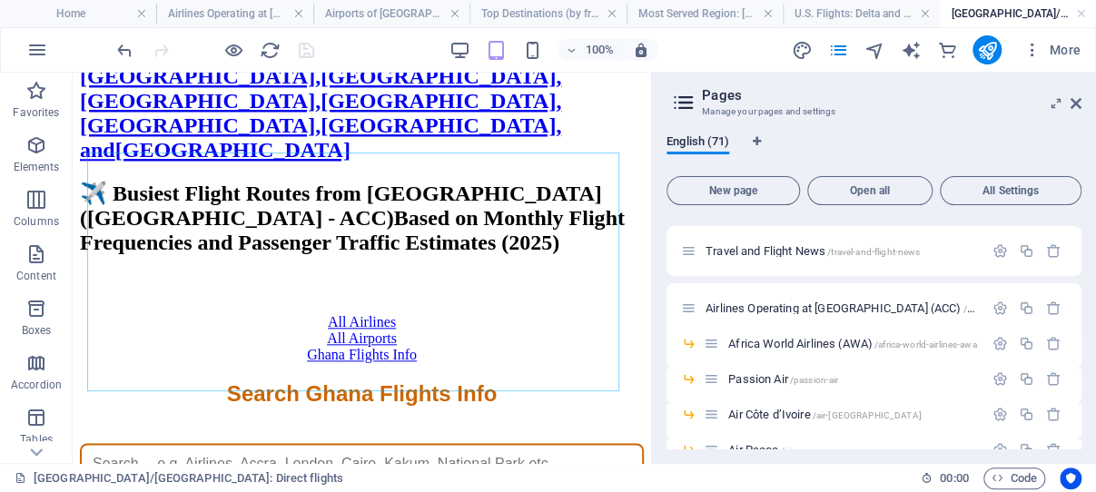
scroll to position [0, 0]
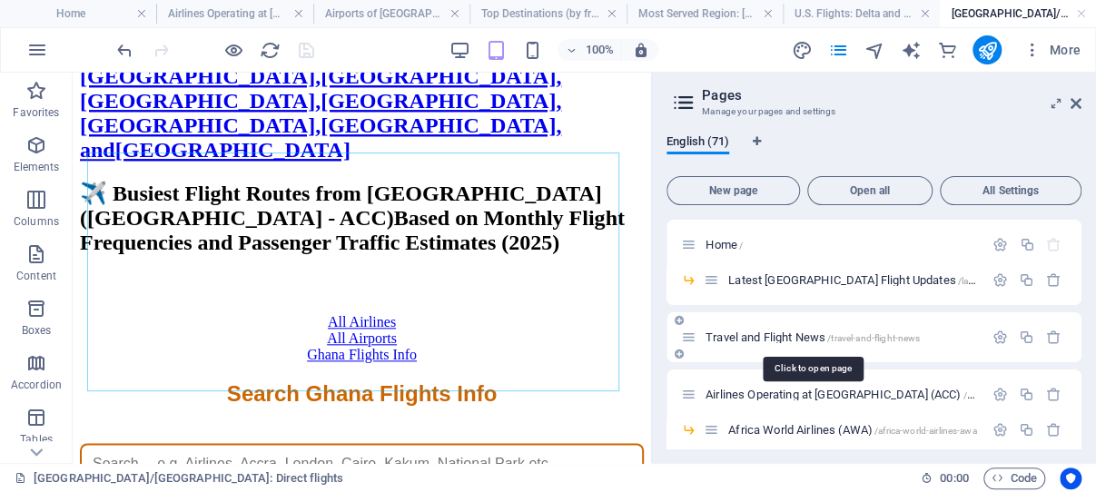
click at [787, 335] on span "Travel and Flight News /travel-and-flight-news" at bounding box center [813, 338] width 214 height 14
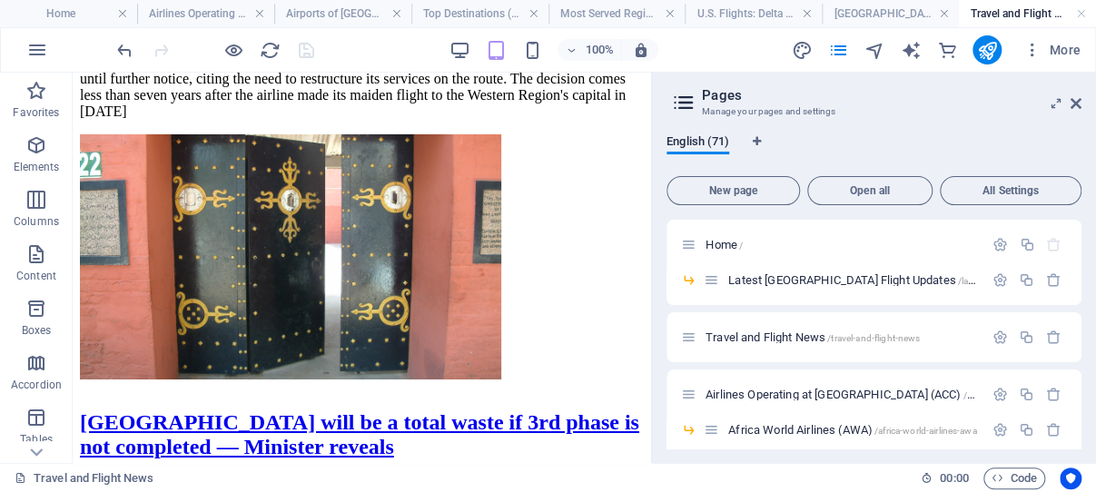
scroll to position [2743, 0]
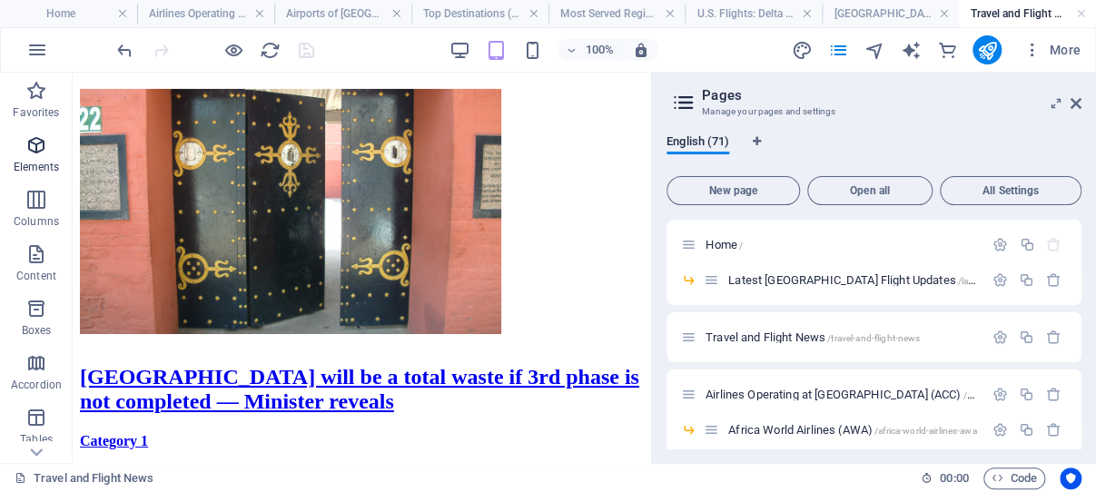
click at [38, 148] on icon "button" at bounding box center [36, 145] width 22 height 22
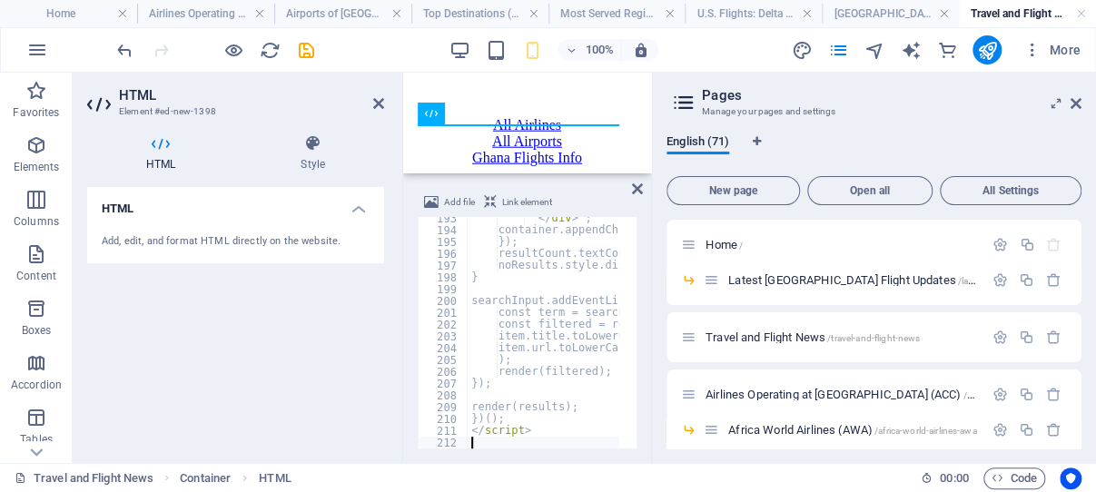
scroll to position [2272, 0]
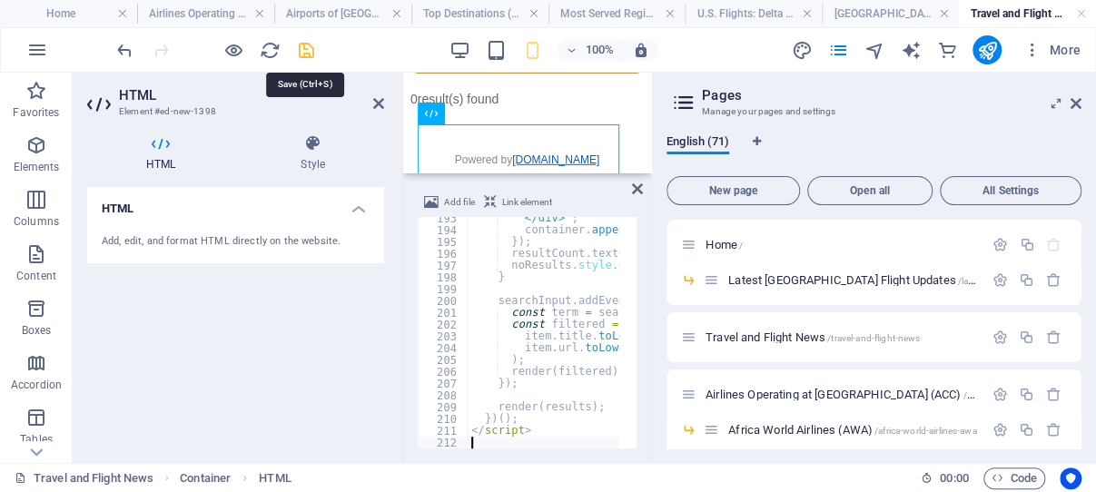
click at [306, 45] on icon "save" at bounding box center [306, 50] width 21 height 21
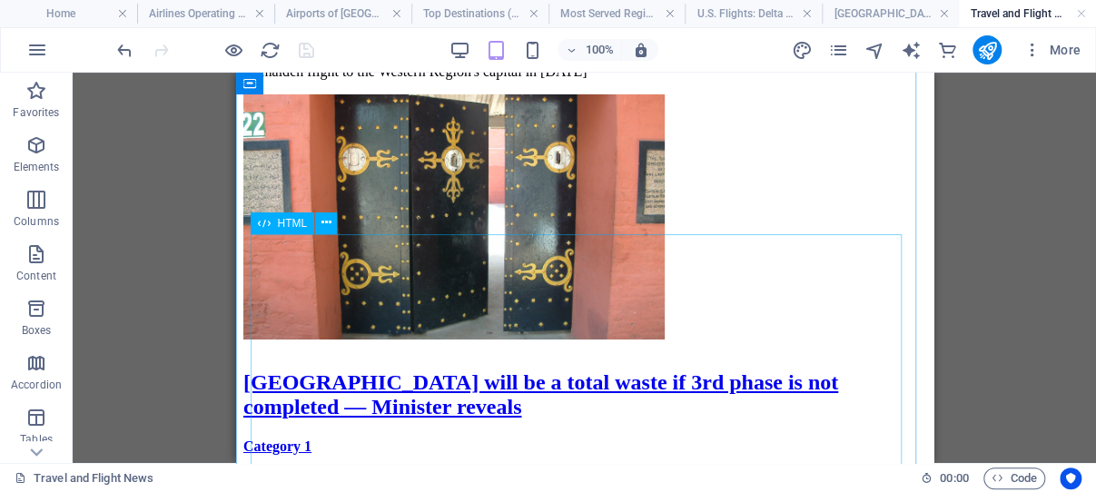
scroll to position [2674, 0]
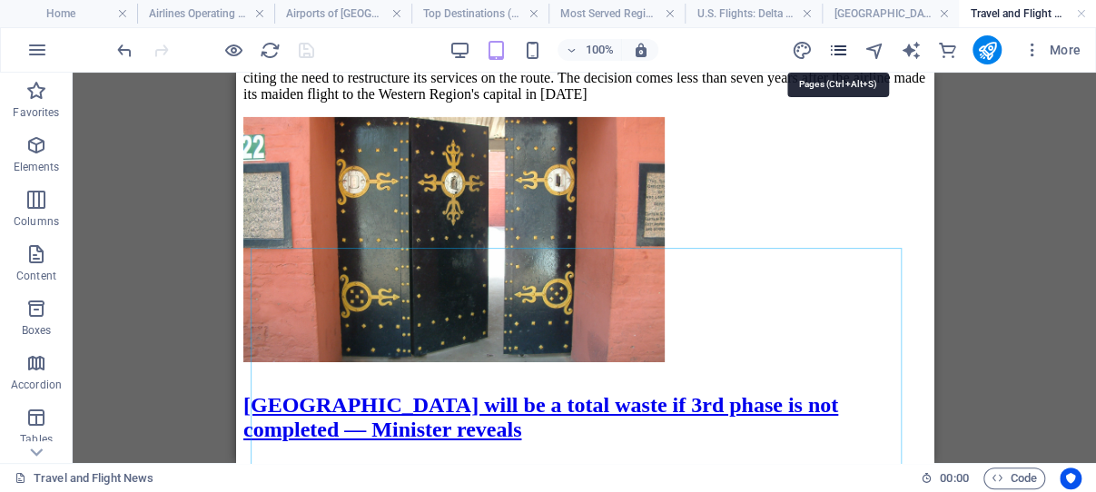
click at [842, 47] on icon "pages" at bounding box center [837, 50] width 21 height 21
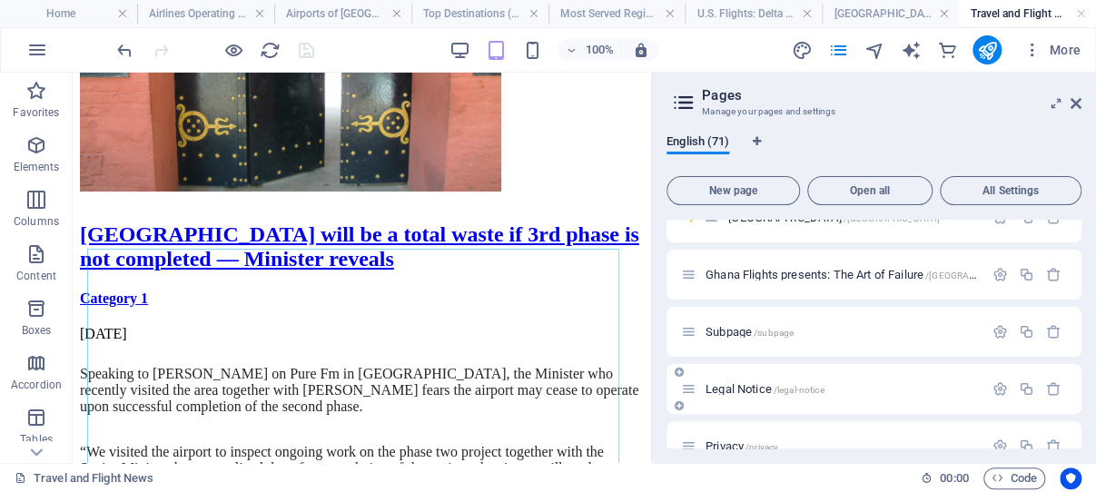
scroll to position [2396, 0]
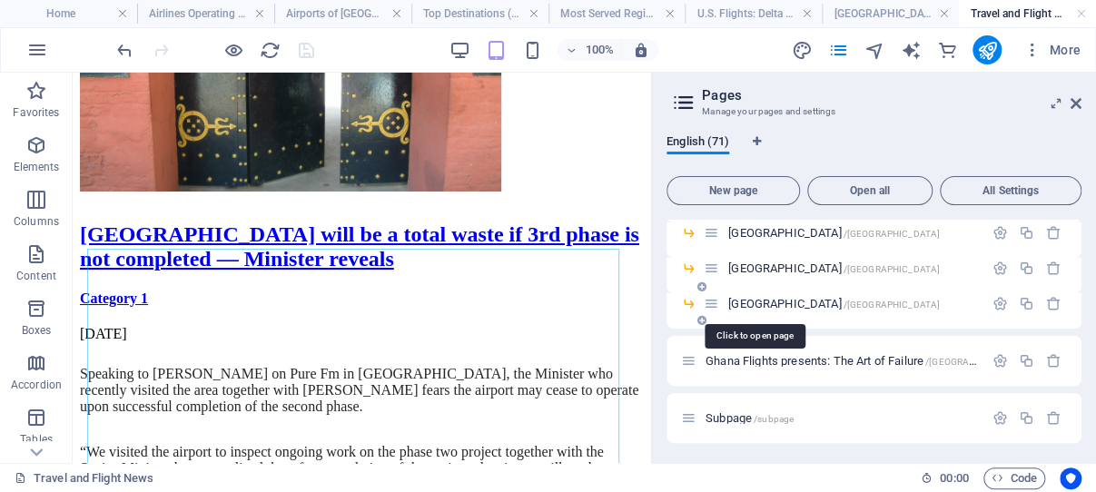
click at [741, 304] on span "[GEOGRAPHIC_DATA] /[GEOGRAPHIC_DATA]" at bounding box center [834, 304] width 212 height 14
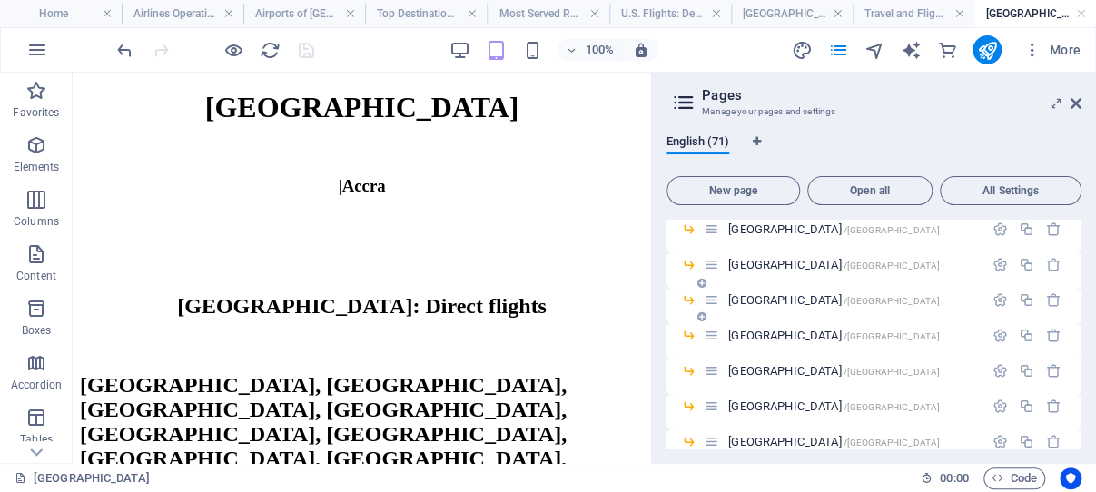
scroll to position [2135, 0]
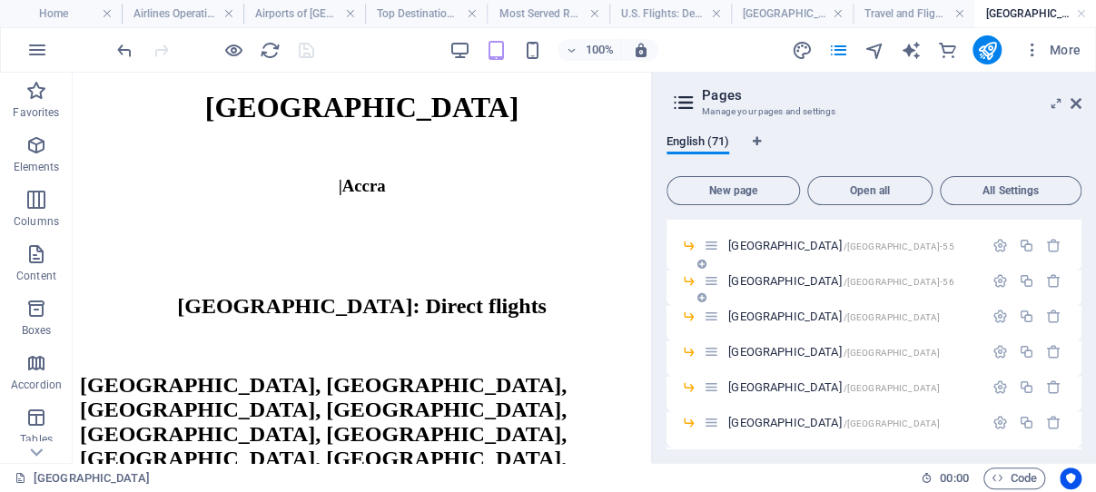
click at [790, 281] on span "[GEOGRAPHIC_DATA] /[GEOGRAPHIC_DATA]-56" at bounding box center [840, 281] width 225 height 14
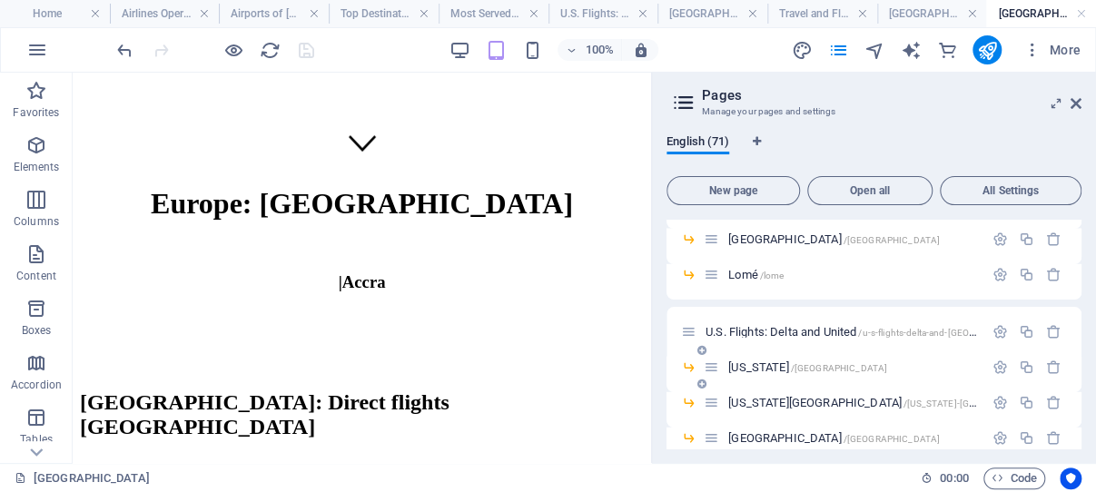
scroll to position [1876, 0]
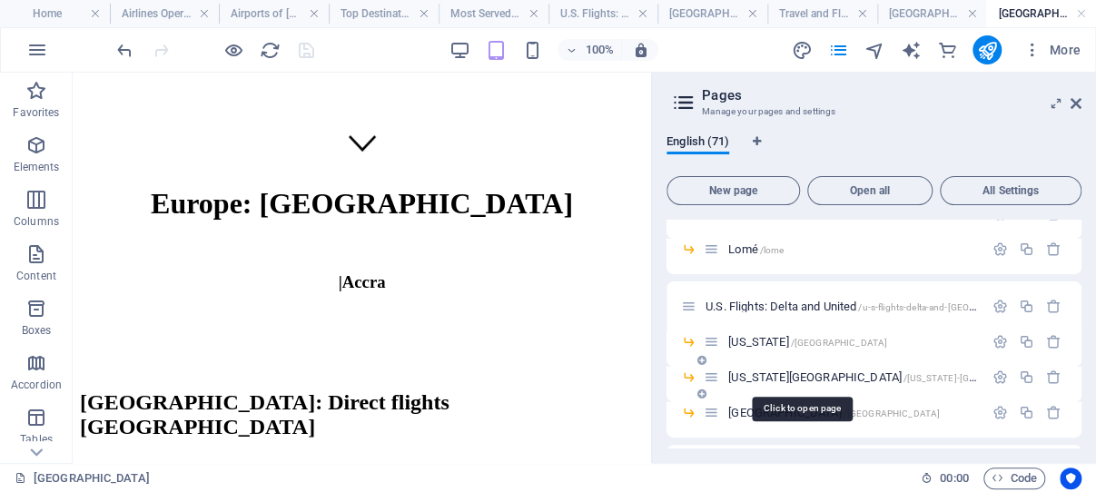
click at [787, 375] on span "[US_STATE][GEOGRAPHIC_DATA] /[US_STATE][GEOGRAPHIC_DATA]" at bounding box center [890, 378] width 324 height 14
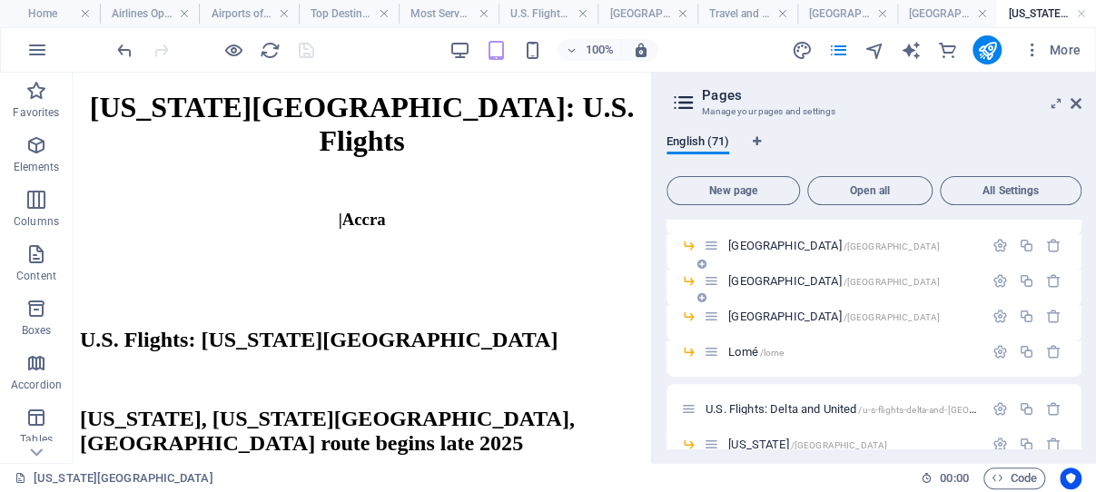
scroll to position [1789, 0]
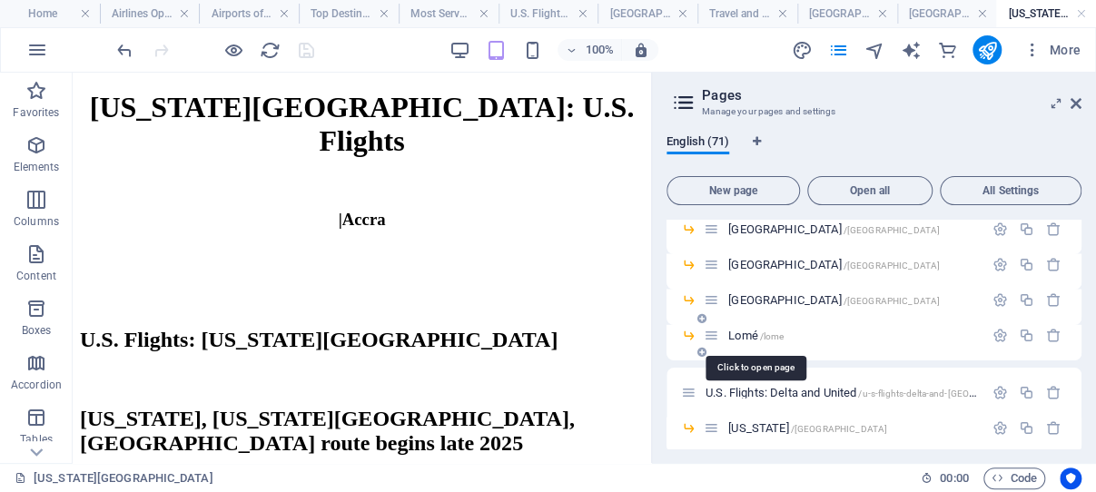
click at [767, 335] on span "/lome" at bounding box center [772, 337] width 25 height 10
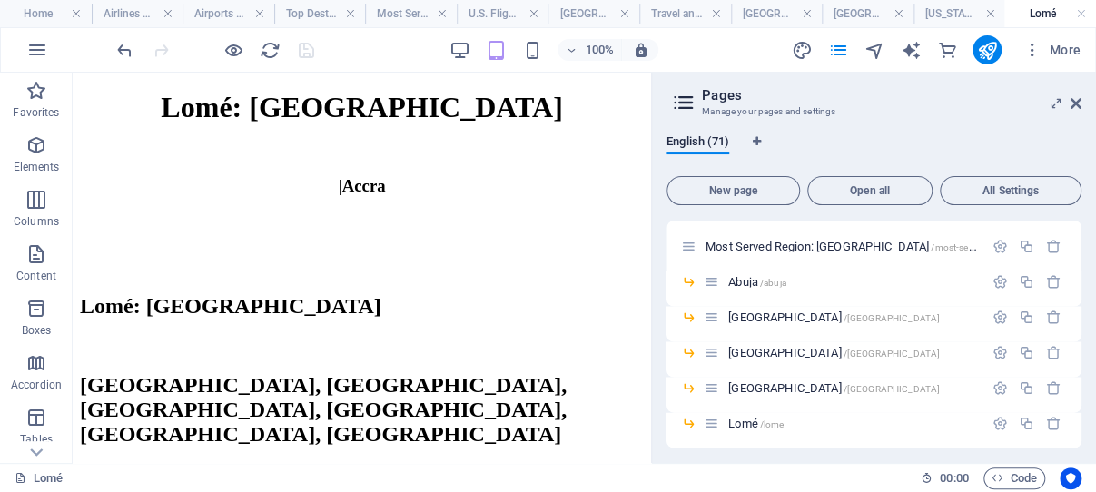
scroll to position [1876, 0]
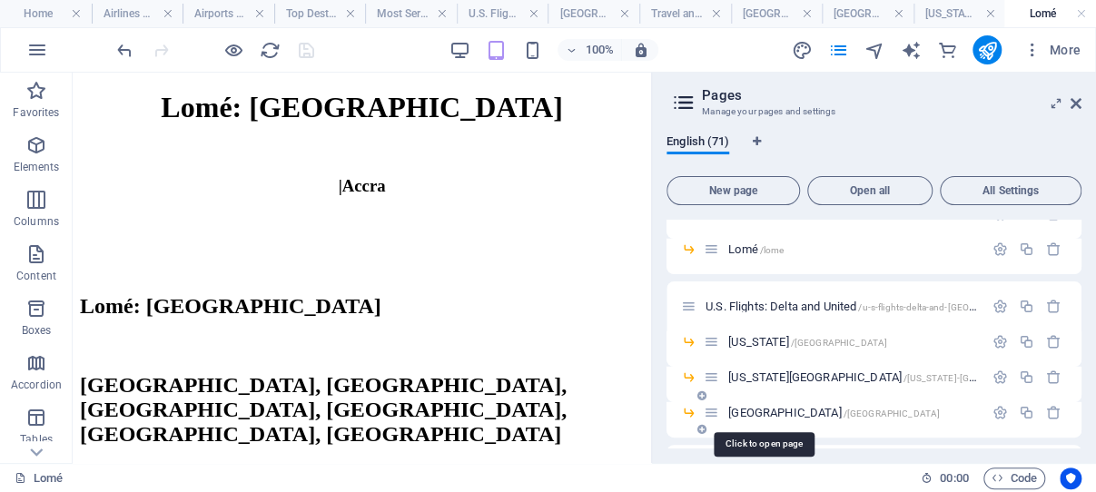
click at [844, 410] on span "/[GEOGRAPHIC_DATA]" at bounding box center [892, 414] width 97 height 10
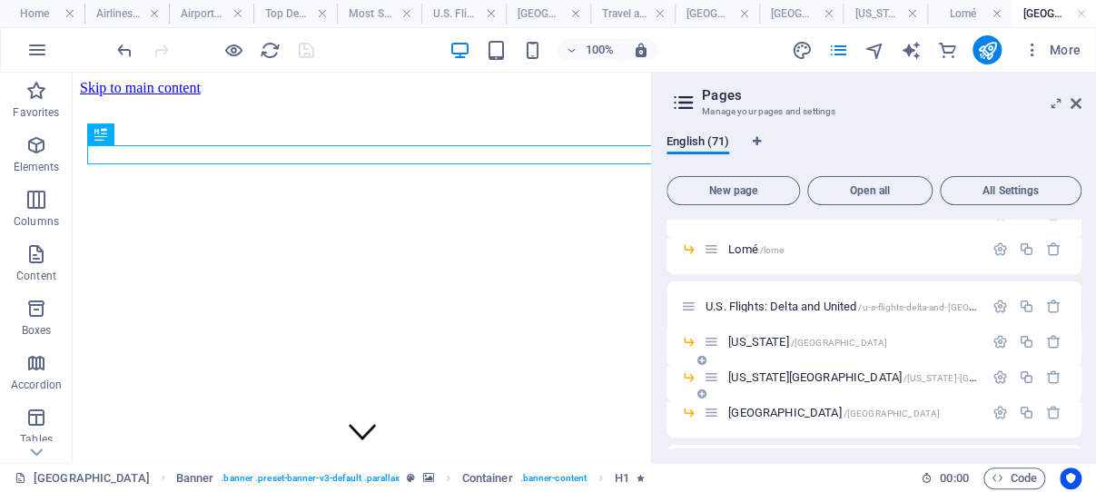
scroll to position [0, 0]
